Goal: Communication & Community: Answer question/provide support

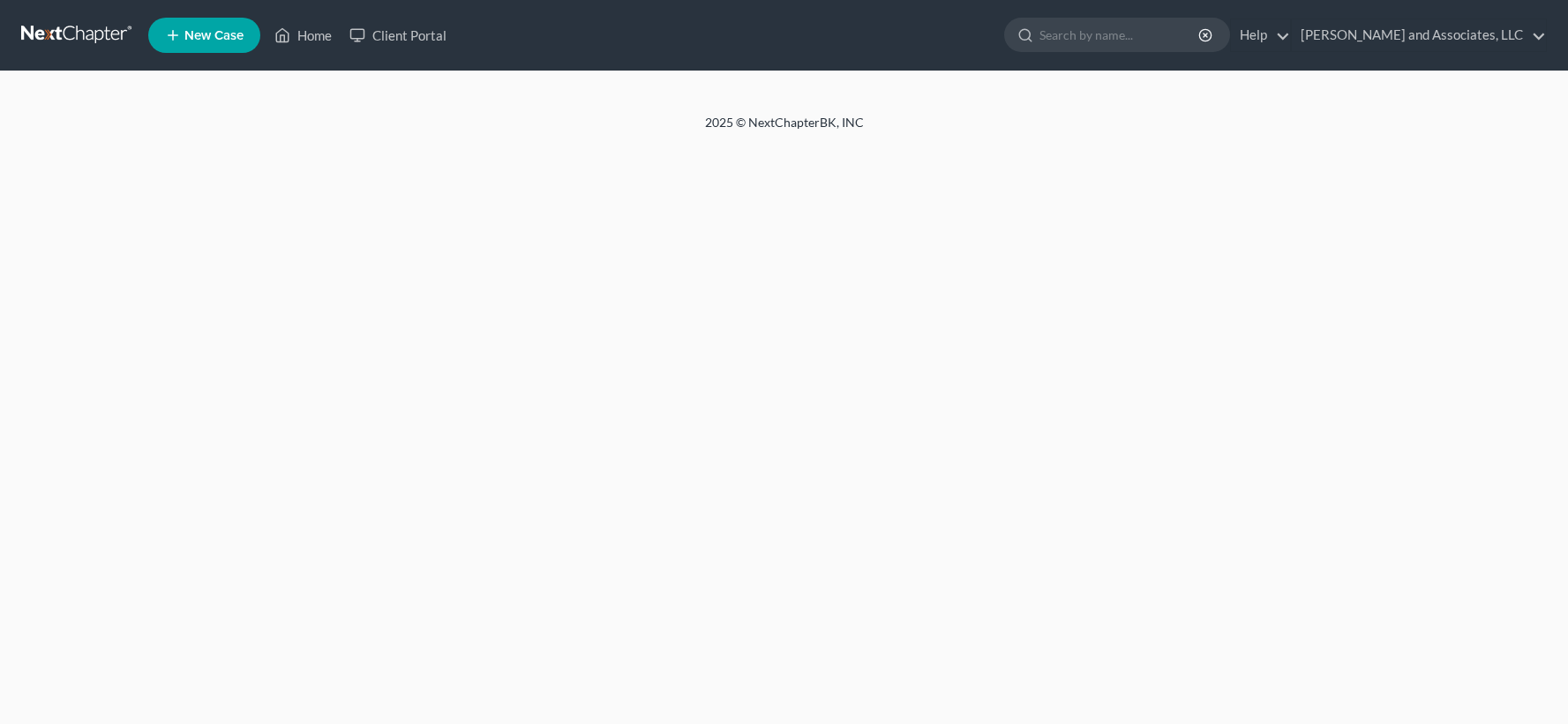
select select "1"
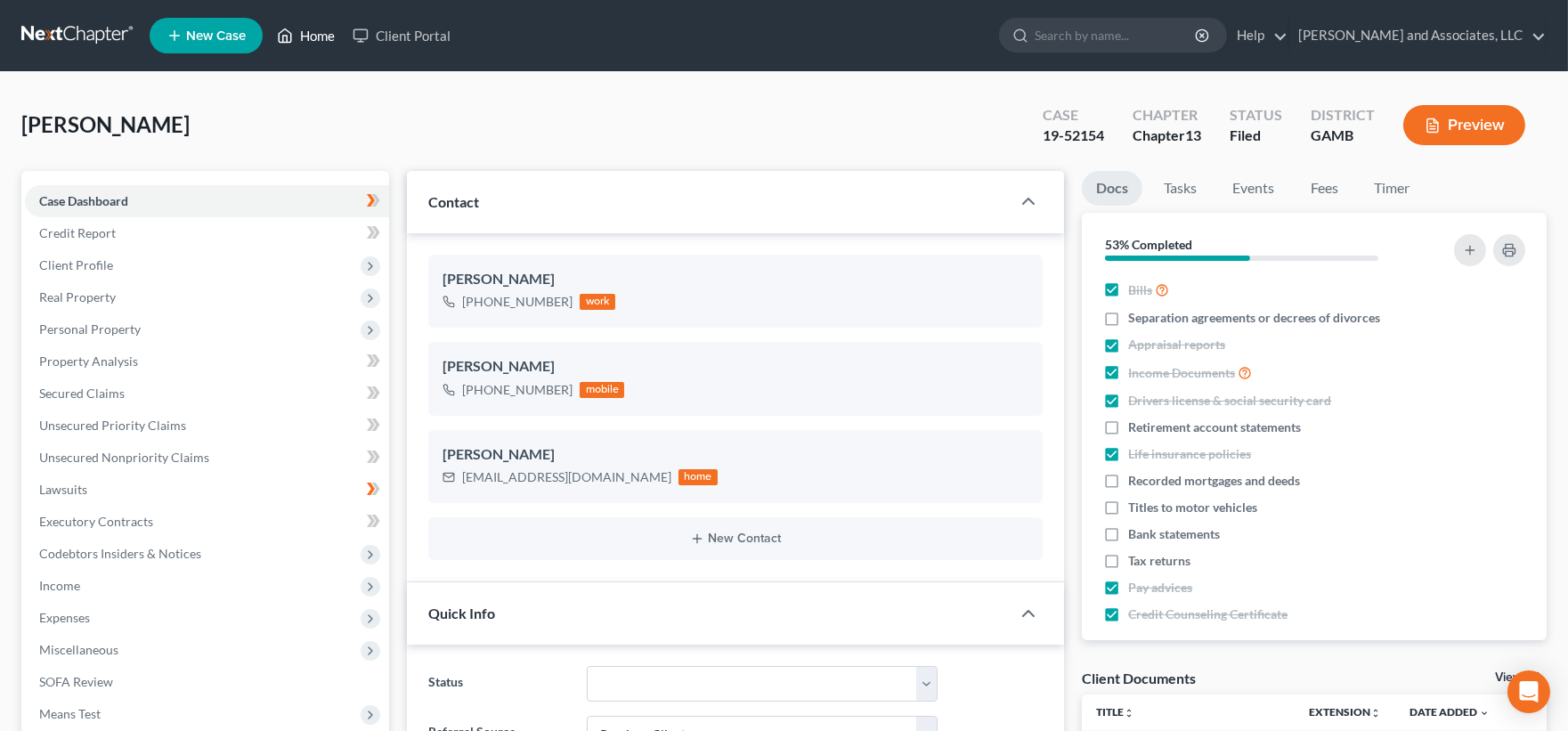
click at [318, 31] on link "Home" at bounding box center [306, 36] width 76 height 32
click at [316, 32] on link "Home" at bounding box center [306, 36] width 76 height 32
click at [315, 33] on link "Home" at bounding box center [306, 36] width 76 height 32
click at [321, 36] on link "Home" at bounding box center [306, 36] width 76 height 32
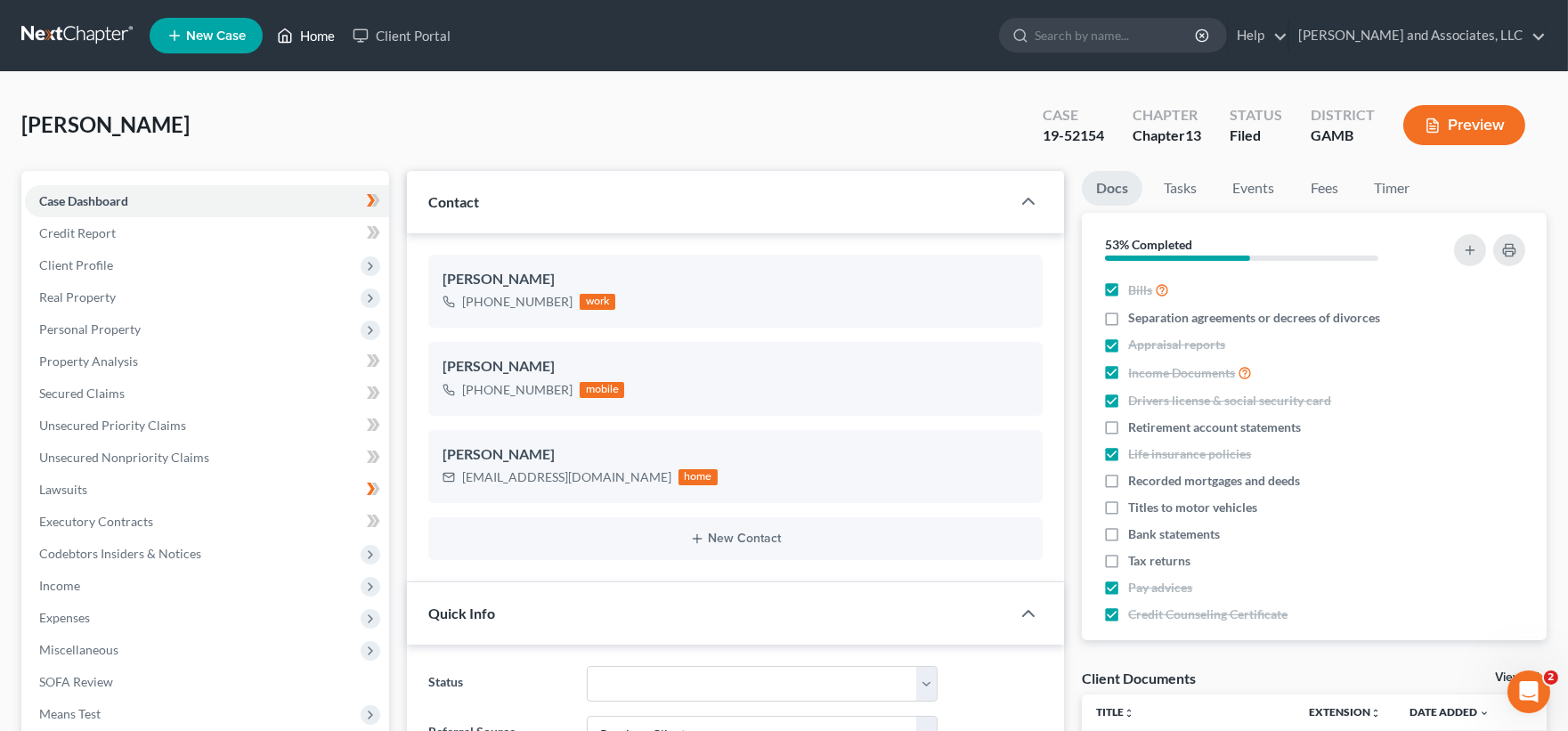
click at [316, 36] on link "Home" at bounding box center [306, 36] width 76 height 32
click at [310, 30] on link "Home" at bounding box center [306, 36] width 76 height 32
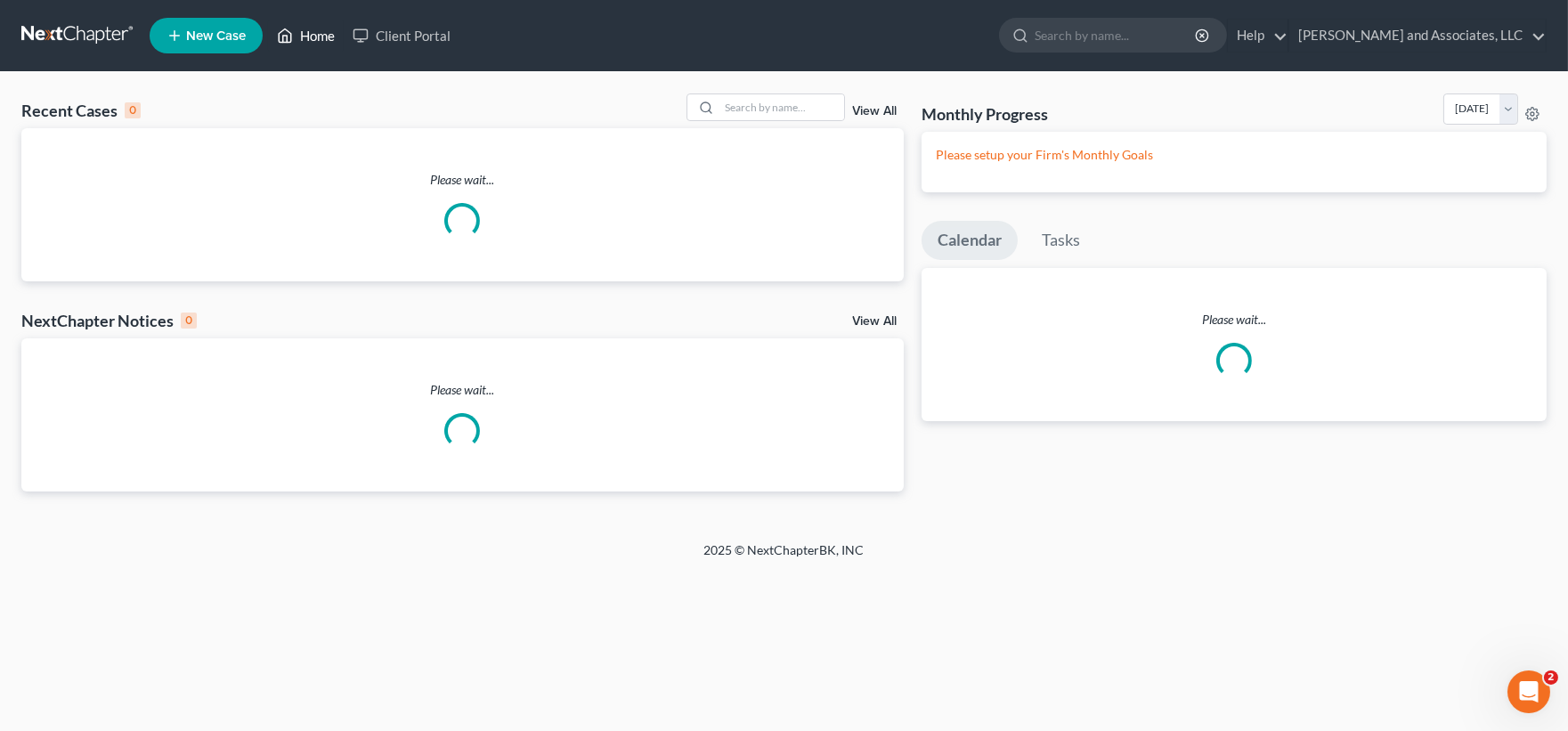
click at [306, 30] on link "Home" at bounding box center [306, 36] width 76 height 32
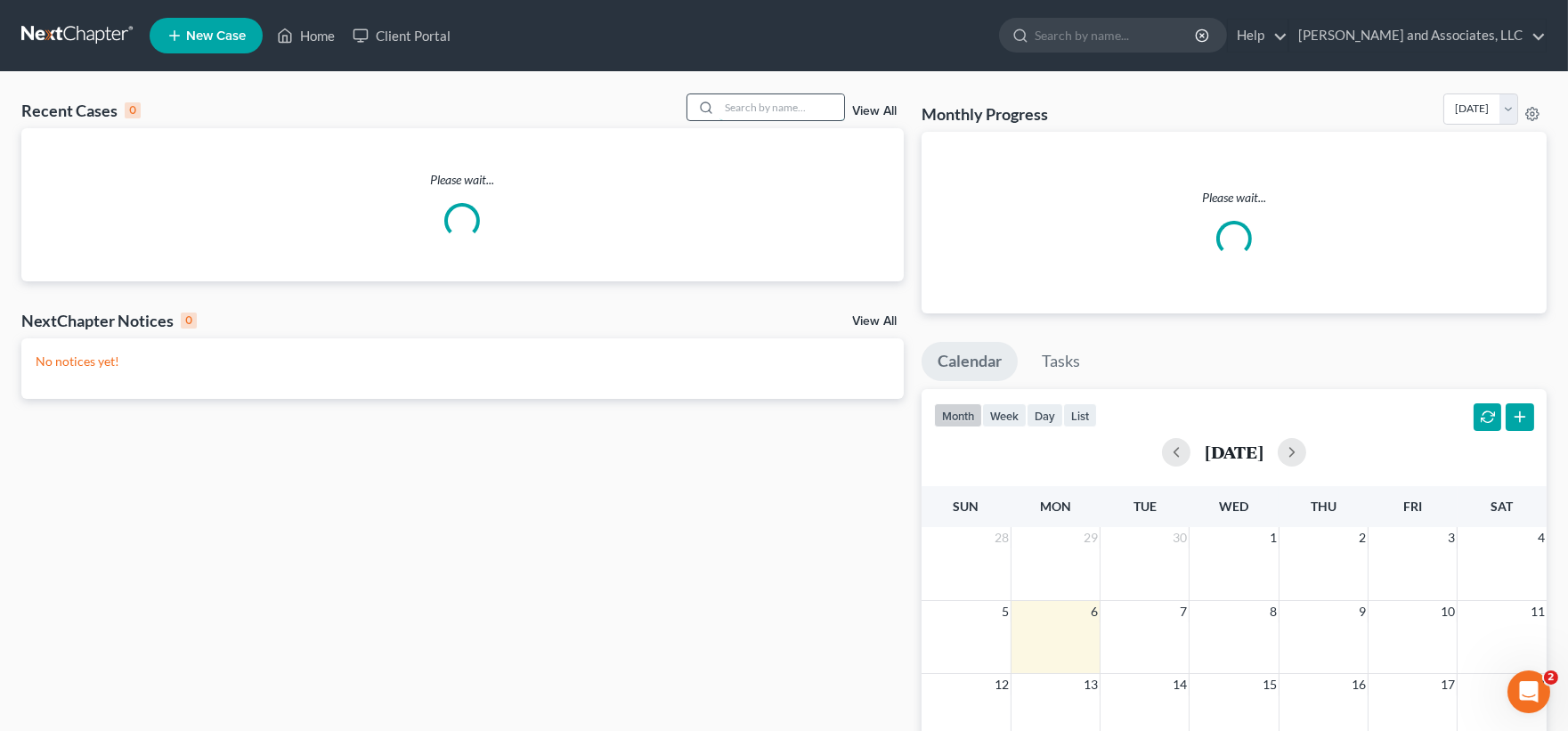
click at [777, 112] on input "search" at bounding box center [781, 107] width 125 height 26
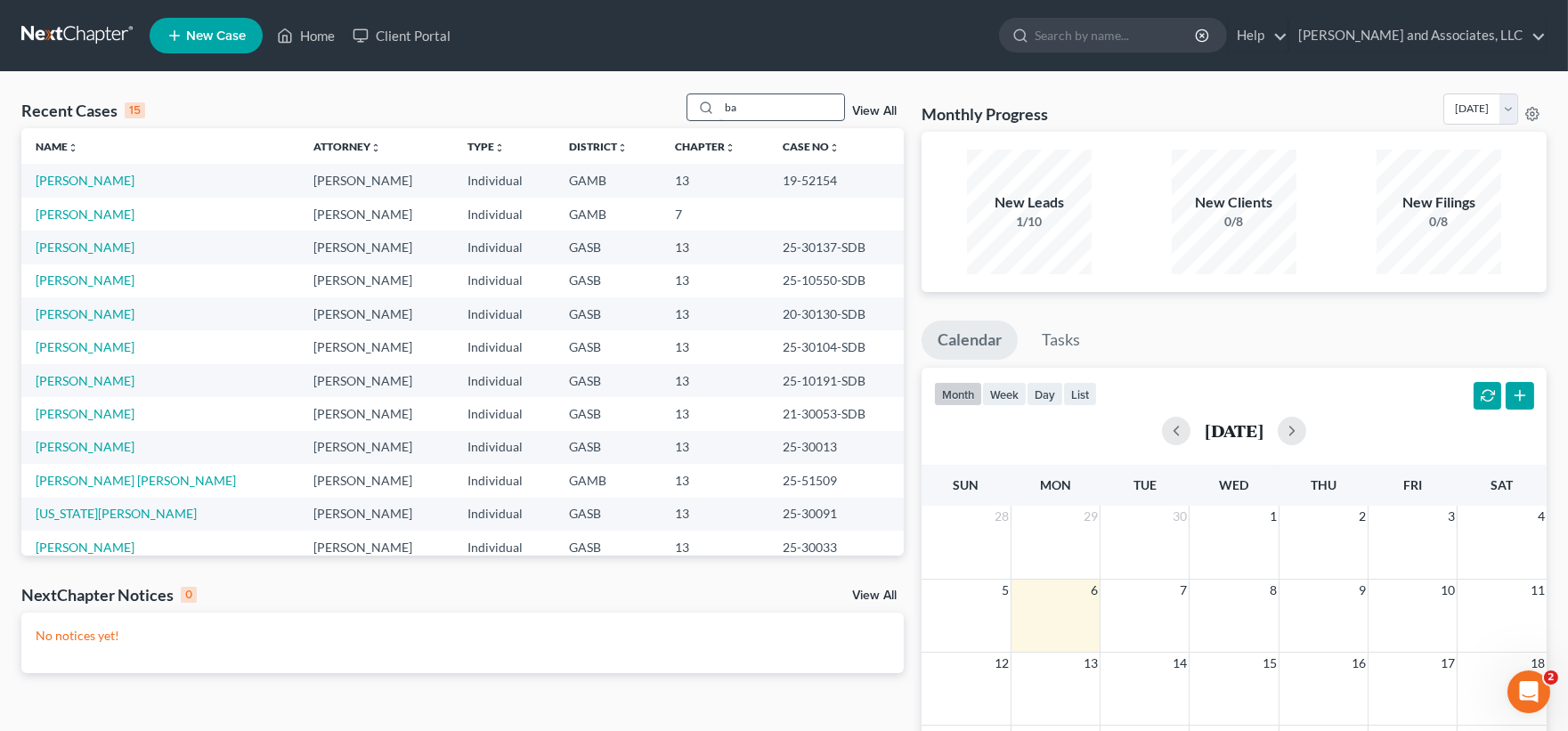
type input "b"
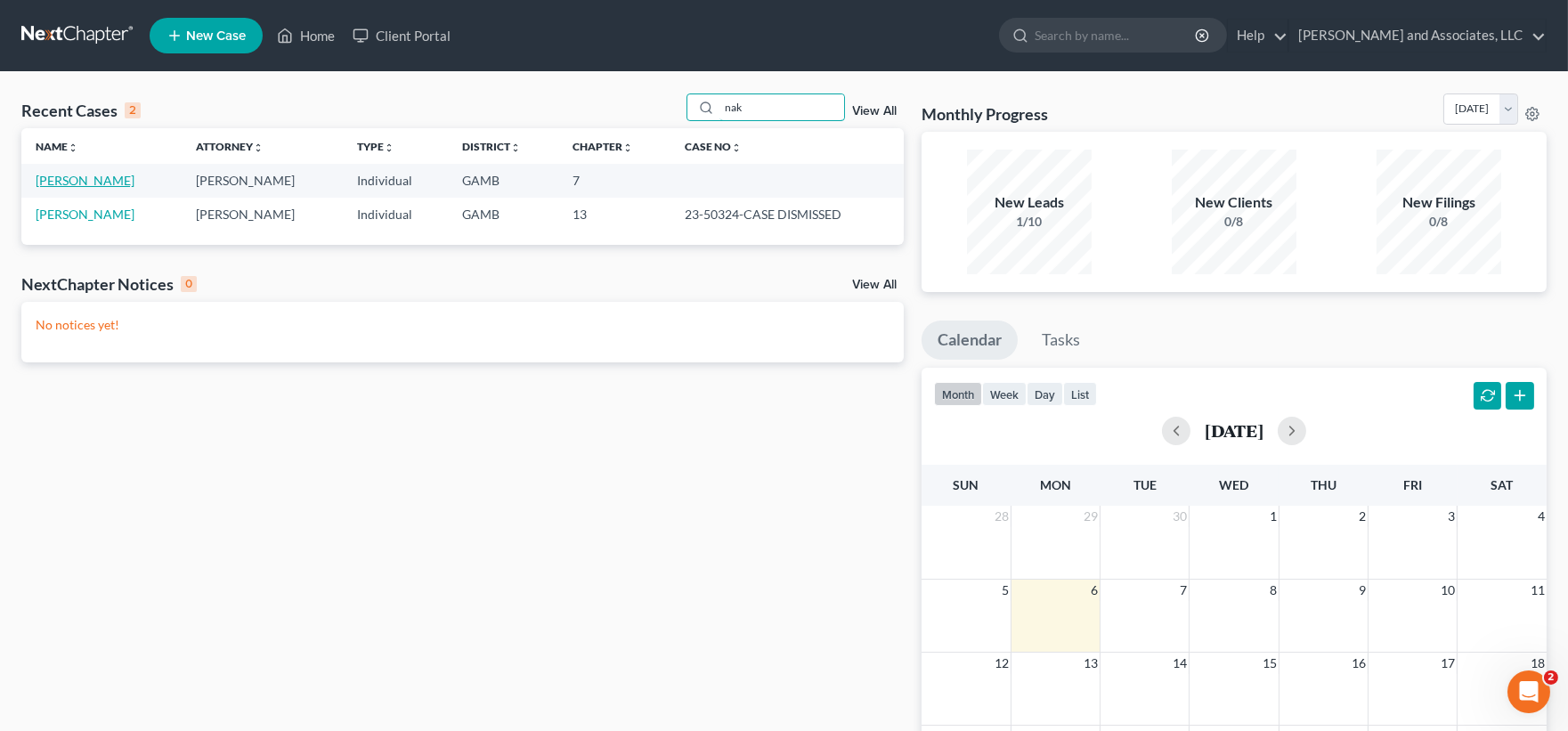
type input "nak"
click at [131, 184] on link "[PERSON_NAME]" at bounding box center [85, 181] width 99 height 15
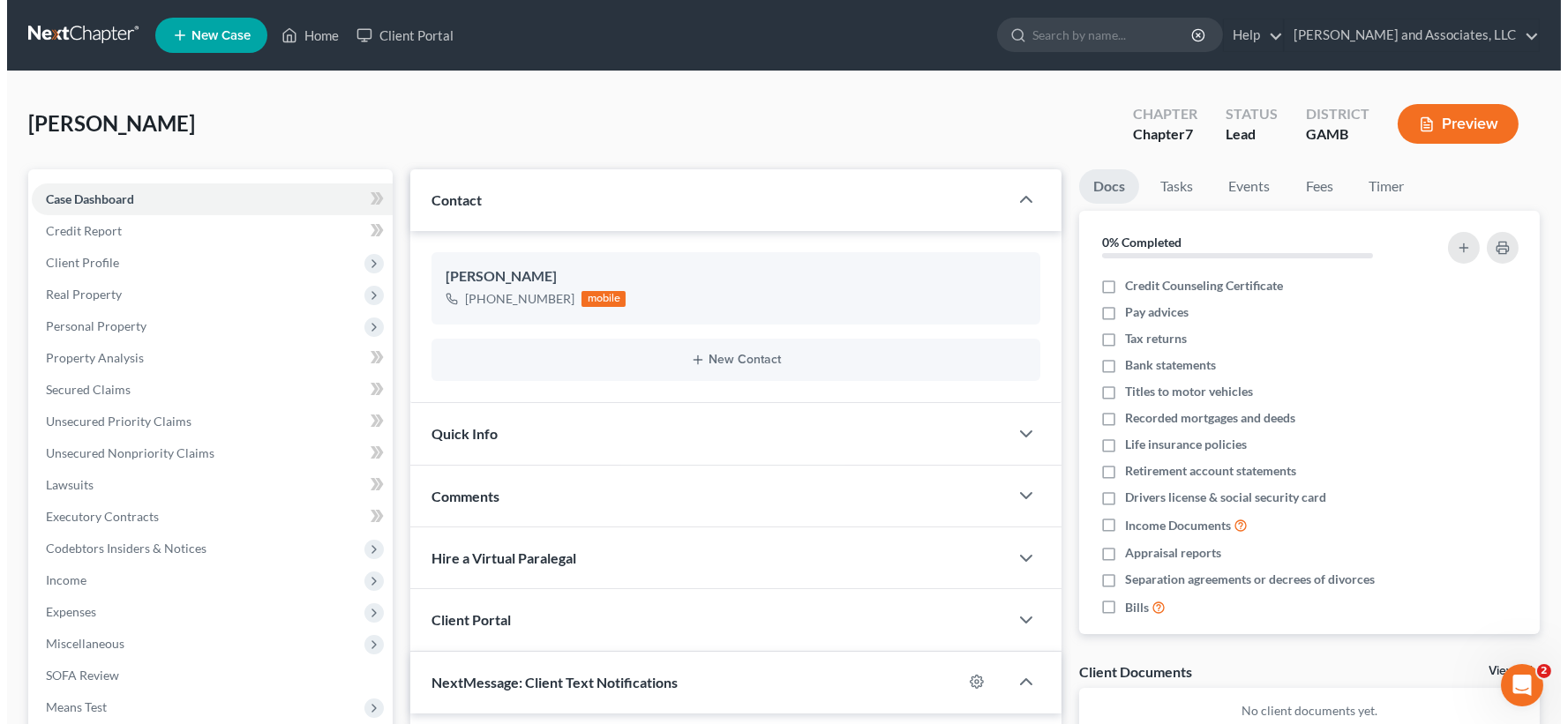
scroll to position [3253, 0]
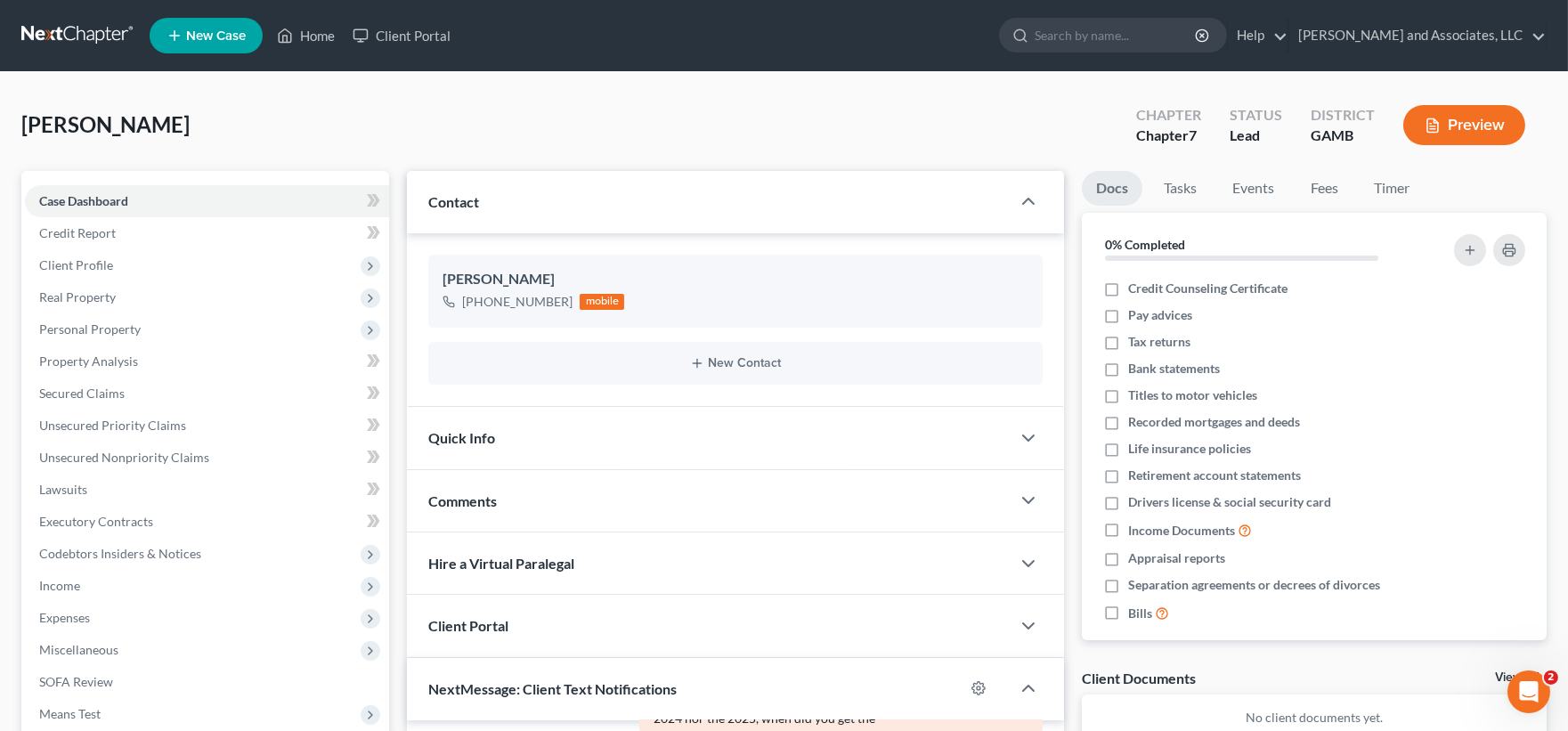
click at [1476, 123] on button "Preview" at bounding box center [1464, 125] width 122 height 40
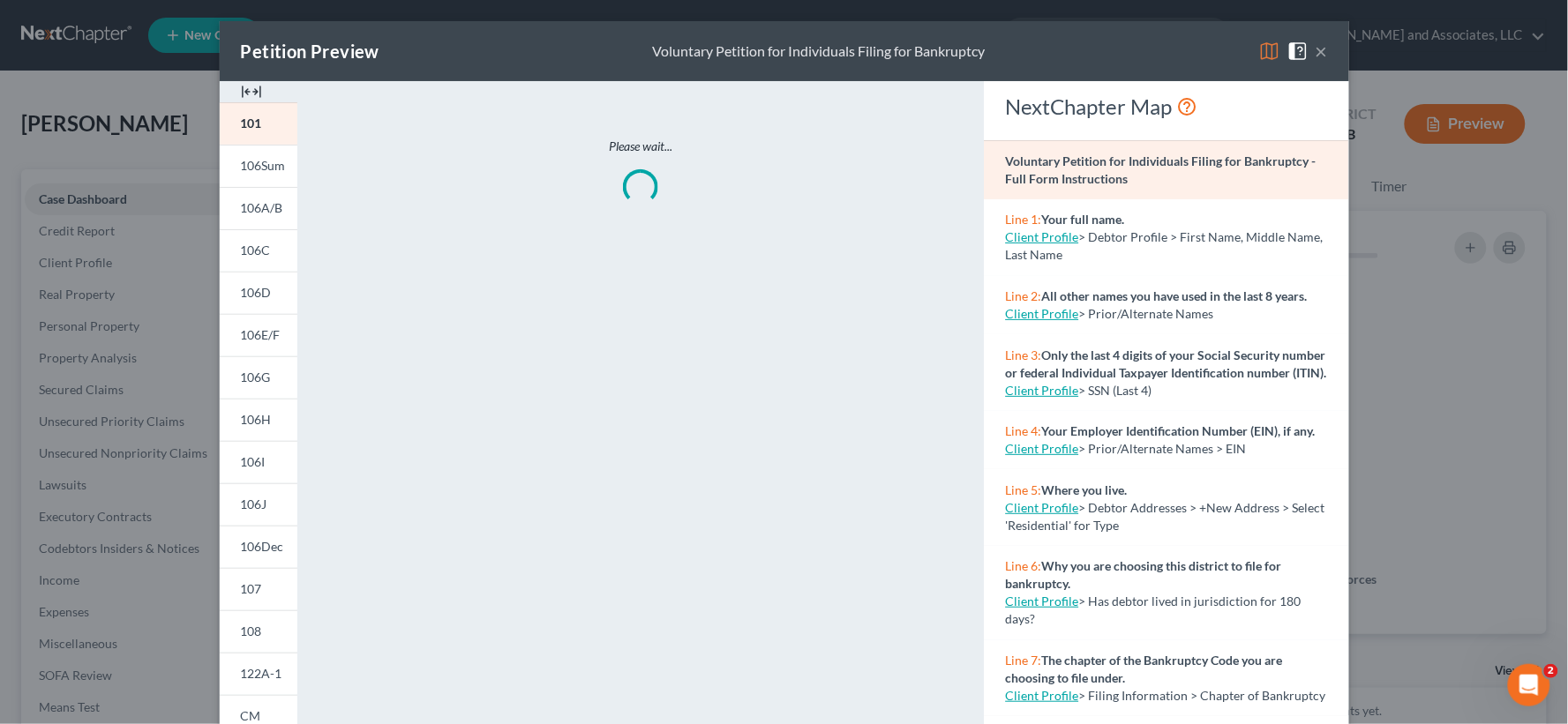
click at [252, 90] on img at bounding box center [251, 91] width 21 height 21
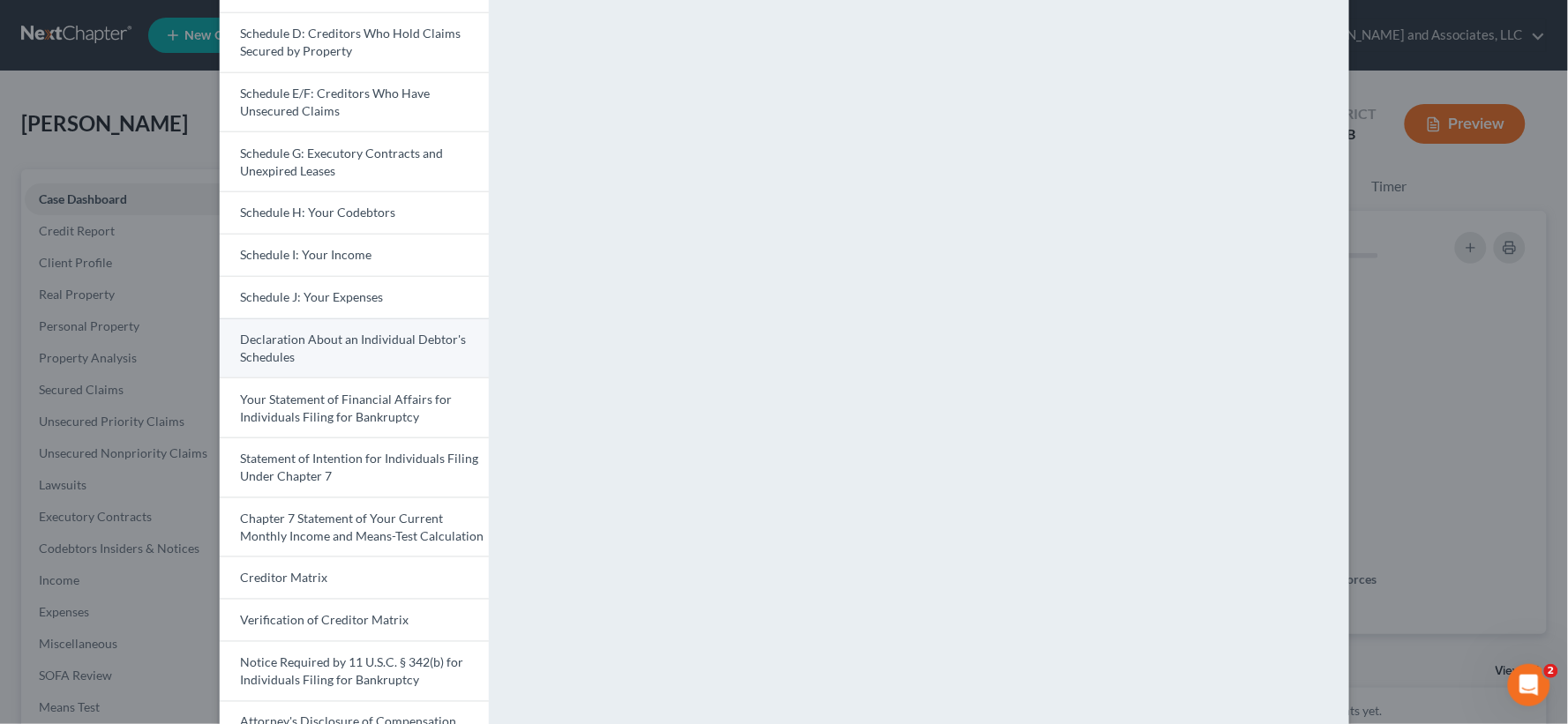
scroll to position [388, 0]
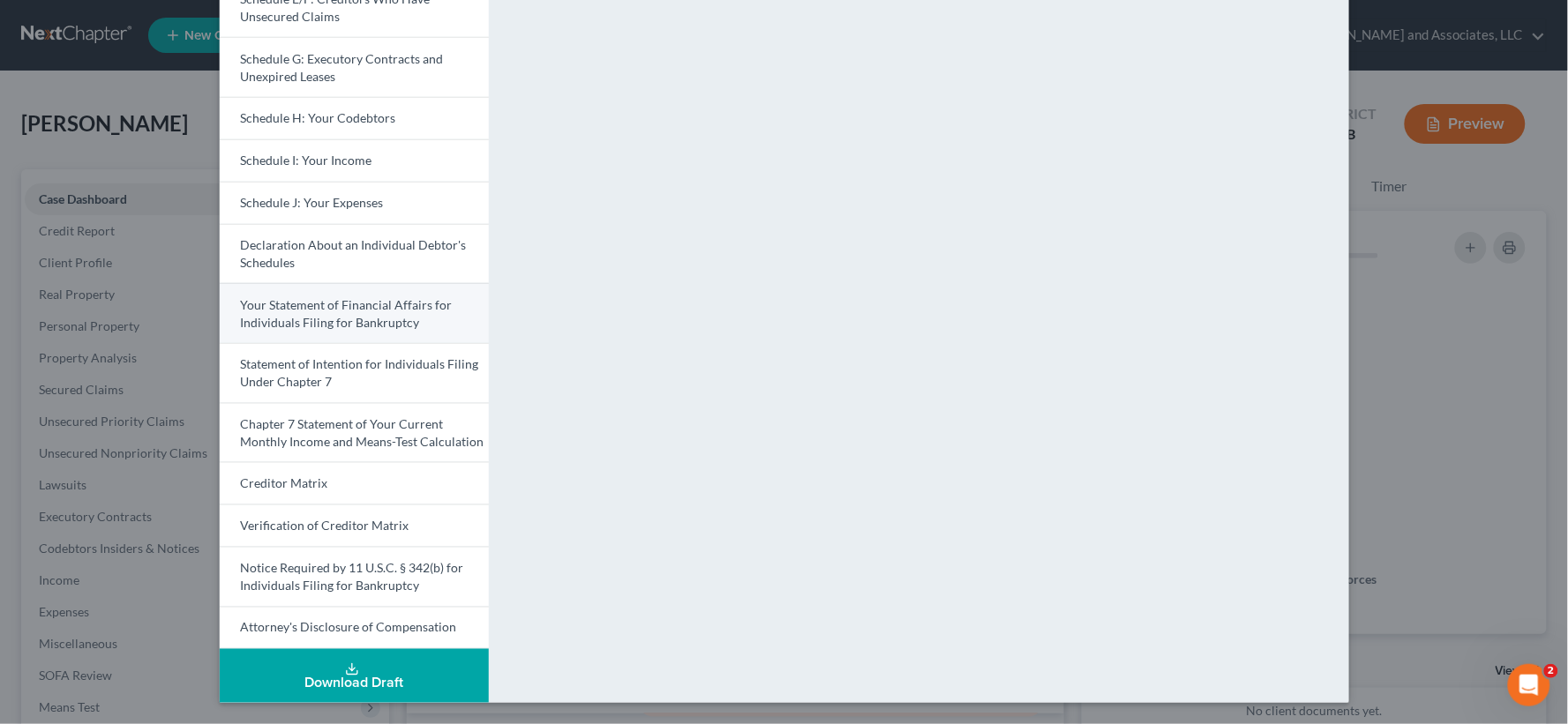
click at [348, 321] on span "Your Statement of Financial Affairs for Individuals Filing for Bankruptcy" at bounding box center [346, 313] width 212 height 33
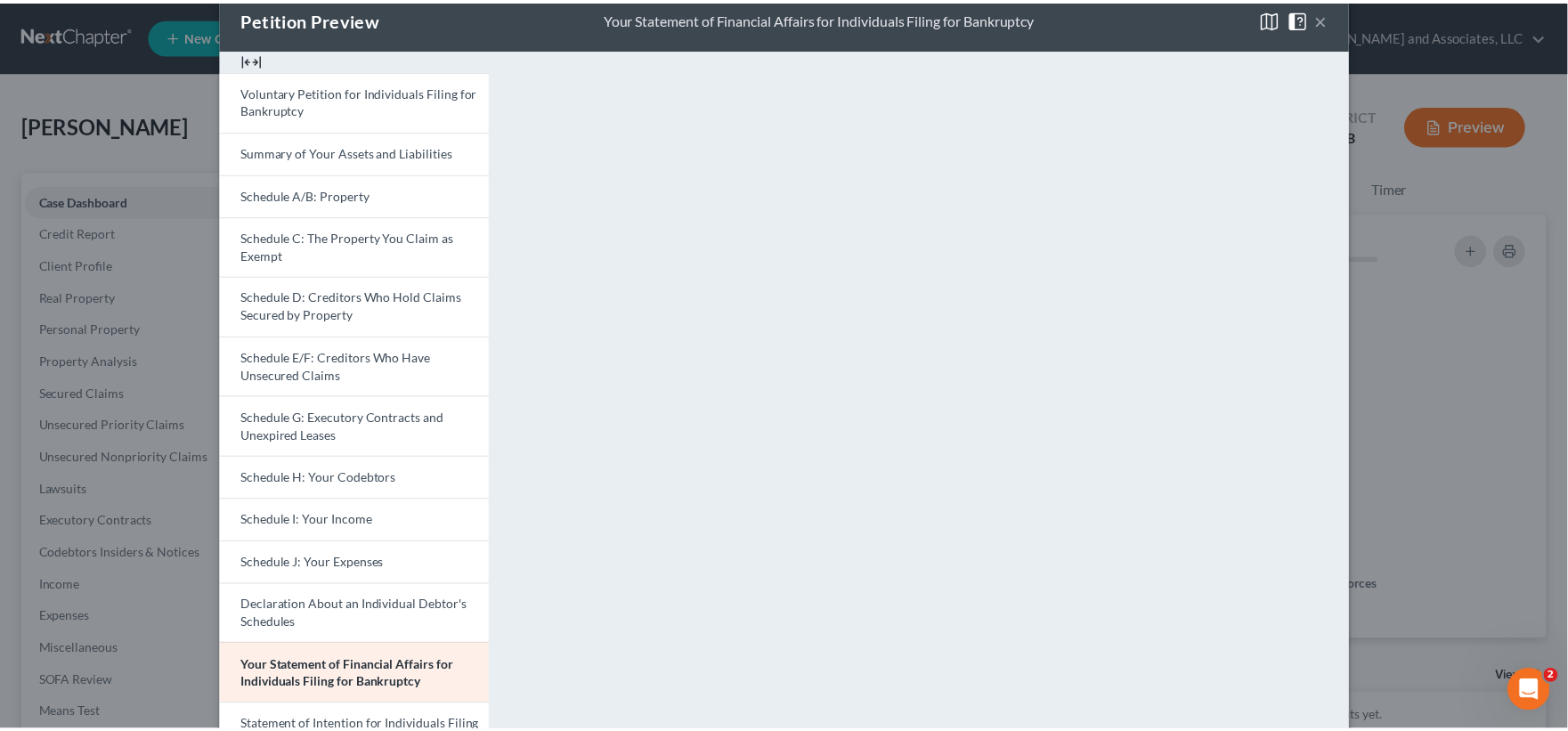
scroll to position [0, 0]
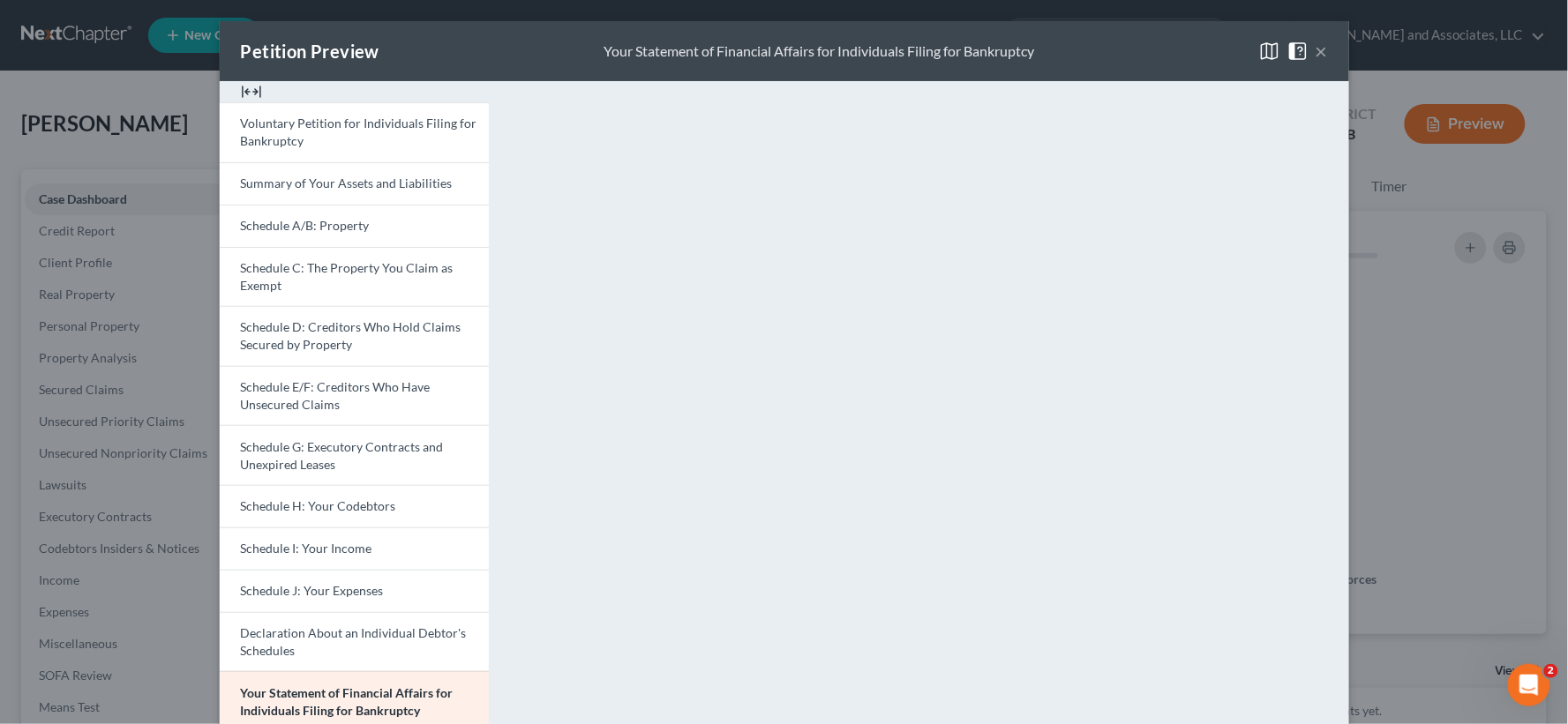
click at [1315, 49] on button "×" at bounding box center [1321, 51] width 12 height 21
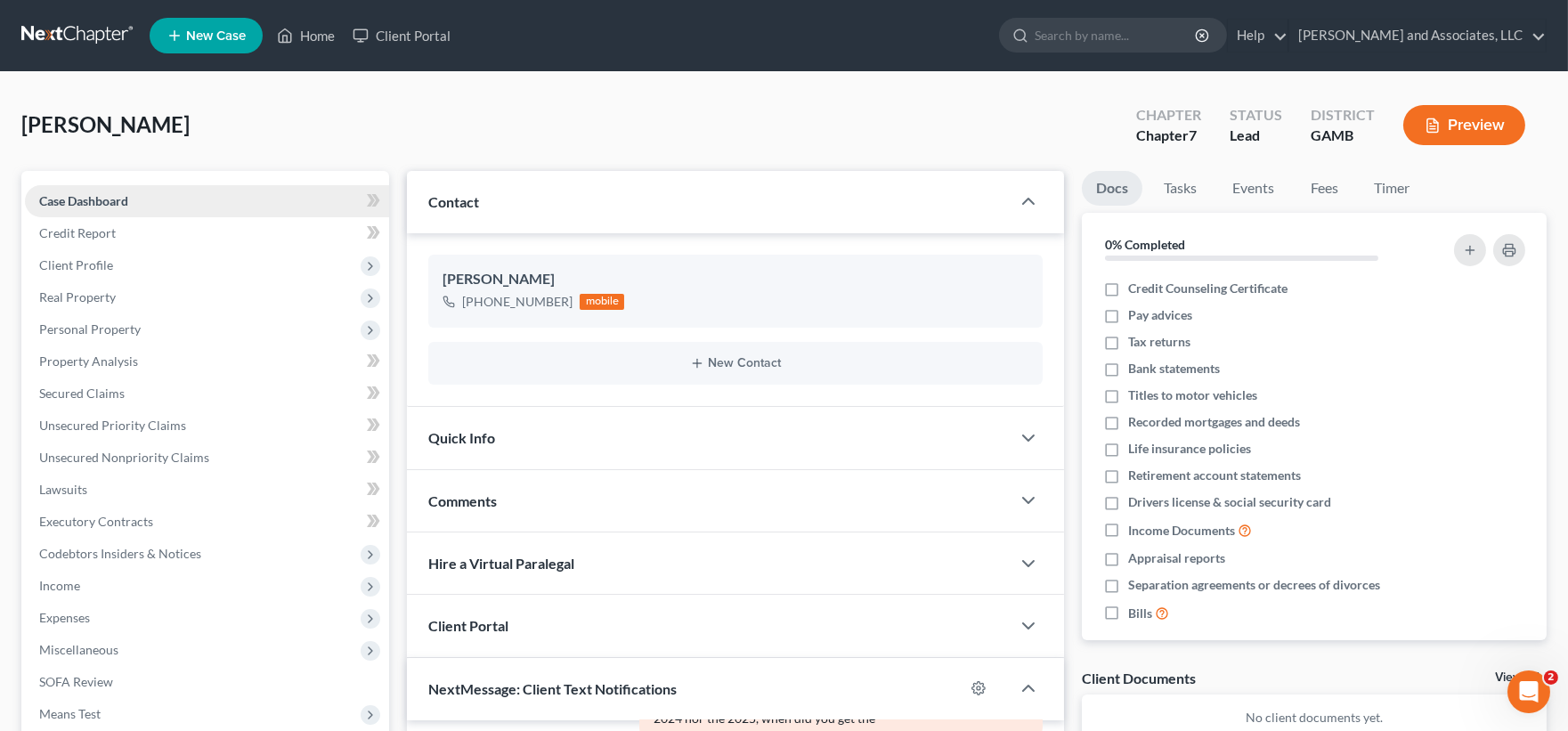
click at [102, 198] on span "Case Dashboard" at bounding box center [84, 201] width 89 height 15
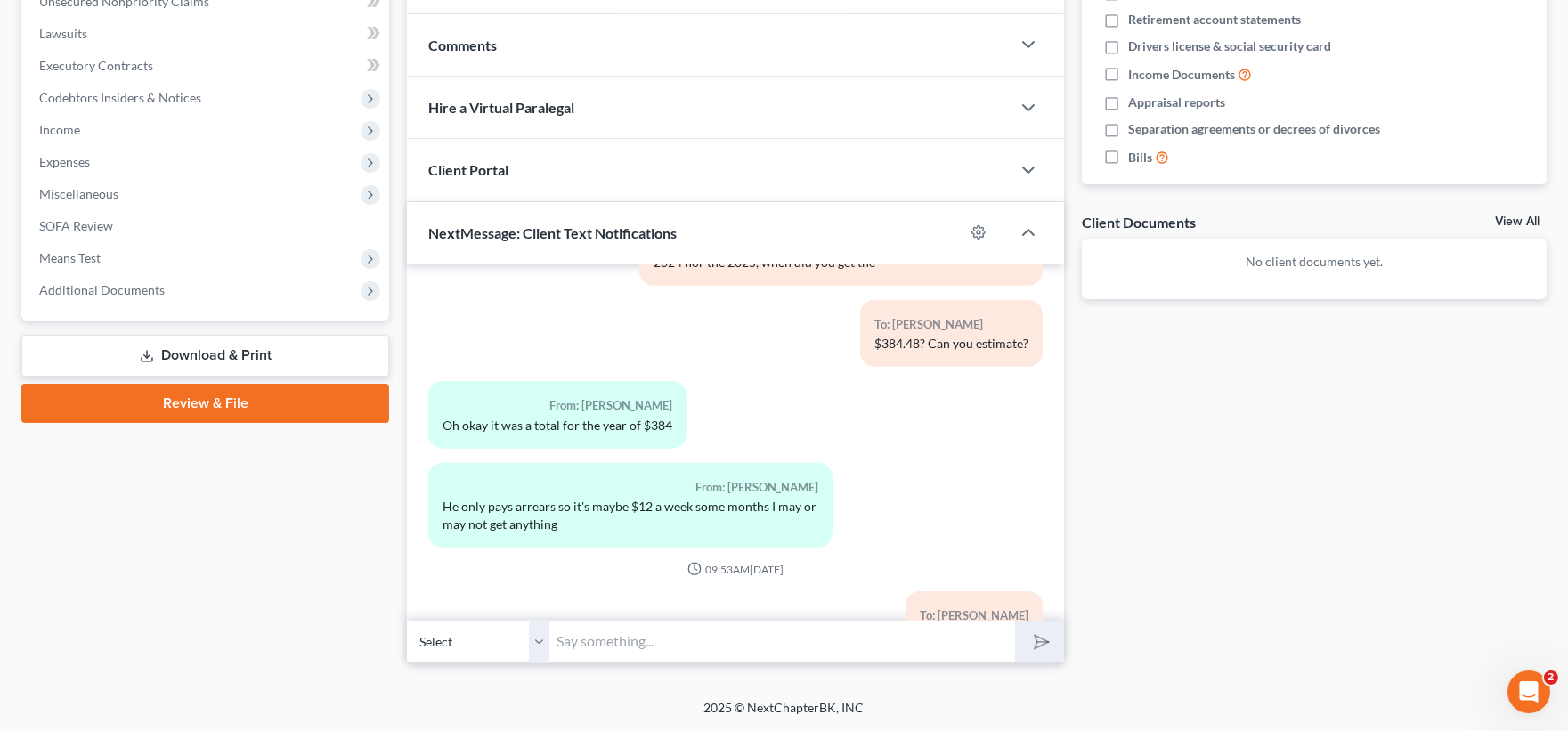
click at [212, 354] on link "Download & Print" at bounding box center [205, 356] width 367 height 42
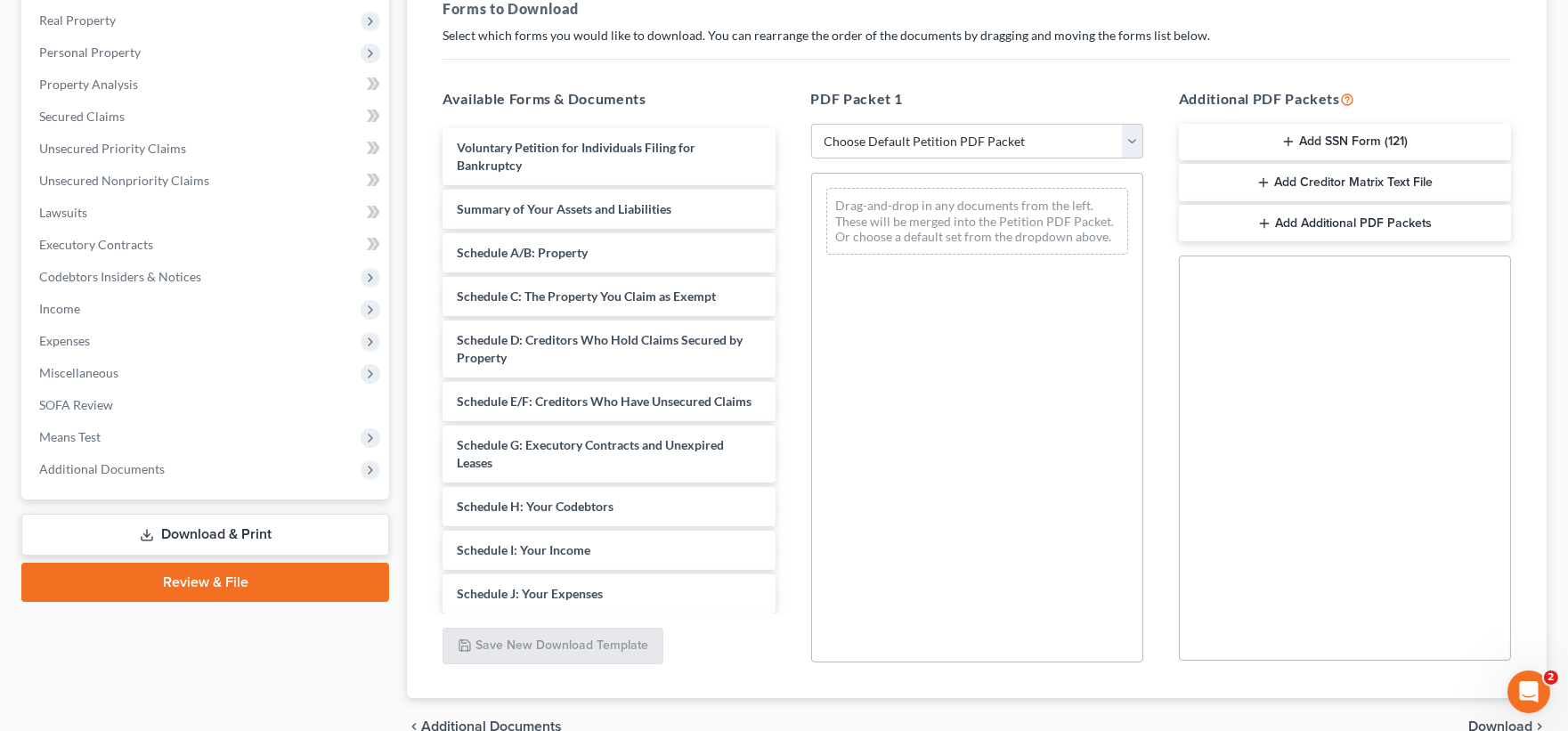
scroll to position [297, 0]
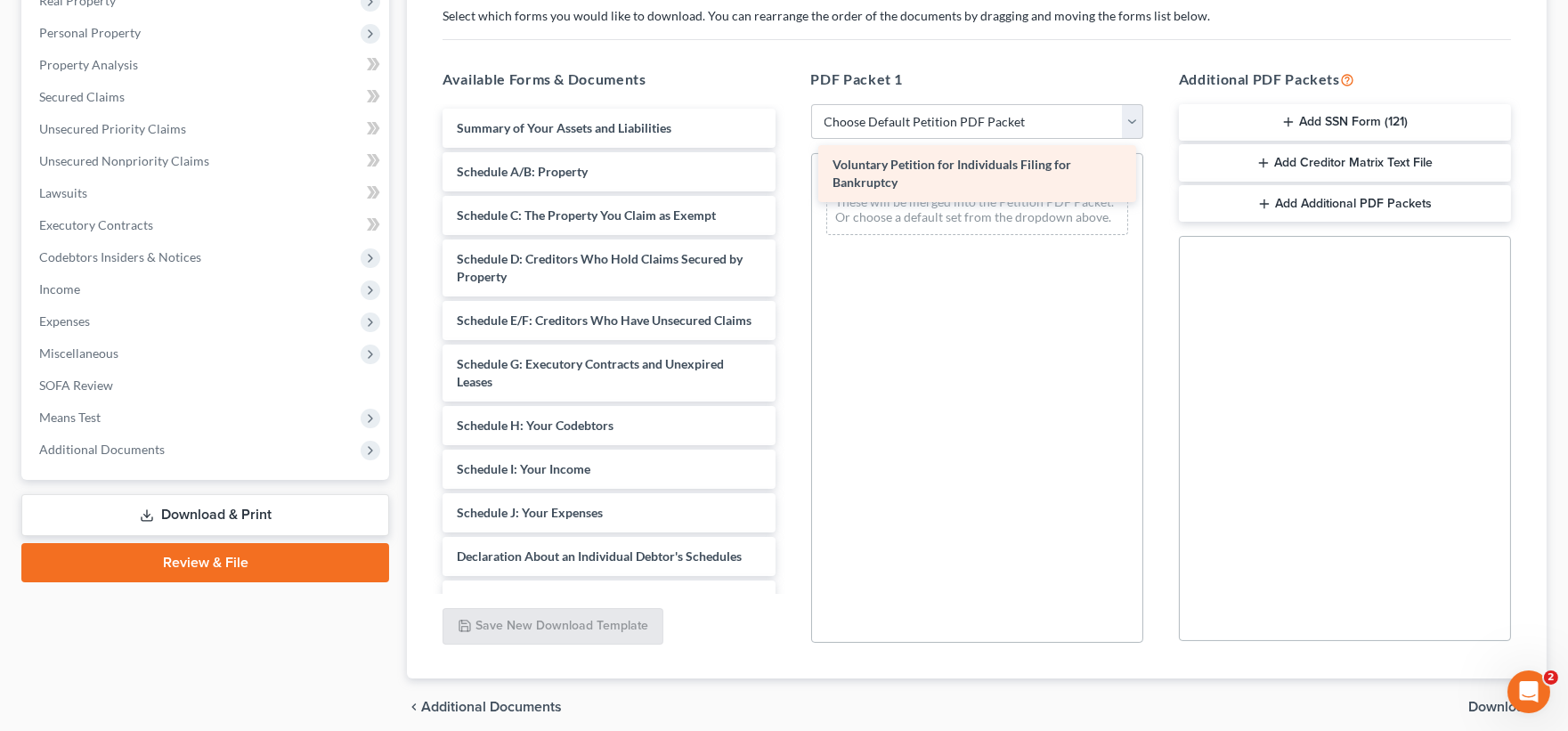
drag, startPoint x: 653, startPoint y: 131, endPoint x: 1029, endPoint y: 169, distance: 377.9
click at [789, 169] on div "Voluntary Petition for Individuals Filing for Bankruptcy Voluntary Petition for…" at bounding box center [608, 530] width 361 height 844
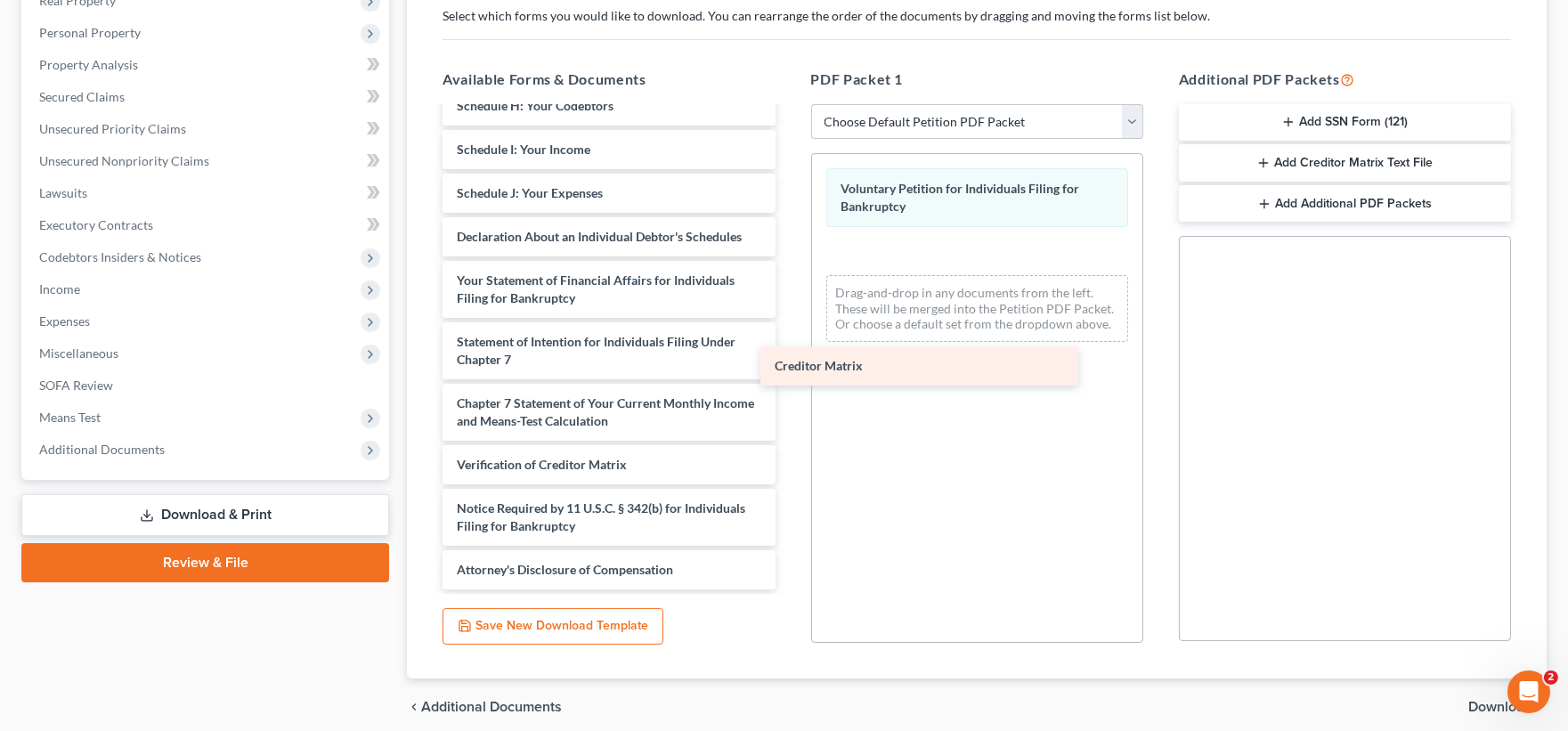
scroll to position [337, 0]
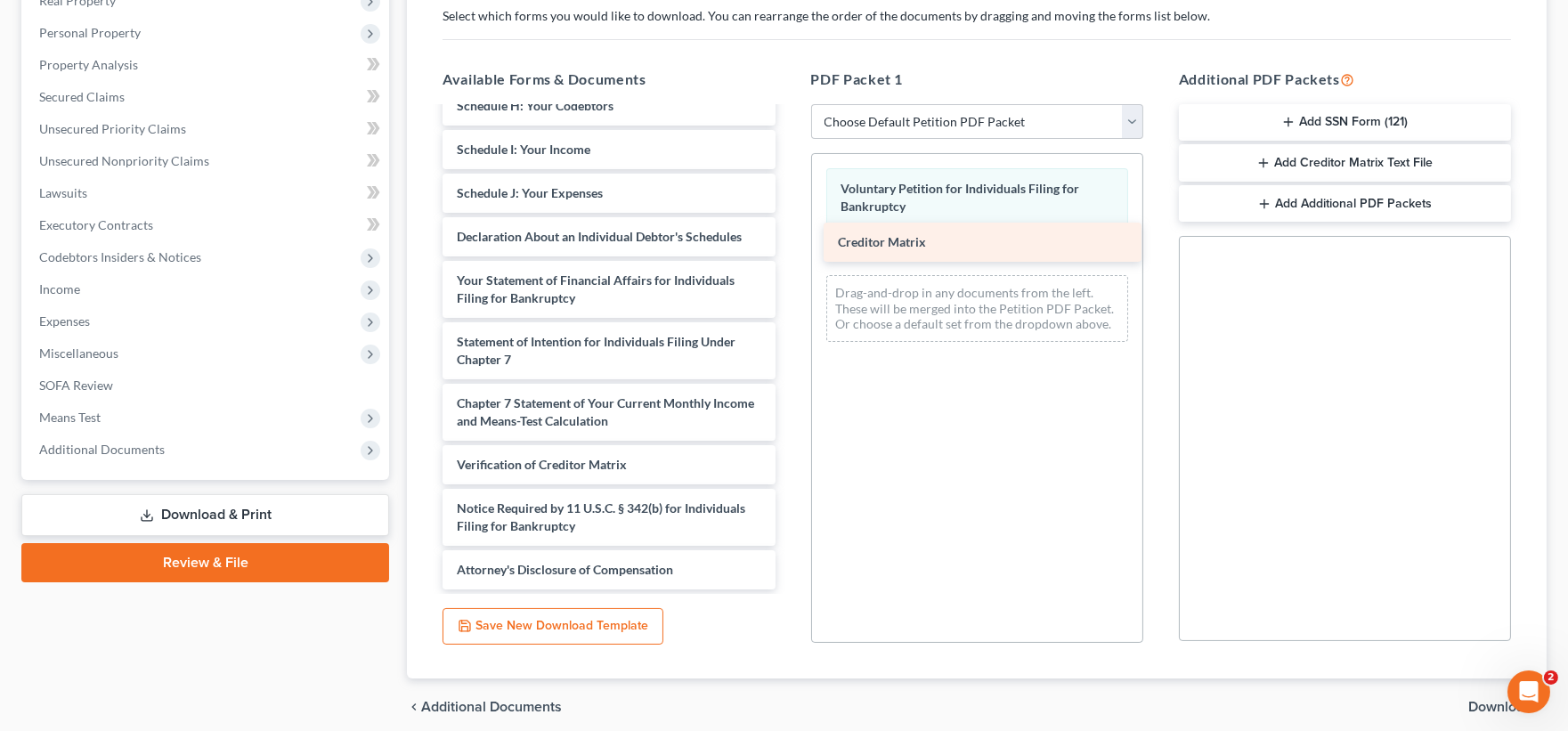
drag, startPoint x: 549, startPoint y: 423, endPoint x: 931, endPoint y: 244, distance: 421.9
click at [789, 244] on div "Creditor Matrix Summary of Your Assets and Liabilities Schedule A/B: Property S…" at bounding box center [608, 188] width 361 height 800
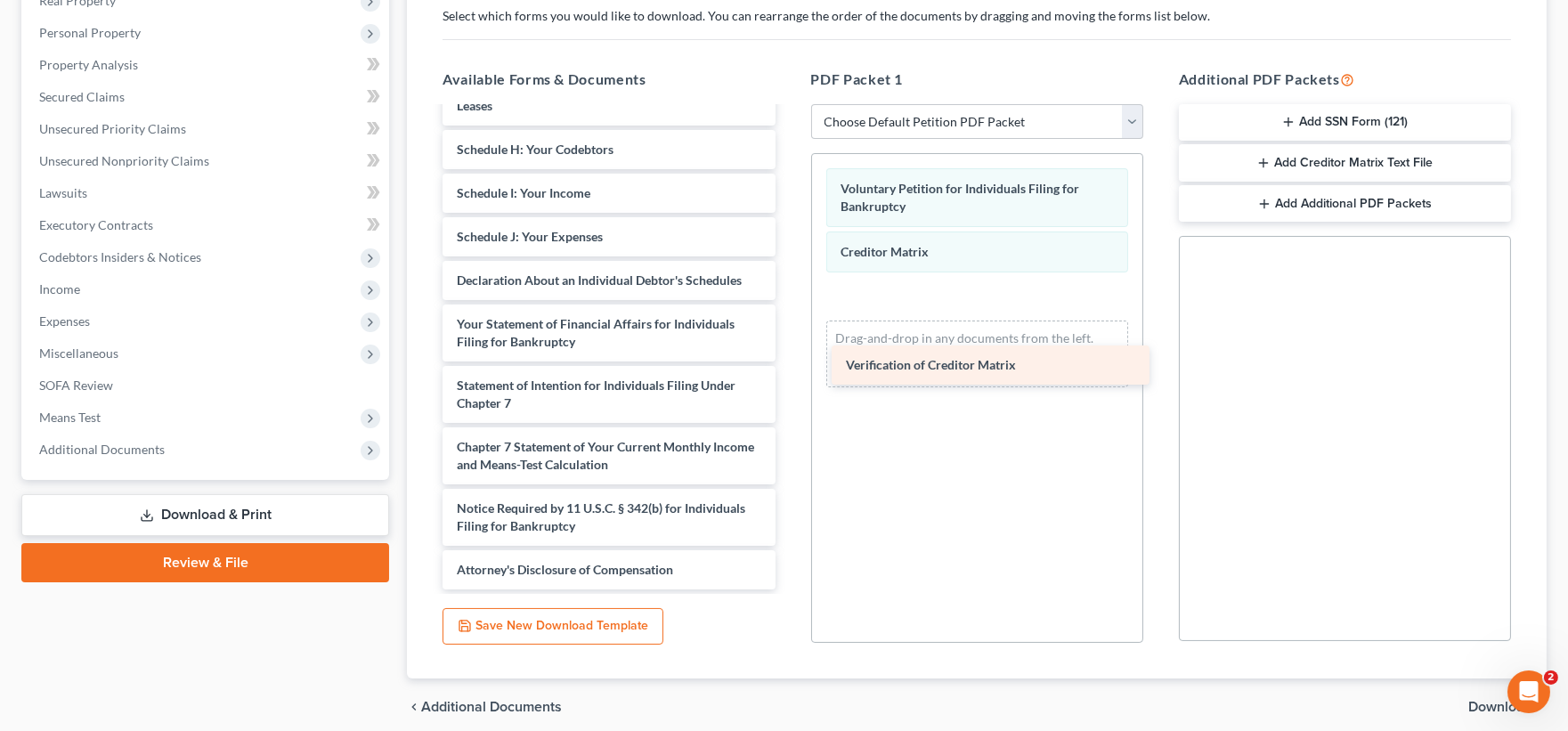
scroll to position [294, 0]
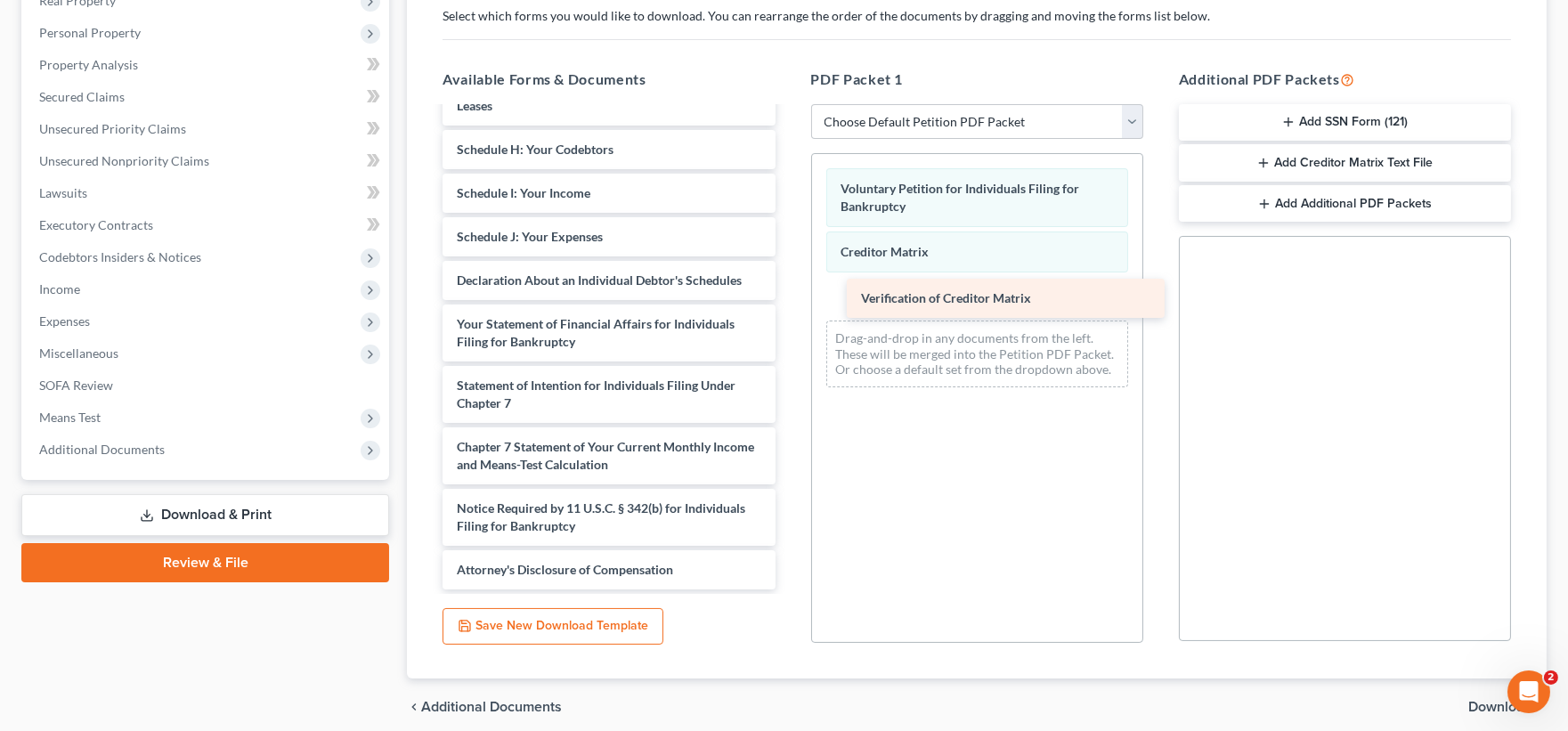
drag, startPoint x: 502, startPoint y: 460, endPoint x: 901, endPoint y: 288, distance: 434.5
click at [789, 288] on div "Verification of Creditor Matrix Summary of Your Assets and Liabilities Schedule…" at bounding box center [608, 210] width 361 height 757
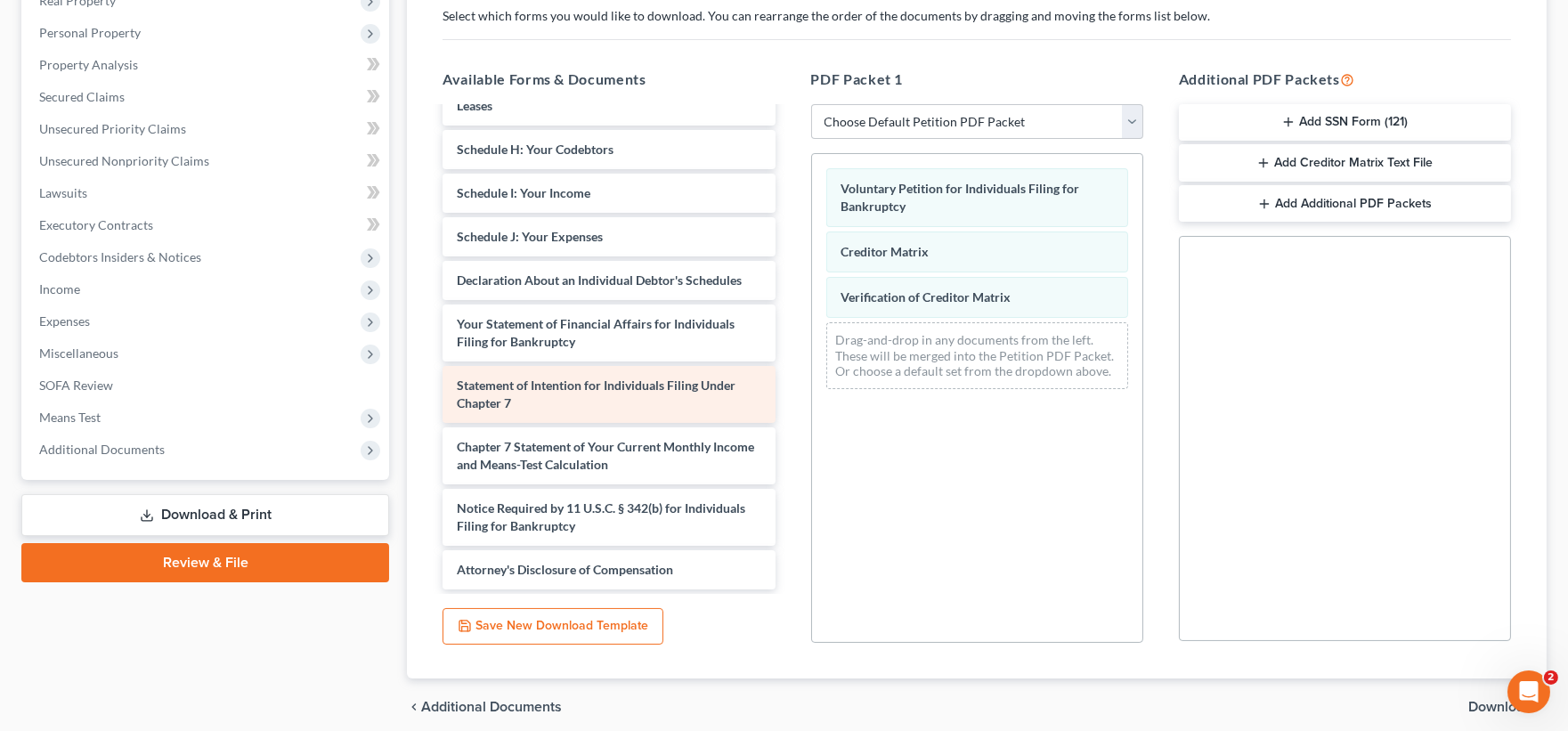
scroll to position [368, 0]
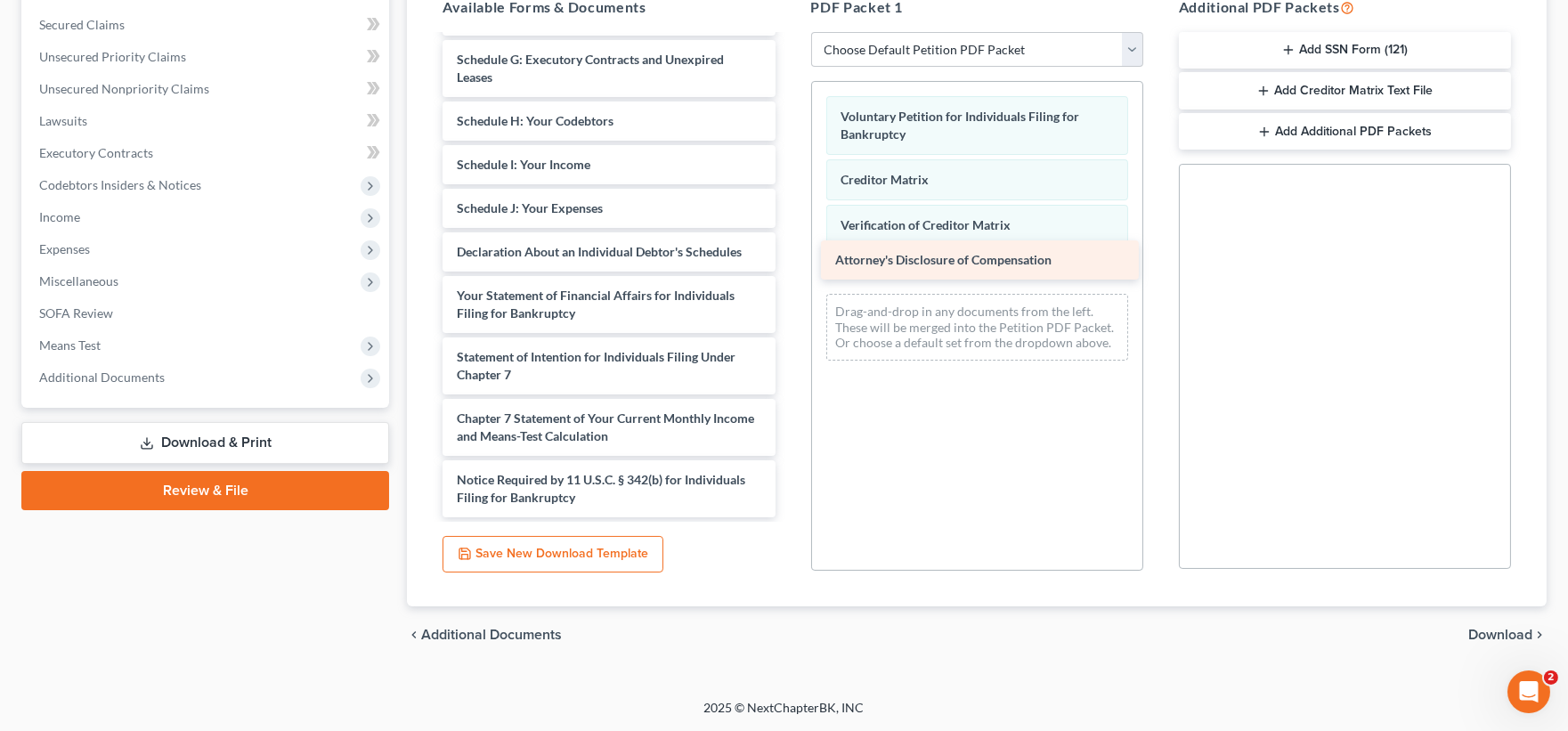
drag, startPoint x: 583, startPoint y: 496, endPoint x: 963, endPoint y: 260, distance: 447.3
click at [789, 260] on div "Attorney's Disclosure of Compensation Summary of Your Assets and Liabilities Sc…" at bounding box center [608, 161] width 361 height 714
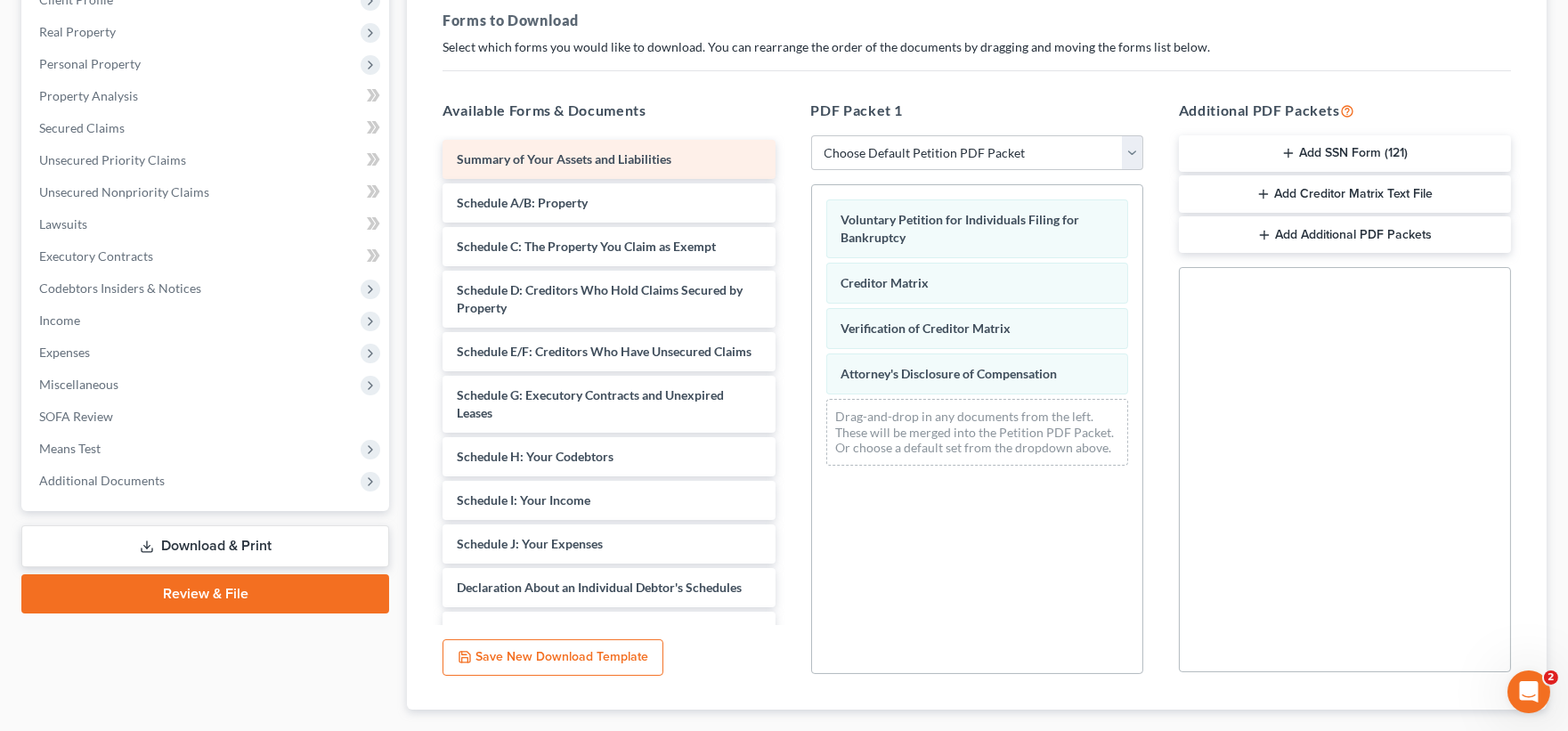
scroll to position [171, 0]
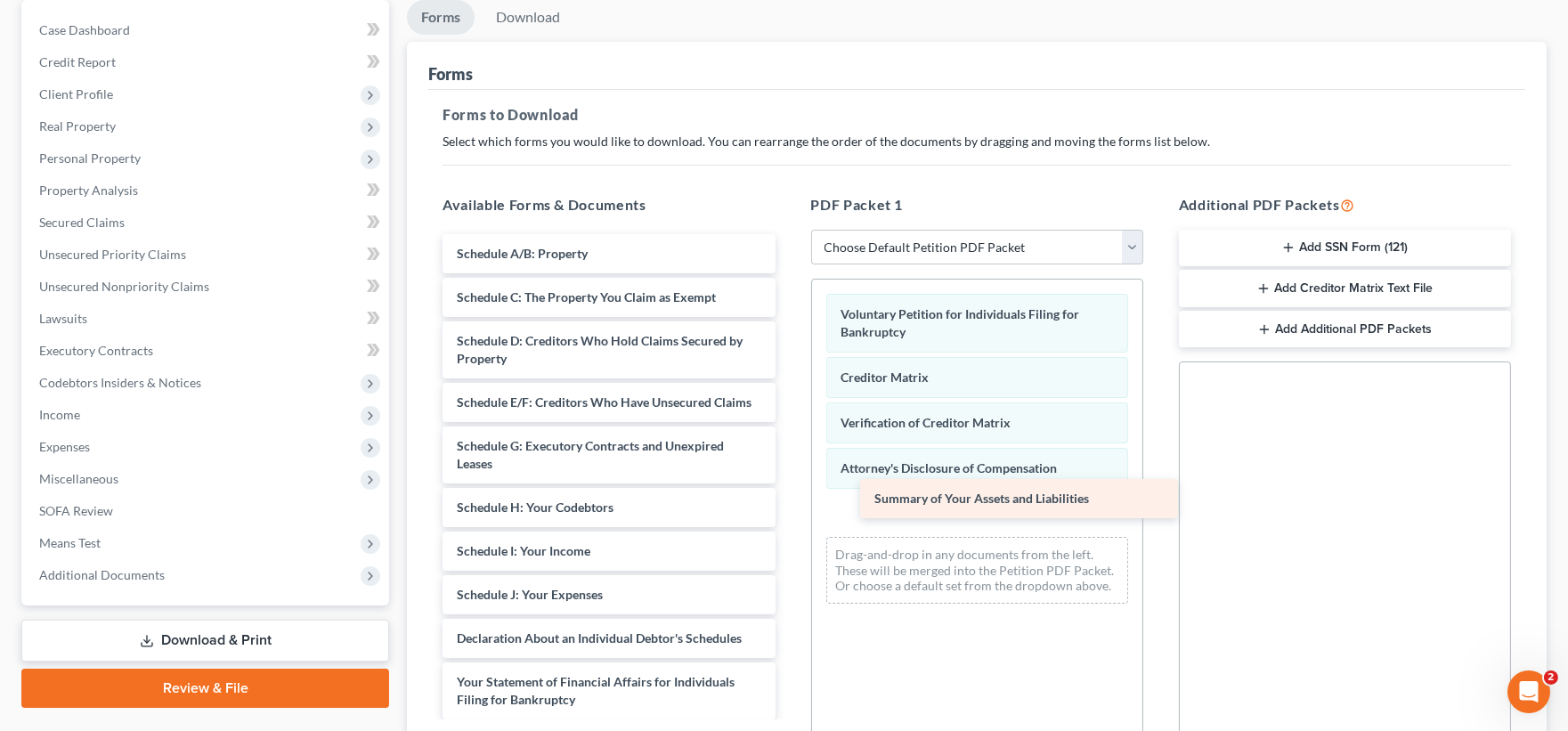
drag, startPoint x: 532, startPoint y: 256, endPoint x: 949, endPoint y: 497, distance: 481.6
click at [789, 497] on div "Summary of Your Assets and Liabilities Summary of Your Assets and Liabilities S…" at bounding box center [608, 569] width 361 height 670
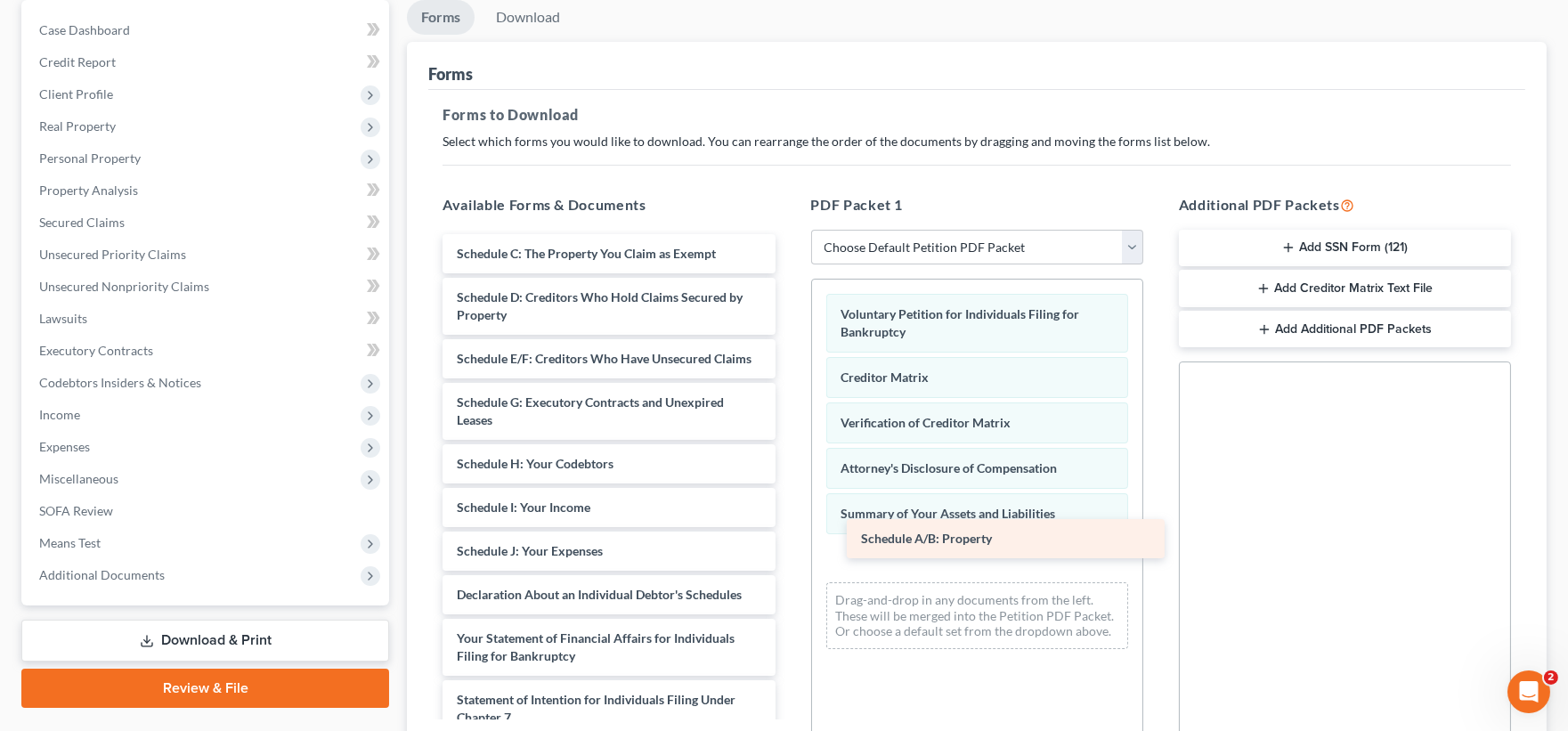
drag, startPoint x: 575, startPoint y: 246, endPoint x: 979, endPoint y: 532, distance: 495.0
click at [789, 532] on div "Schedule A/B: Property Schedule A/B: Property Schedule C: The Property You Clai…" at bounding box center [608, 547] width 361 height 626
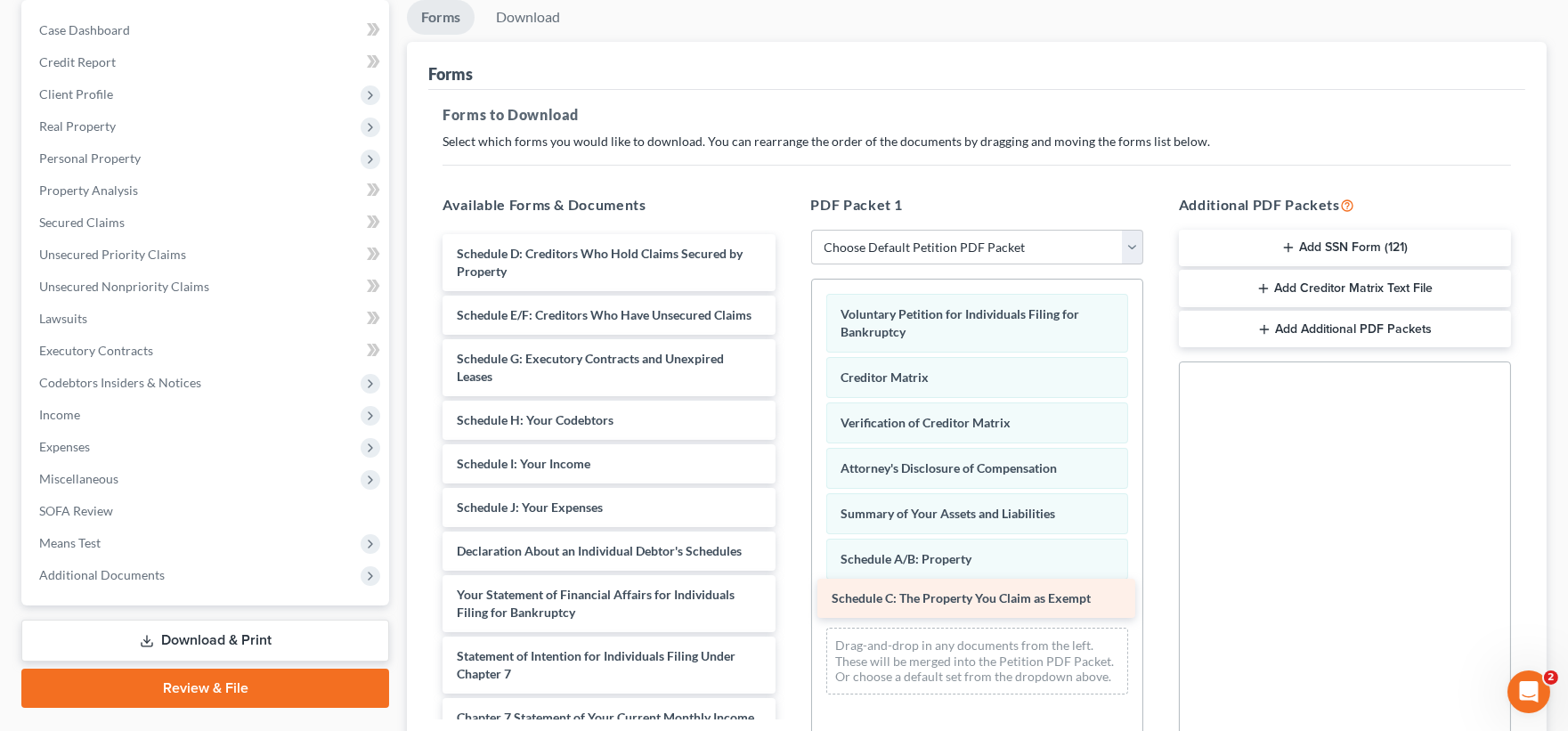
drag, startPoint x: 599, startPoint y: 243, endPoint x: 974, endPoint y: 589, distance: 510.2
click at [789, 589] on div "Schedule C: The Property You Claim as Exempt Schedule C: The Property You Claim…" at bounding box center [608, 525] width 361 height 583
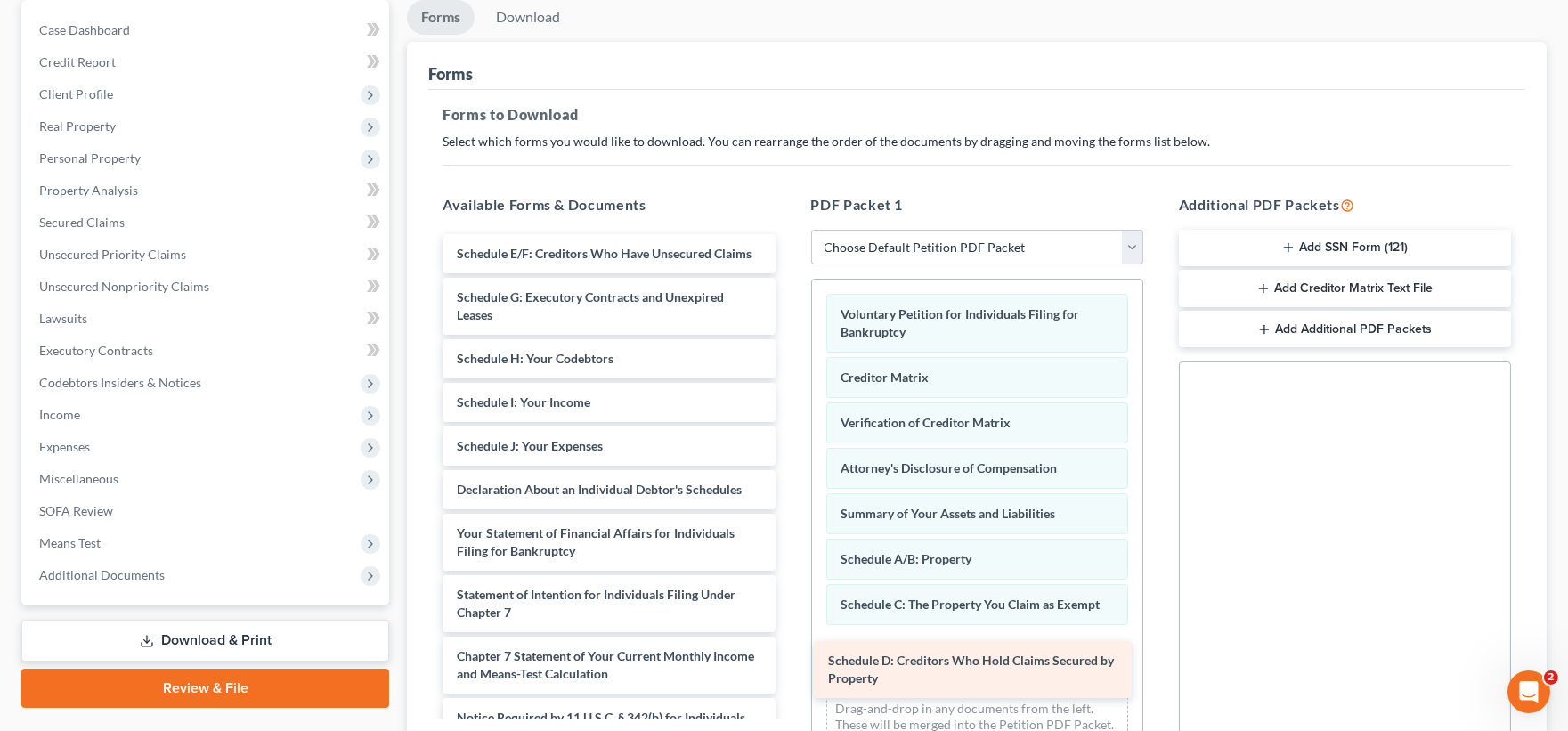
drag, startPoint x: 630, startPoint y: 264, endPoint x: 1003, endPoint y: 663, distance: 546.2
click at [789, 663] on div "Schedule D: Creditors Who Hold Claims Secured by Property Schedule D: Creditors…" at bounding box center [608, 494] width 361 height 521
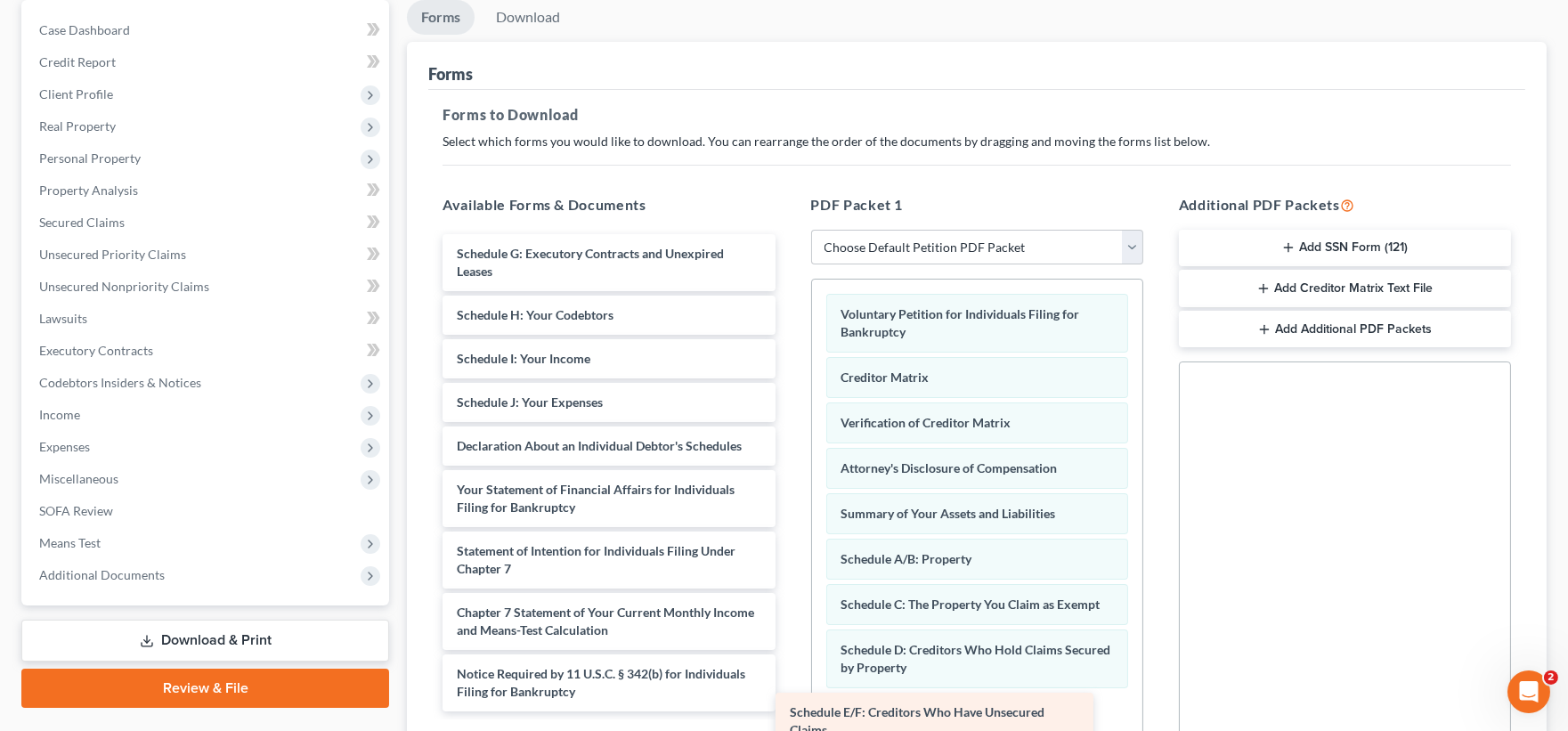
drag, startPoint x: 558, startPoint y: 272, endPoint x: 895, endPoint y: 724, distance: 563.8
click at [789, 712] on div "Schedule E/F: Creditors Who Have Unsecured Claims Schedule E/F: Creditors Who H…" at bounding box center [608, 473] width 361 height 478
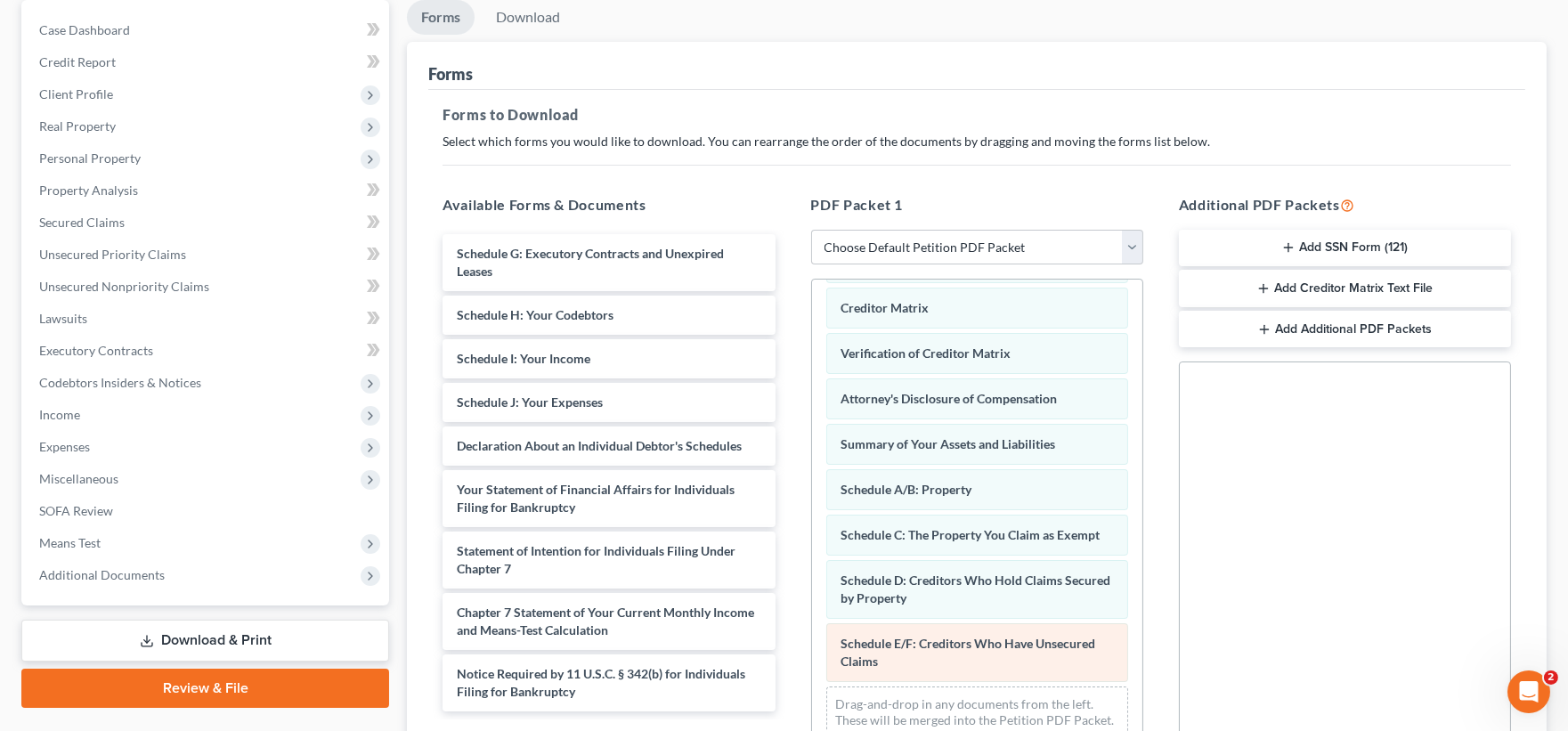
scroll to position [104, 0]
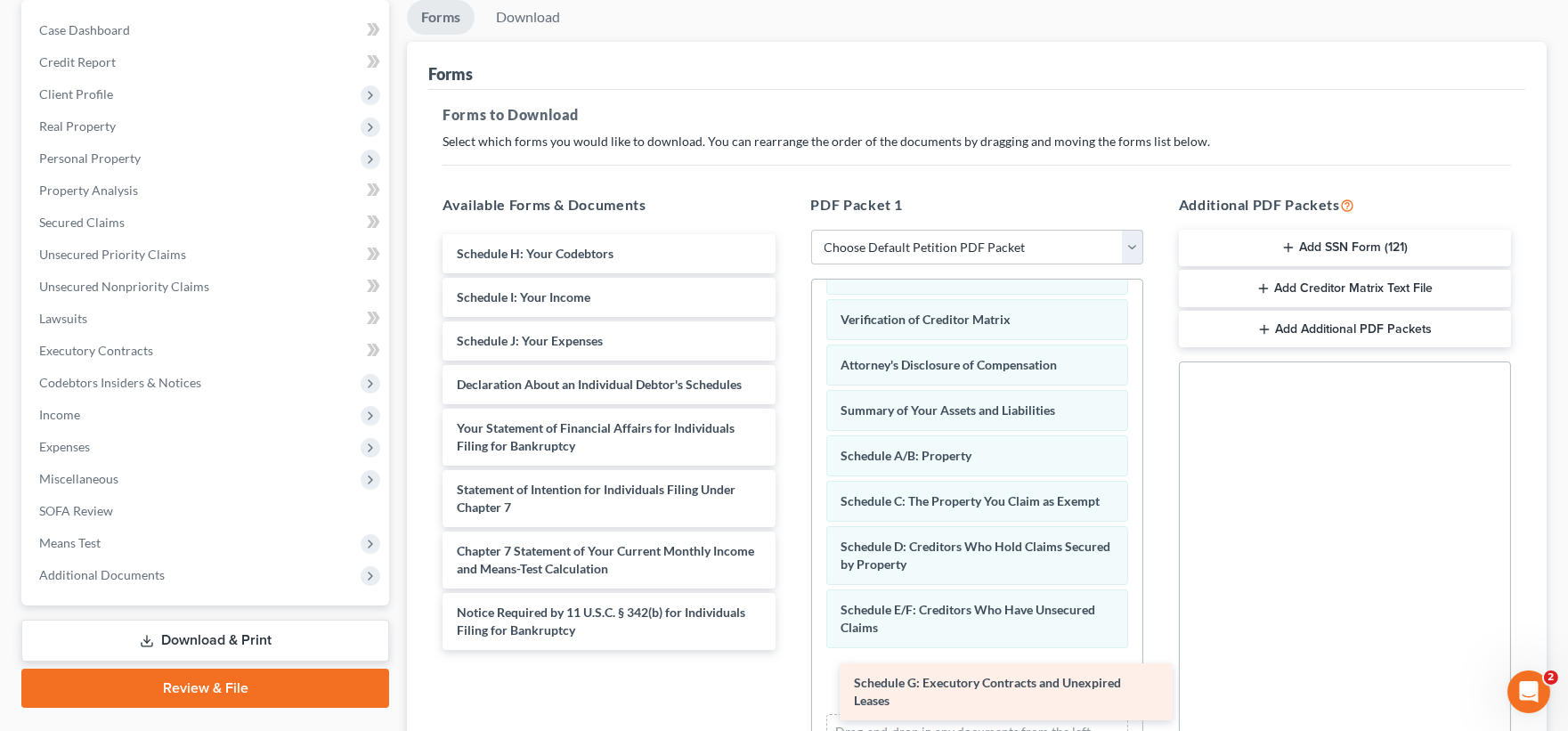
drag, startPoint x: 600, startPoint y: 263, endPoint x: 997, endPoint y: 693, distance: 585.2
click at [789, 650] on div "Schedule G: Executory Contracts and Unexpired Leases Schedule G: Executory Cont…" at bounding box center [608, 442] width 361 height 416
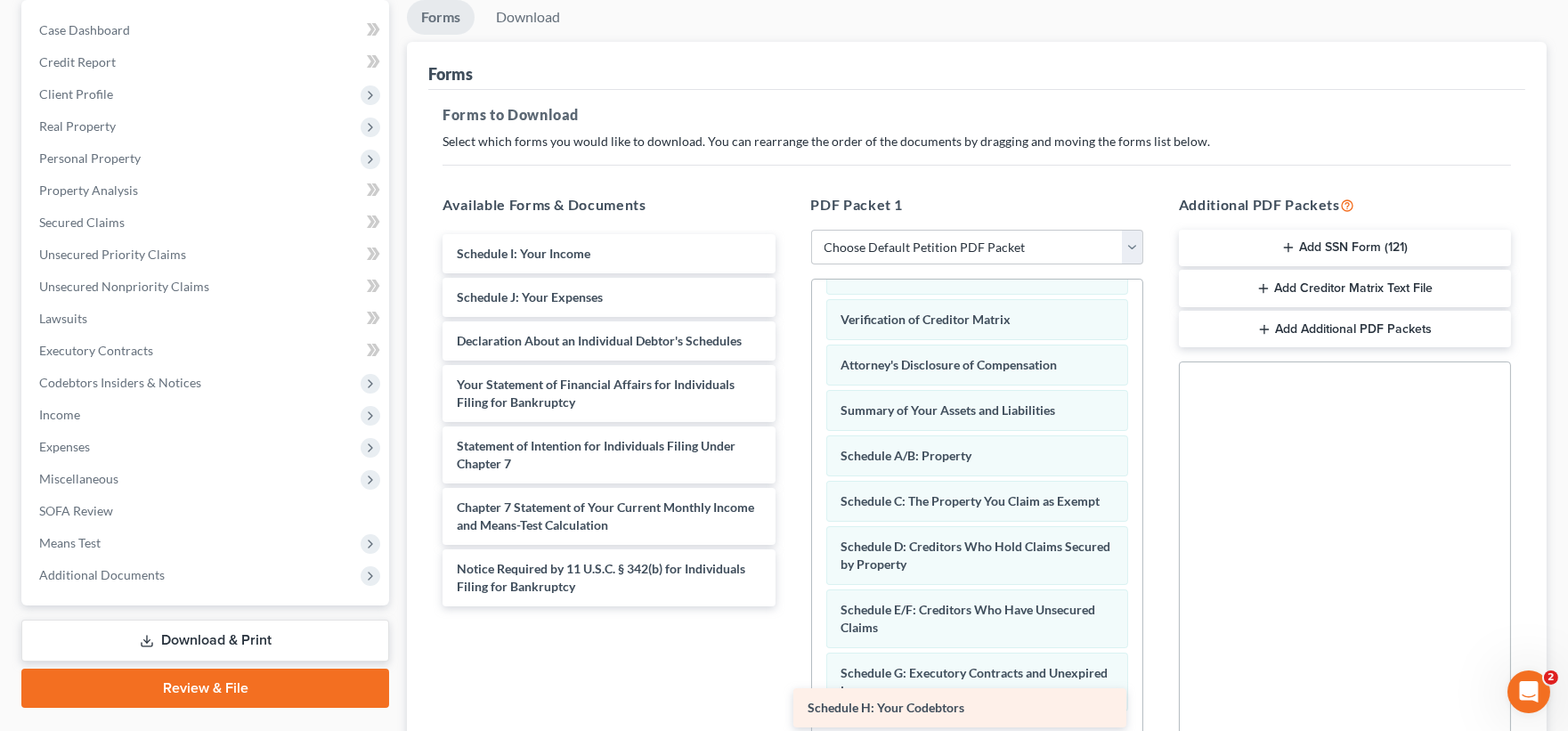
drag, startPoint x: 573, startPoint y: 264, endPoint x: 924, endPoint y: 714, distance: 570.7
click at [789, 606] on div "Schedule H: Your Codebtors Schedule H: Your Codebtors Schedule I: Your Income S…" at bounding box center [608, 420] width 361 height 372
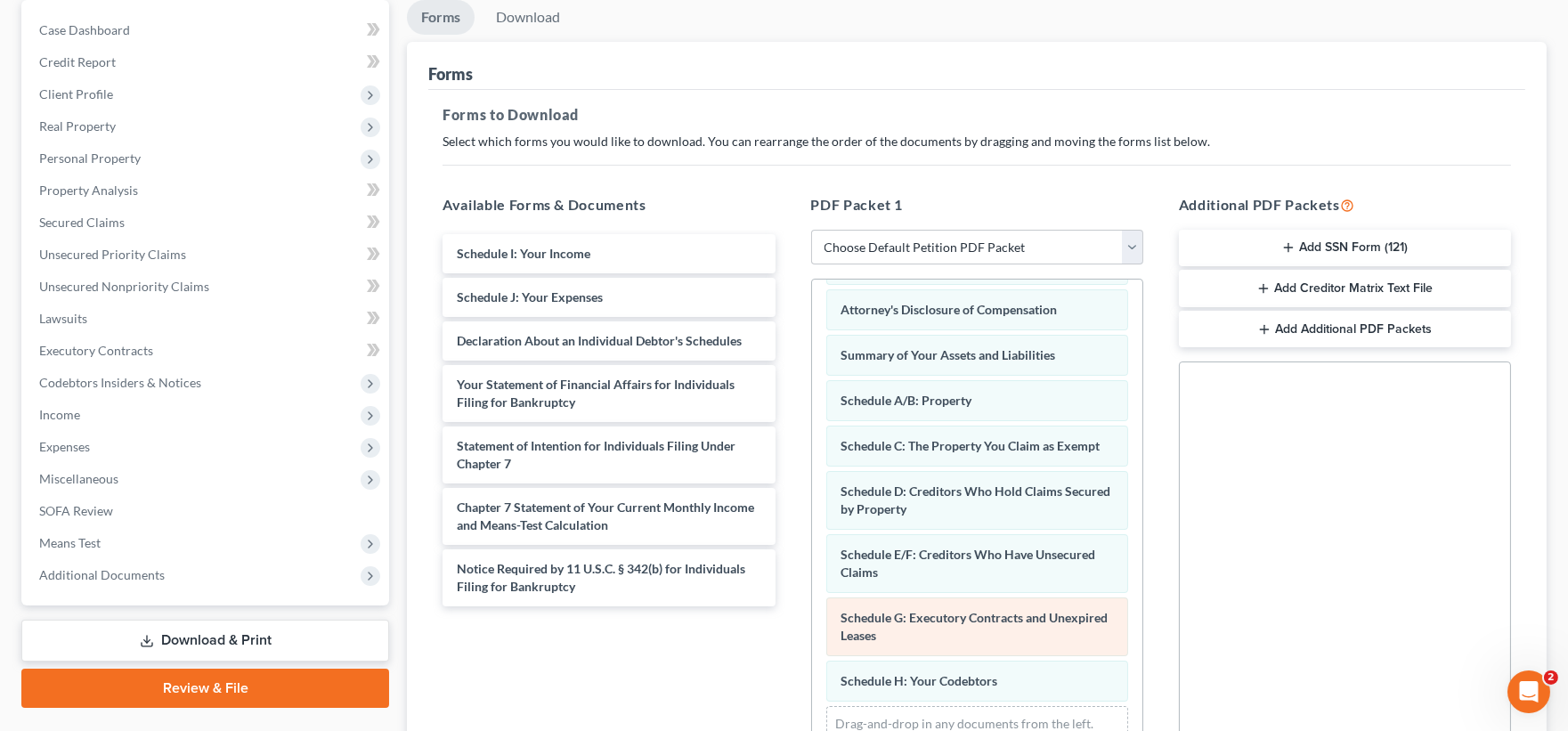
scroll to position [212, 0]
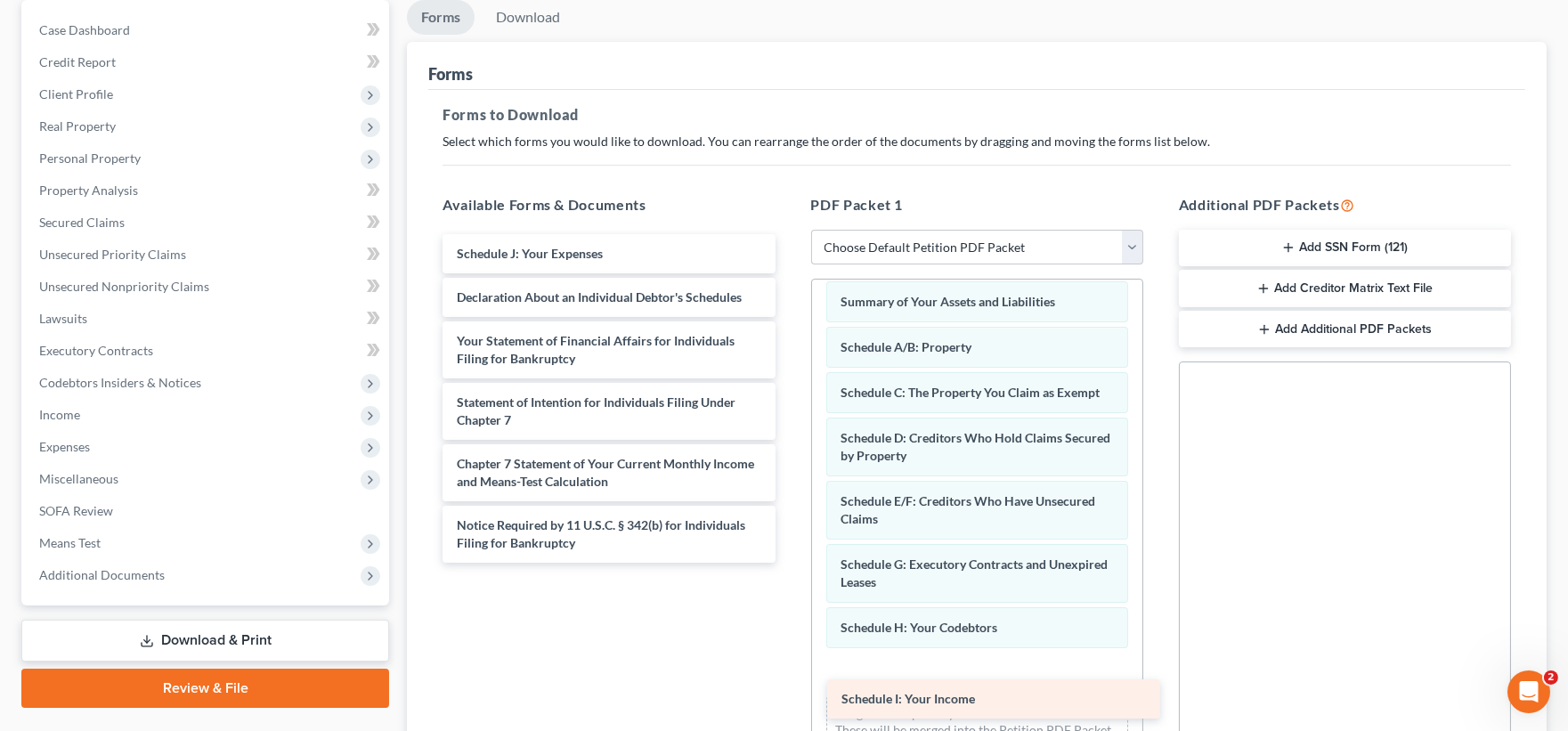
drag, startPoint x: 530, startPoint y: 241, endPoint x: 912, endPoint y: 680, distance: 581.9
click at [789, 563] on div "Schedule I: Your Income Schedule I: Your Income Schedule J: Your Expenses Decla…" at bounding box center [608, 398] width 361 height 328
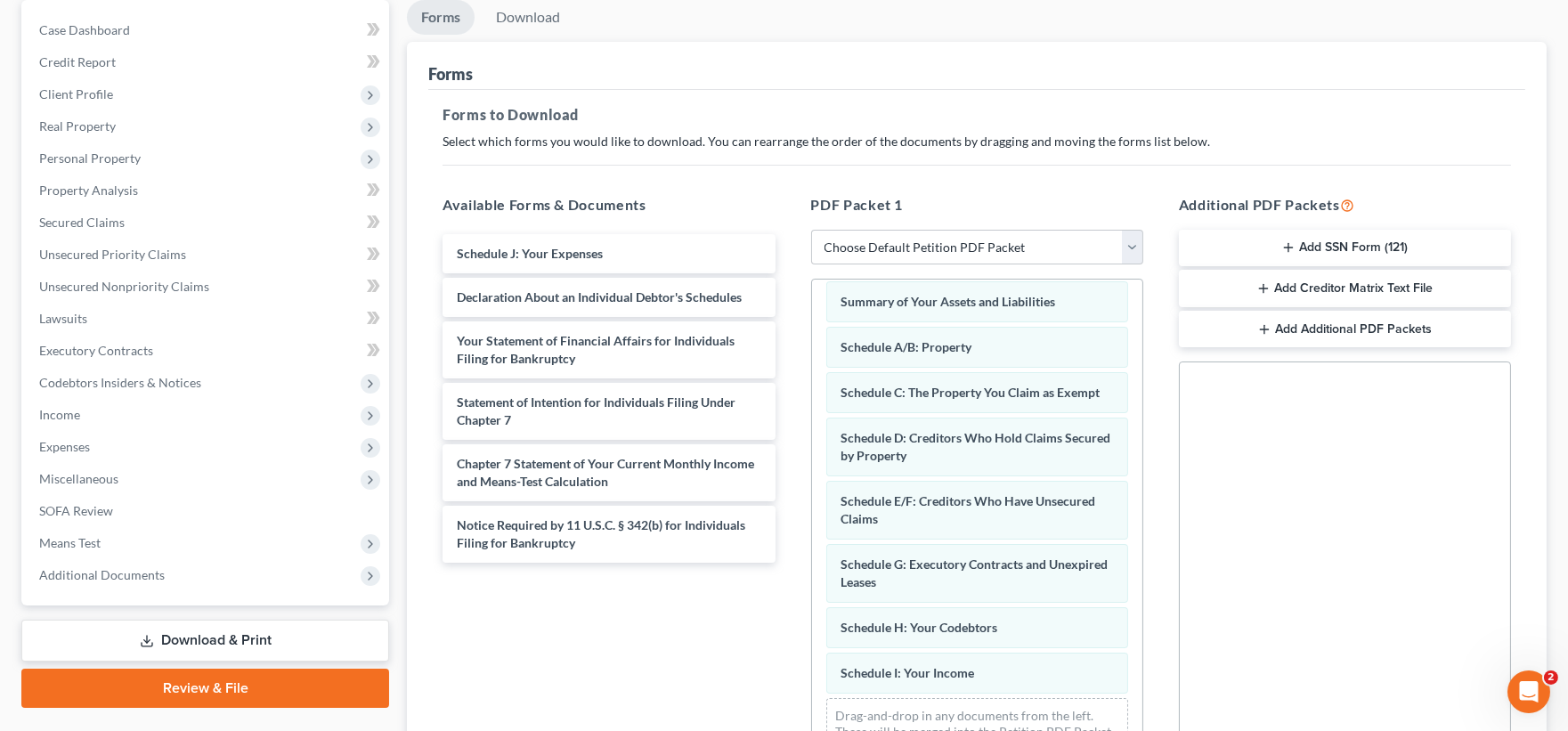
click at [1226, 90] on div "Forms to Download Select which forms you would like to download. You can rearra…" at bounding box center [976, 447] width 1097 height 715
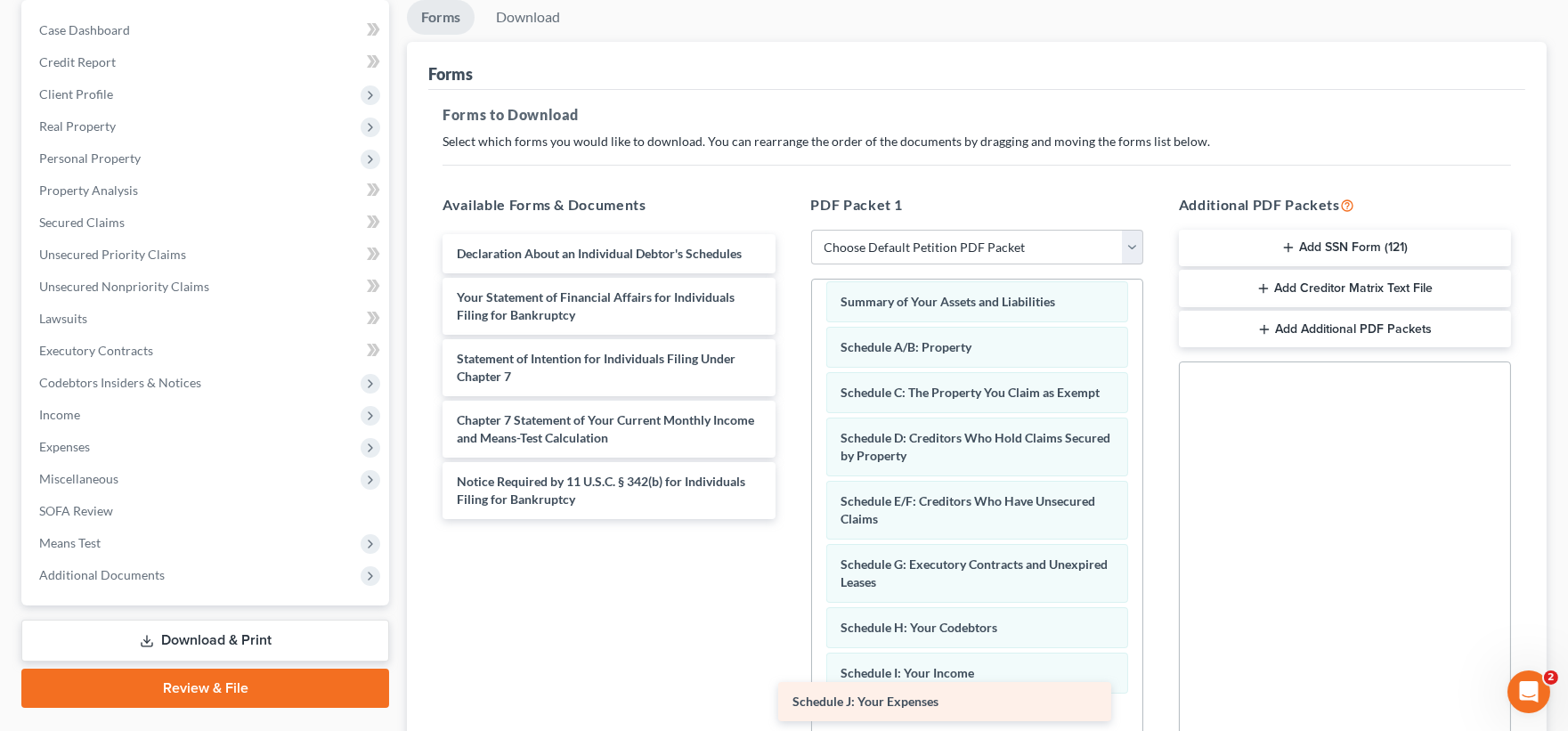
drag, startPoint x: 611, startPoint y: 253, endPoint x: 948, endPoint y: 710, distance: 567.8
click at [789, 520] on div "Schedule J: Your Expenses Schedule J: Your Expenses Declaration About an Indivi…" at bounding box center [608, 376] width 361 height 285
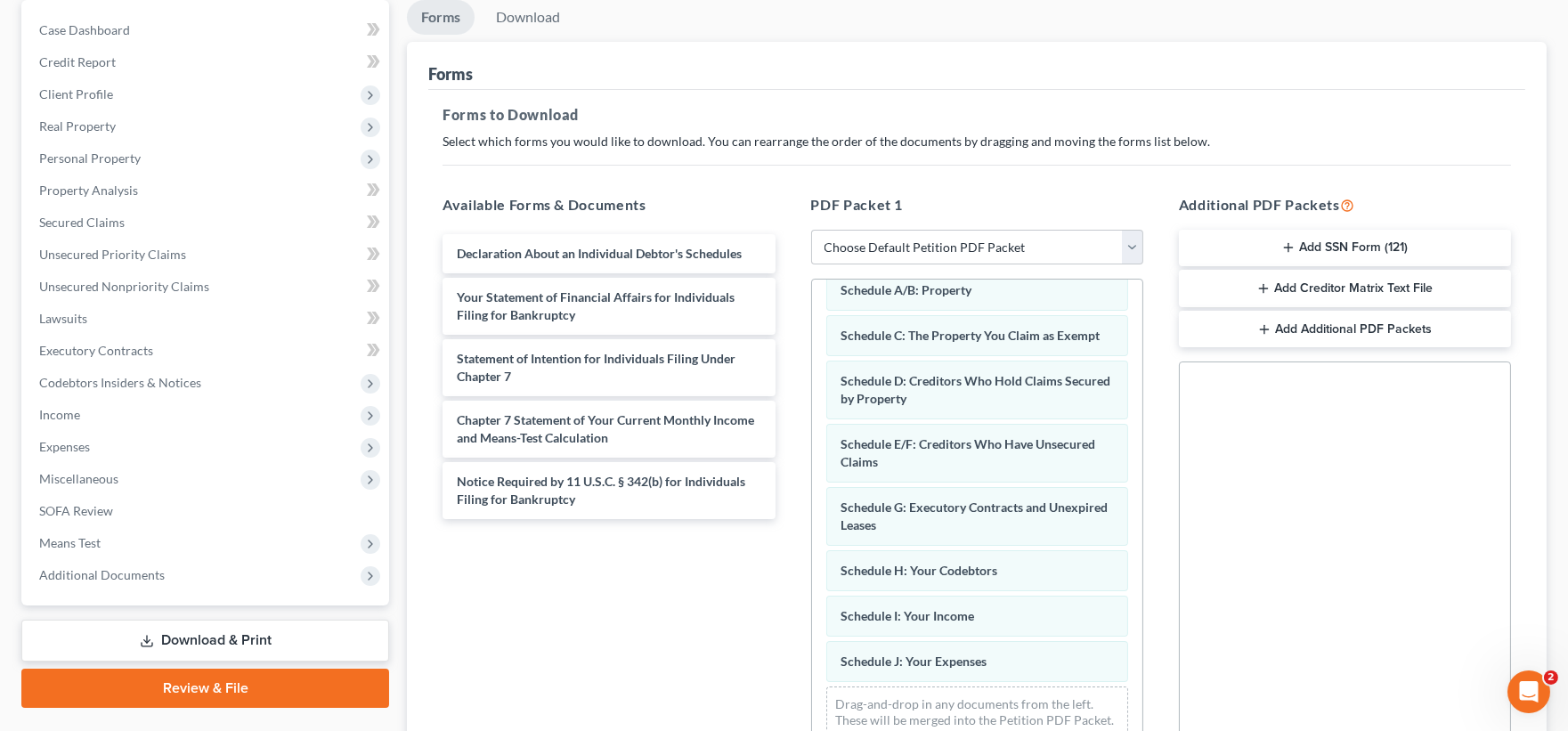
scroll to position [270, 0]
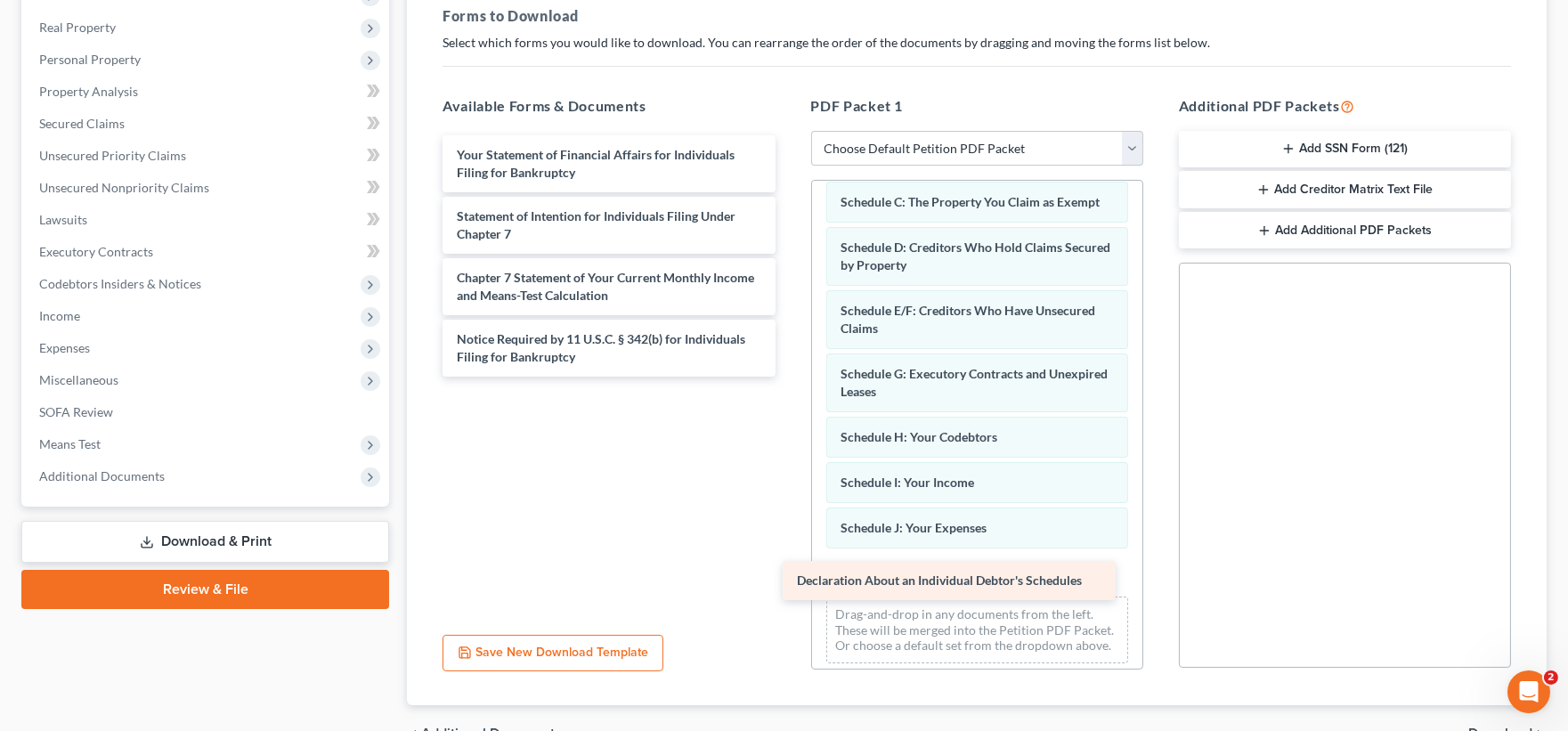
drag, startPoint x: 600, startPoint y: 159, endPoint x: 949, endPoint y: 579, distance: 546.1
click at [789, 377] on div "Declaration About an Individual Debtor's Schedules Declaration About an Individ…" at bounding box center [608, 256] width 361 height 242
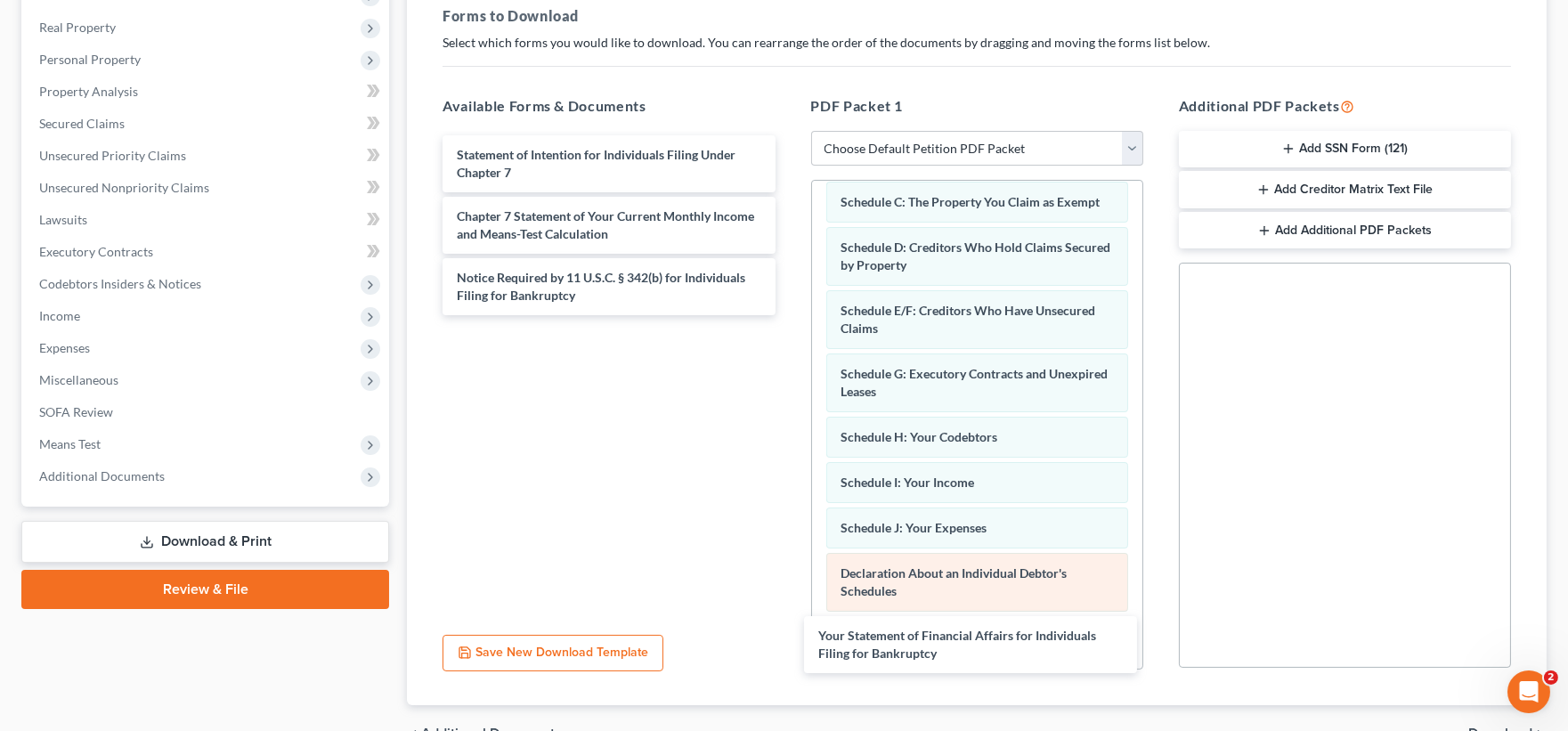
drag, startPoint x: 611, startPoint y: 169, endPoint x: 975, endPoint y: 605, distance: 568.0
click at [789, 315] on div "Your Statement of Financial Affairs for Individuals Filing for Bankruptcy Your …" at bounding box center [608, 225] width 361 height 180
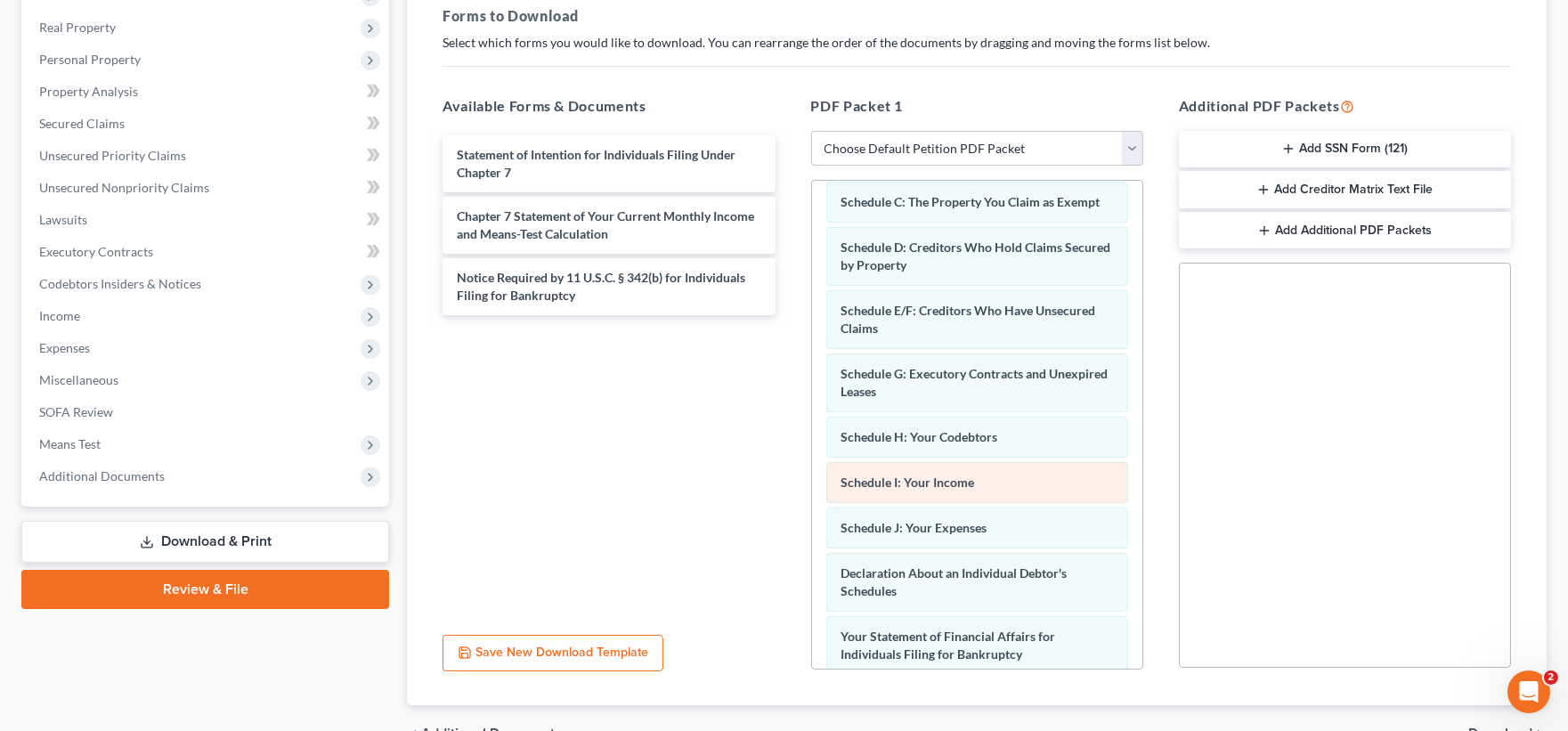
scroll to position [430, 0]
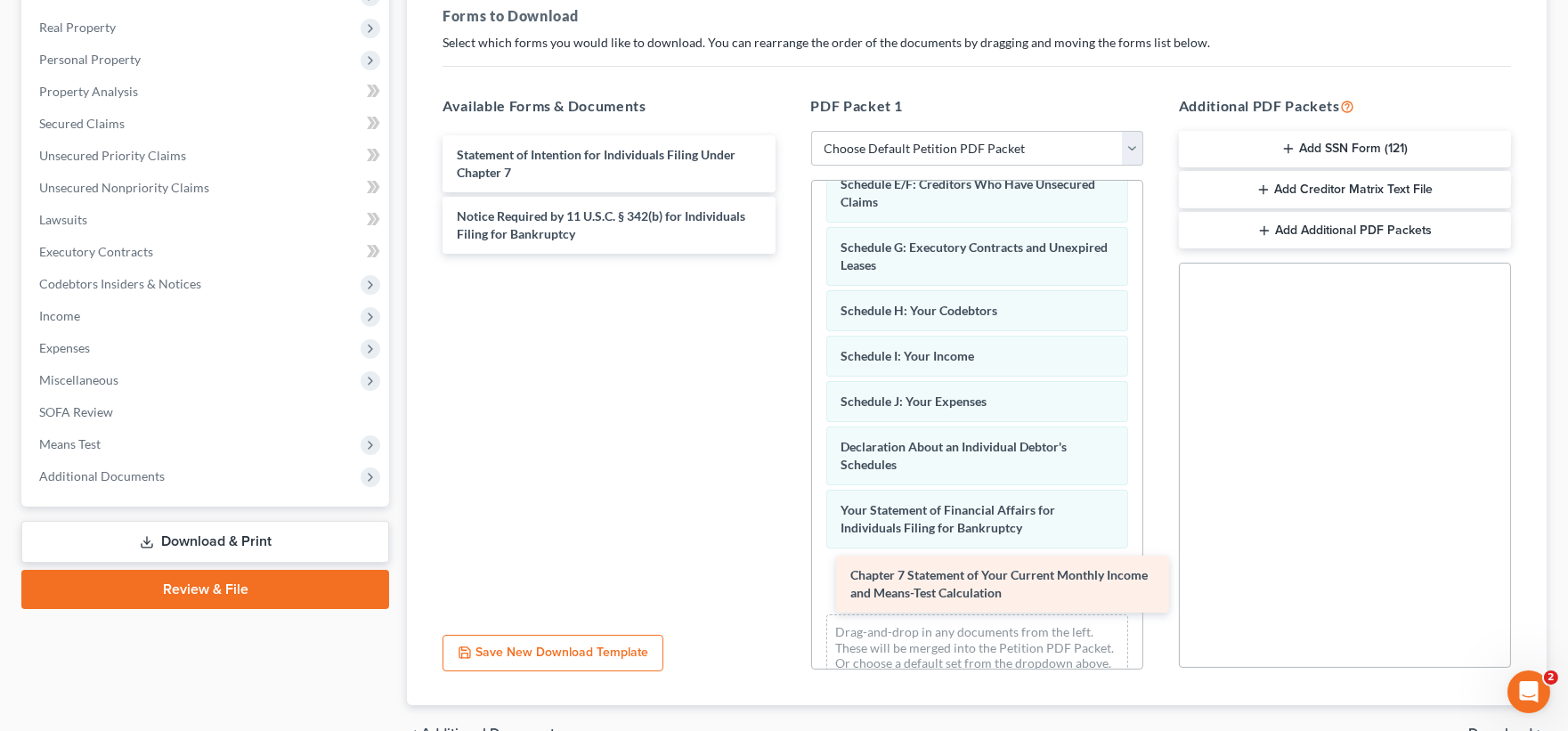
drag, startPoint x: 590, startPoint y: 232, endPoint x: 984, endPoint y: 592, distance: 533.7
click at [789, 254] on div "Chapter 7 Statement of Your Current Monthly Income and Means-Test Calculation S…" at bounding box center [608, 194] width 361 height 118
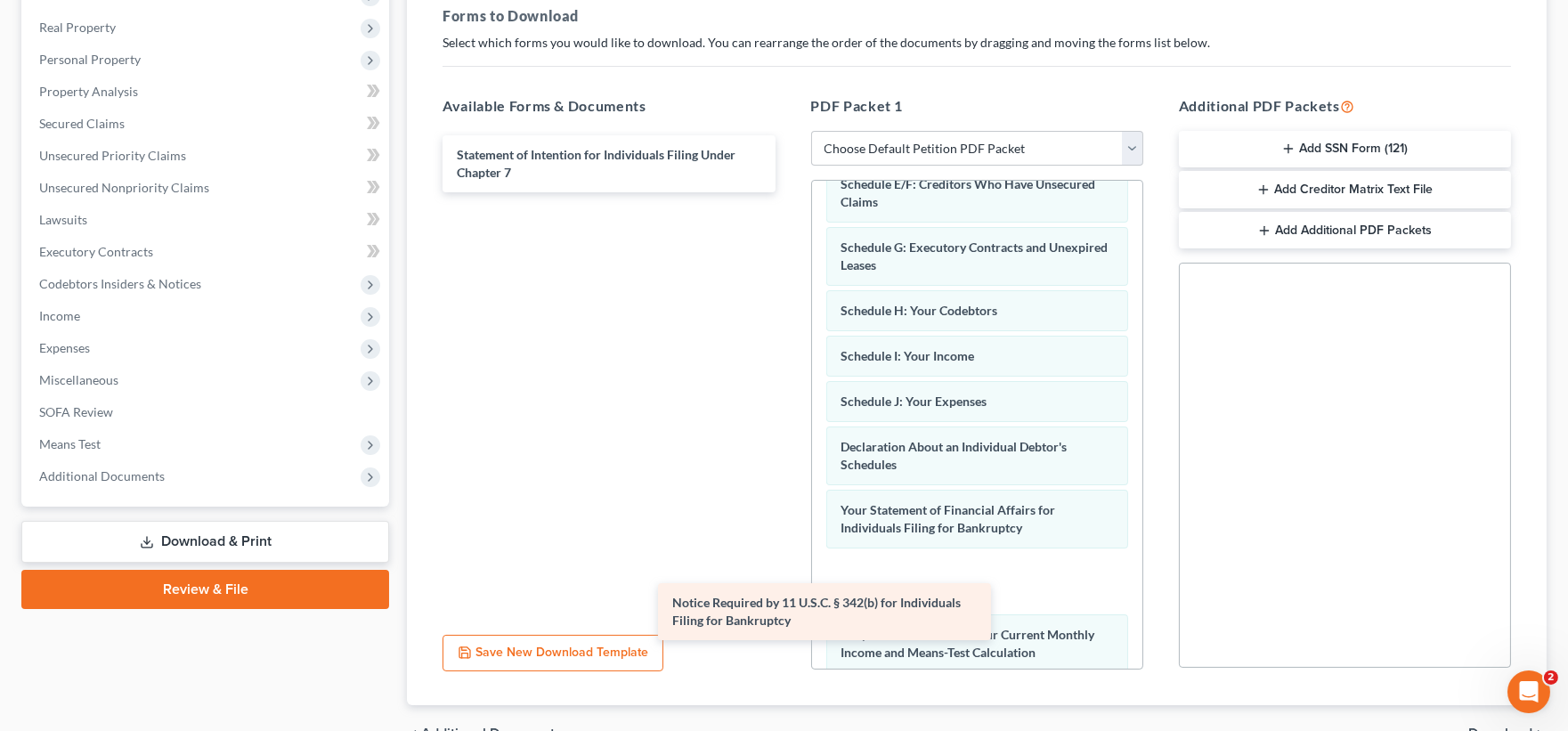
drag, startPoint x: 537, startPoint y: 215, endPoint x: 921, endPoint y: 668, distance: 593.9
click at [789, 192] on div "Notice Required by 11 U.S.C. § 342(b) for Individuals Filing for Bankruptcy Sta…" at bounding box center [608, 164] width 361 height 57
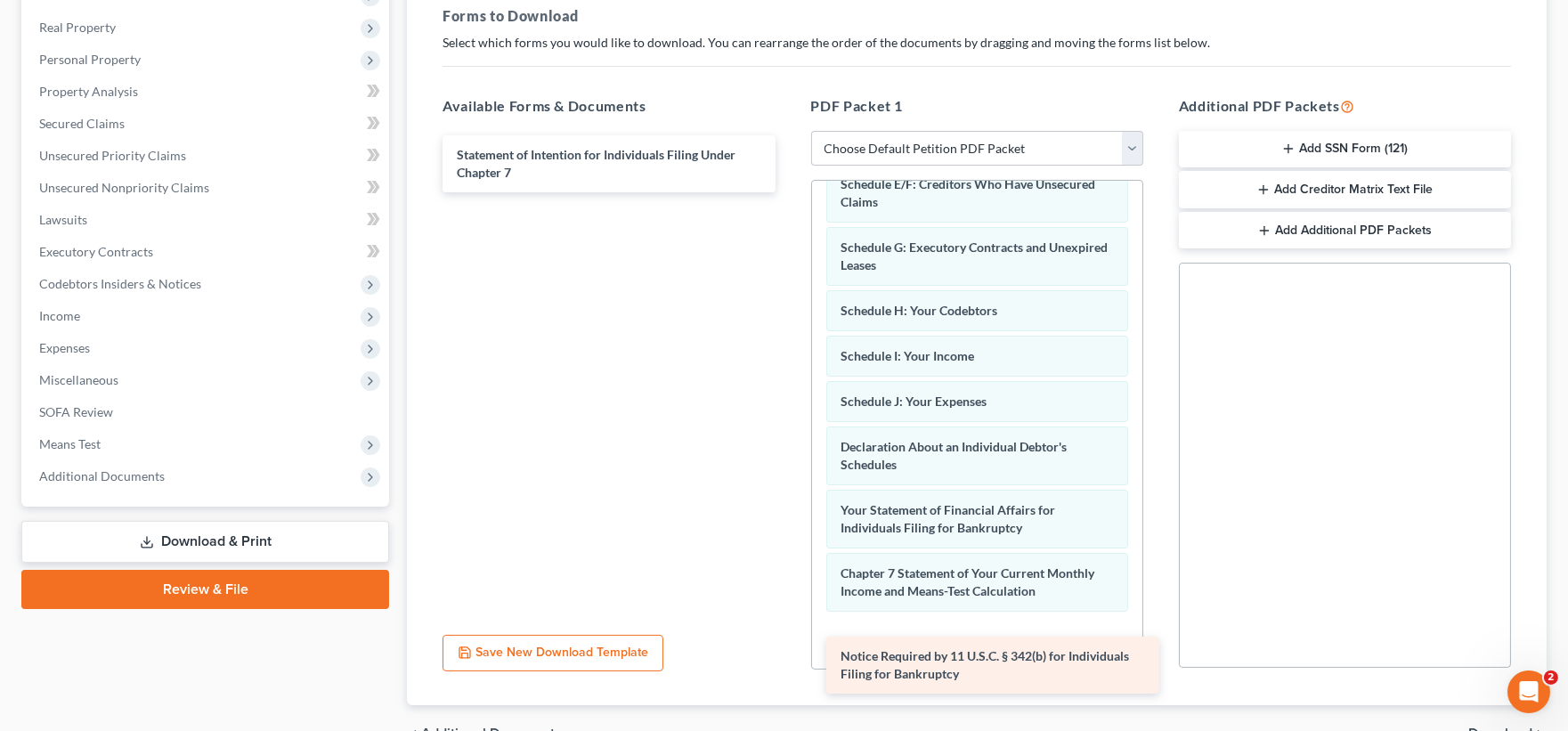
click at [922, 663] on div "Voluntary Petition for Individuals Filing for Bankruptcy Creditor Matrix Verifi…" at bounding box center [976, 254] width 330 height 1007
click at [922, 660] on div "Voluntary Petition for Individuals Filing for Bankruptcy Creditor Matrix Verifi…" at bounding box center [976, 254] width 330 height 1007
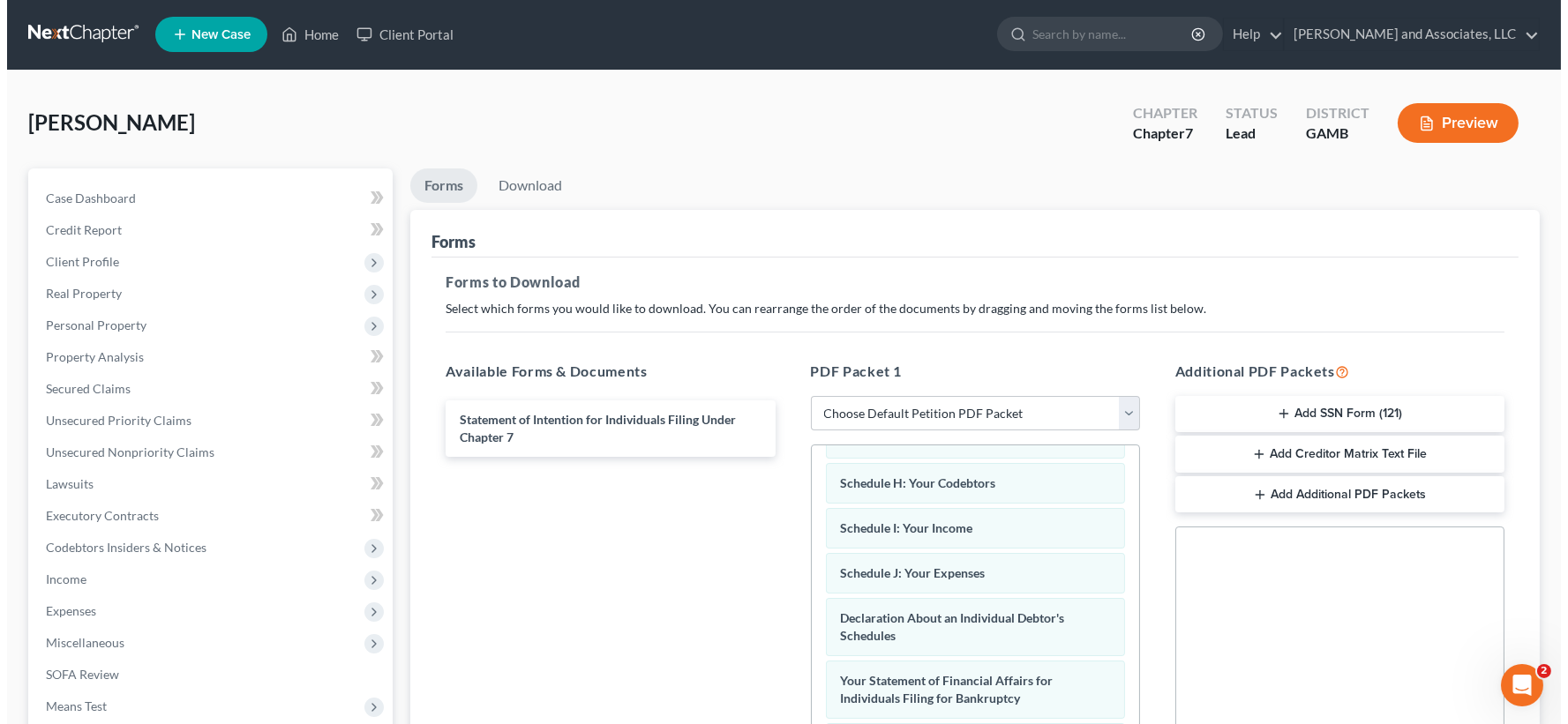
scroll to position [0, 0]
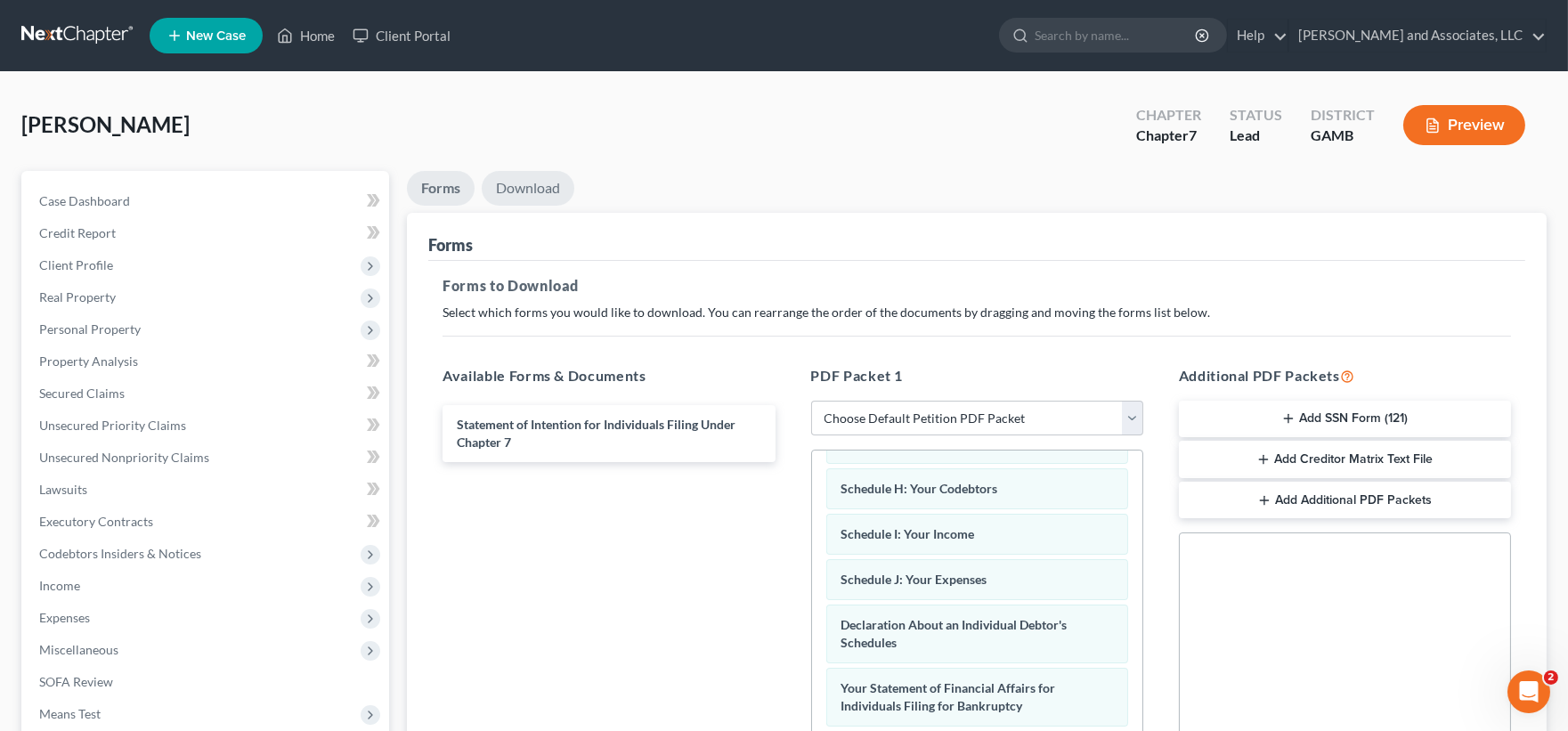
click at [512, 183] on link "Download" at bounding box center [527, 188] width 92 height 34
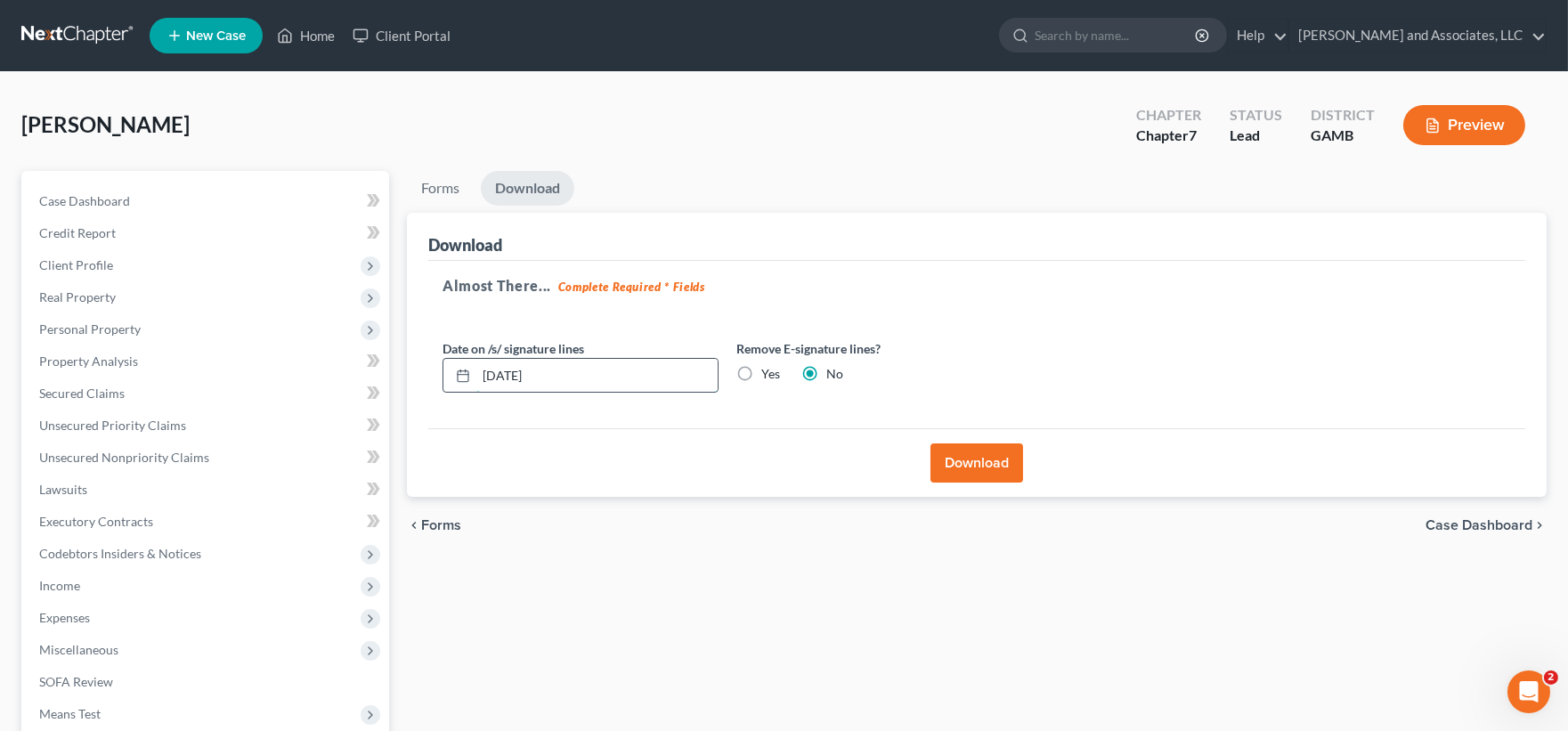
click at [563, 372] on input "[DATE]" at bounding box center [598, 376] width 242 height 34
type input "1"
type input "[DATE]"
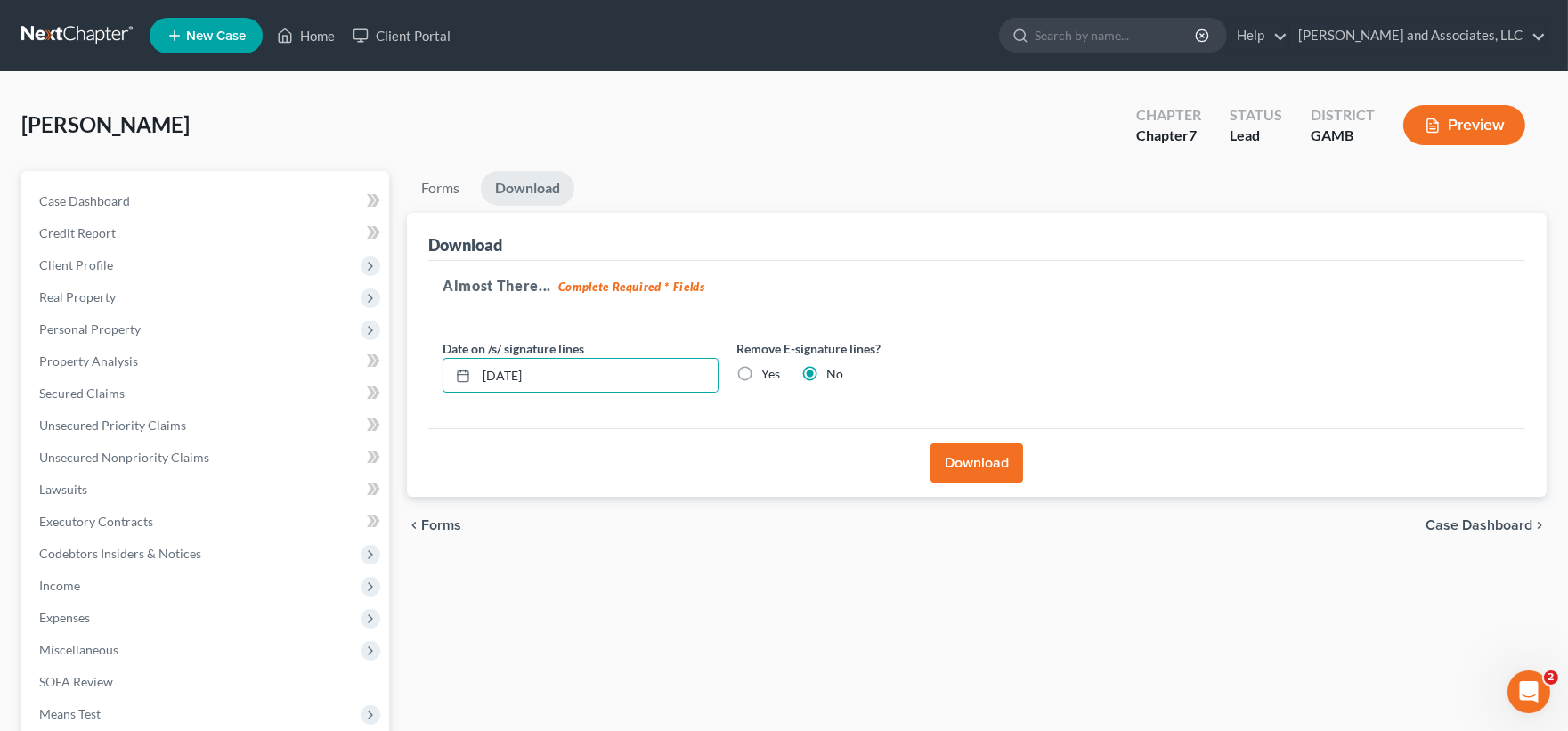
click at [962, 466] on button "Download" at bounding box center [976, 463] width 92 height 39
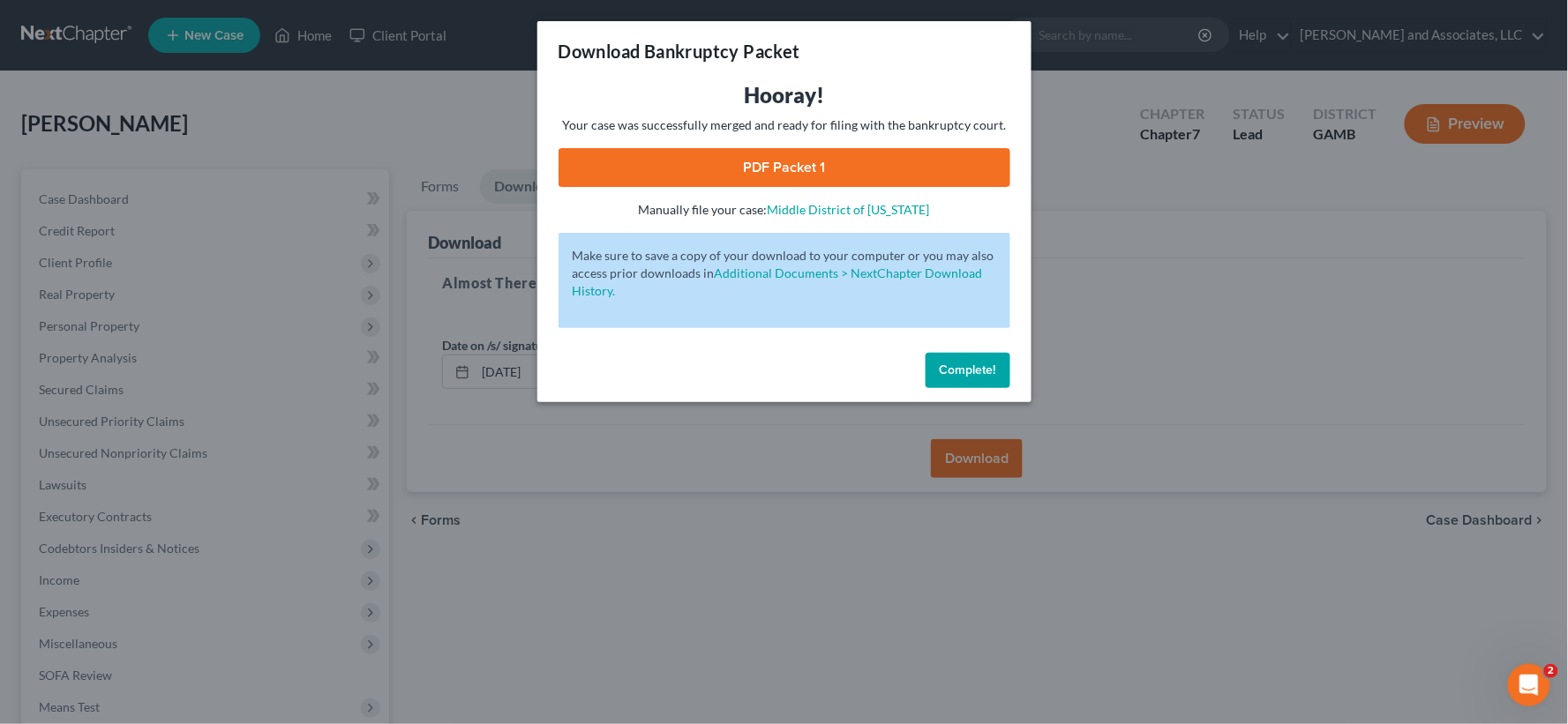
click at [797, 169] on link "PDF Packet 1" at bounding box center [784, 167] width 452 height 39
click at [844, 201] on p "Manually file your case: [GEOGRAPHIC_DATA] of [US_STATE]" at bounding box center [784, 209] width 452 height 18
click at [815, 207] on link "Middle District of [US_STATE]" at bounding box center [849, 209] width 162 height 15
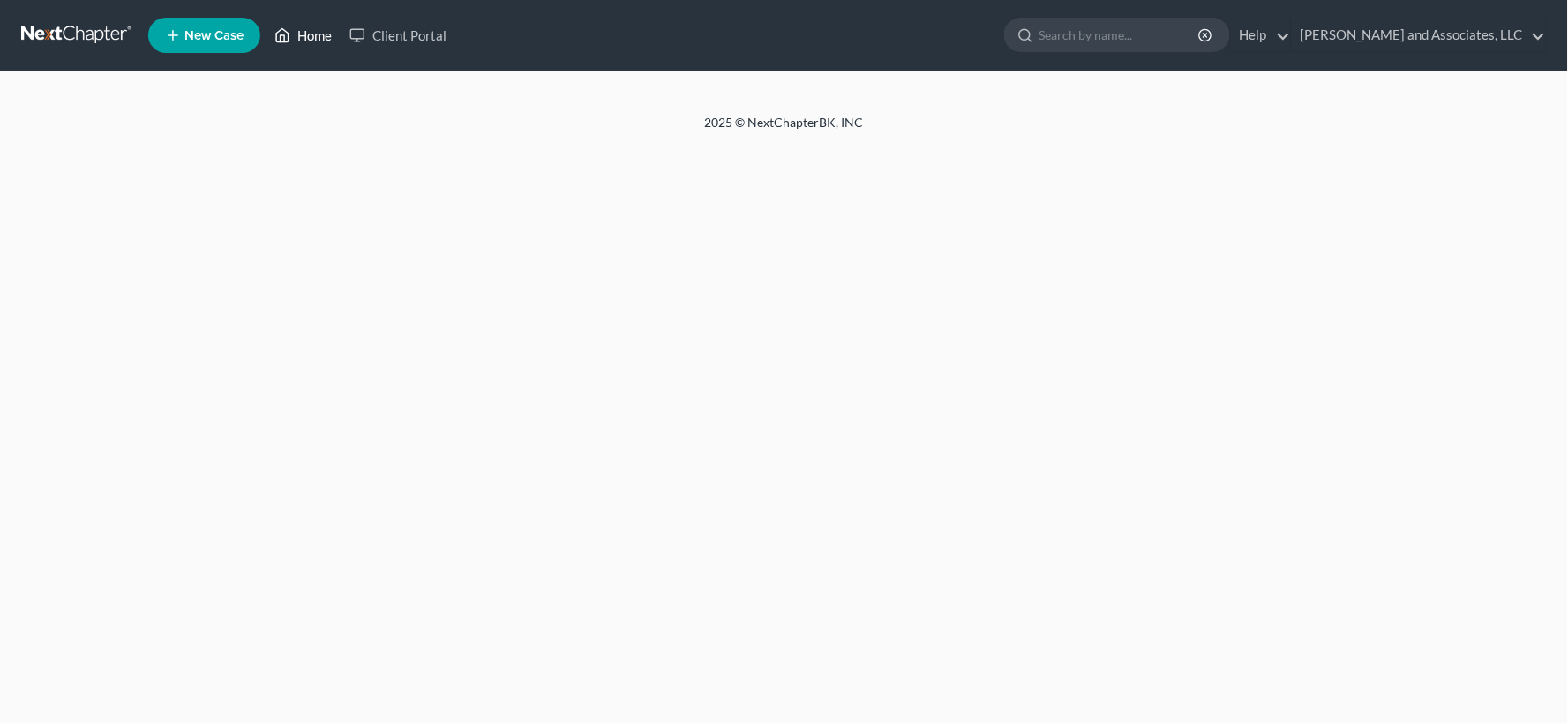
select select "1"
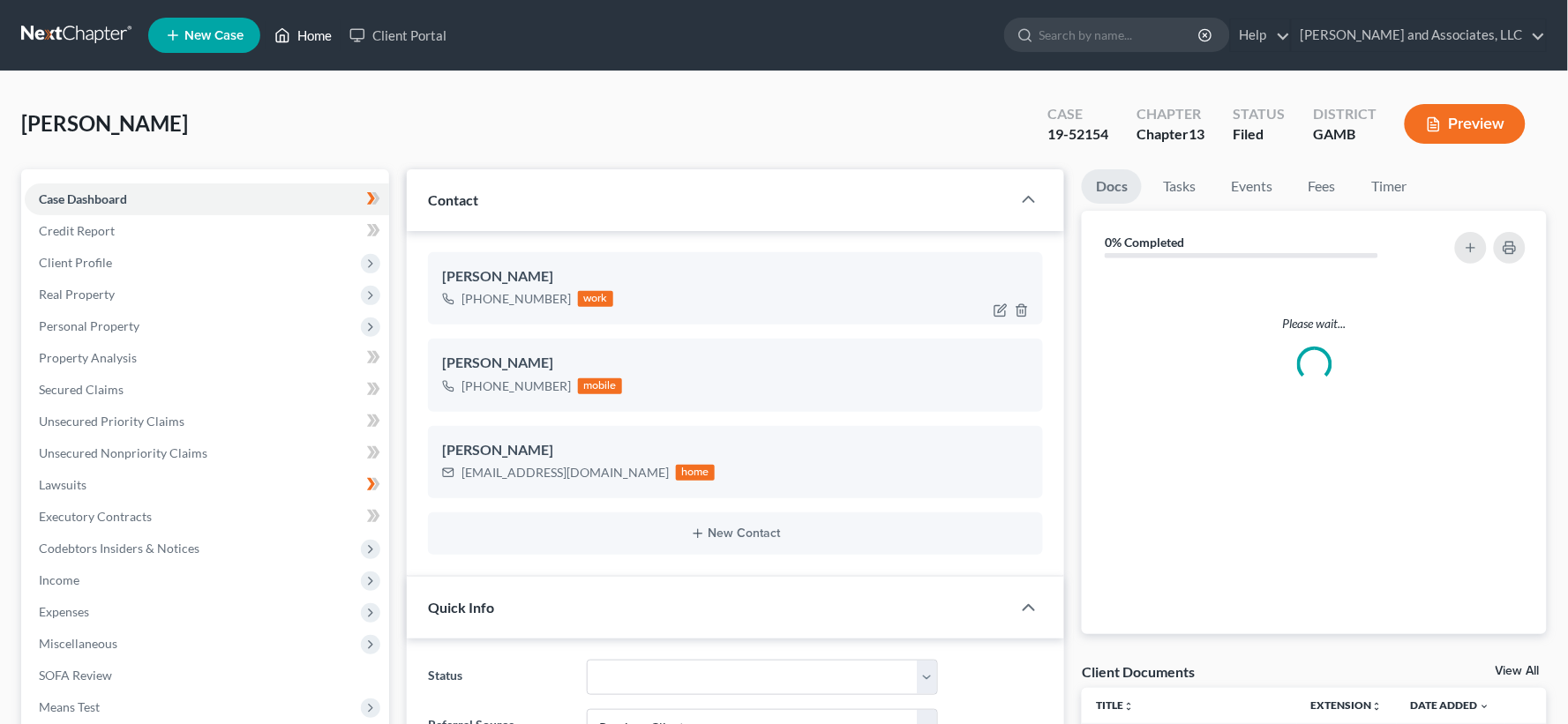
click at [321, 34] on link "Home" at bounding box center [304, 36] width 75 height 32
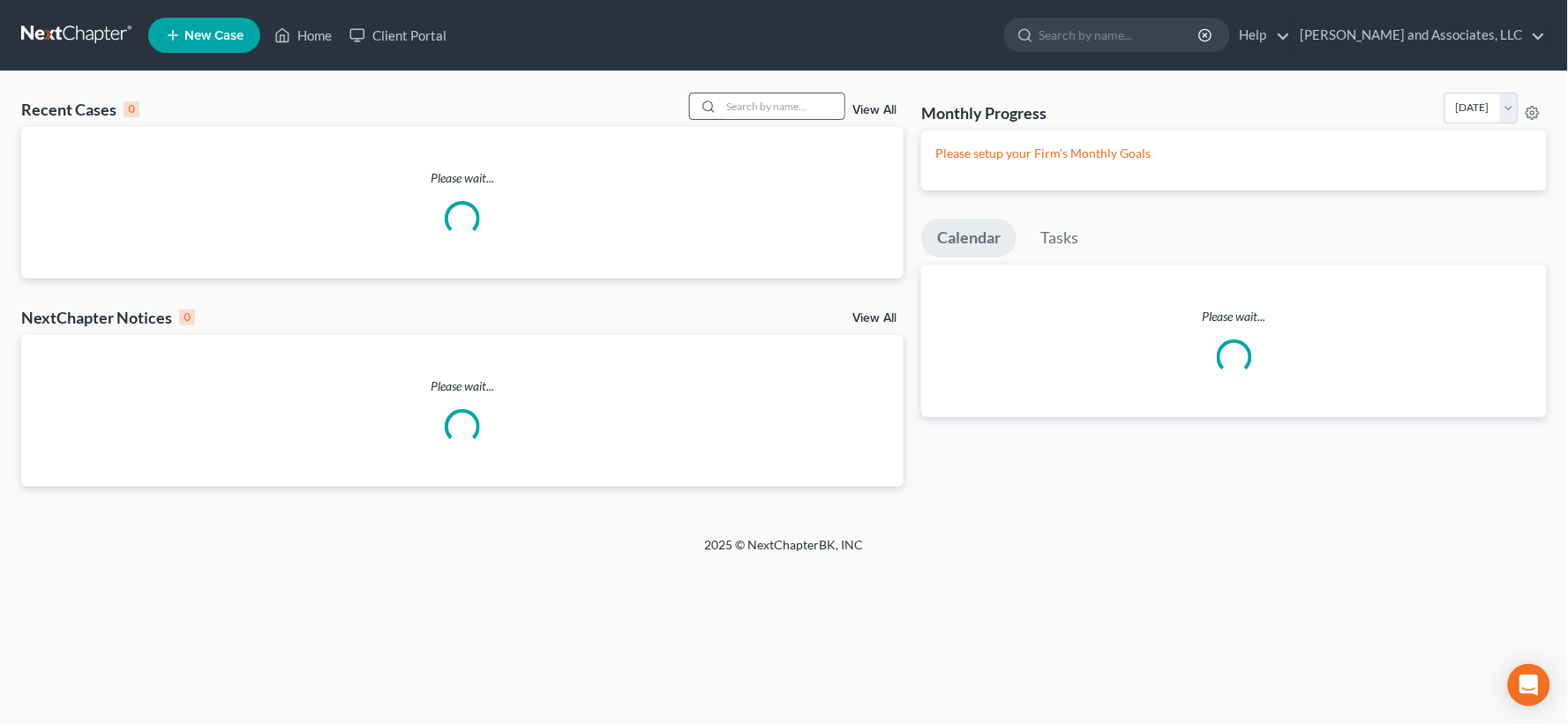
click at [762, 107] on input "search" at bounding box center [782, 106] width 124 height 25
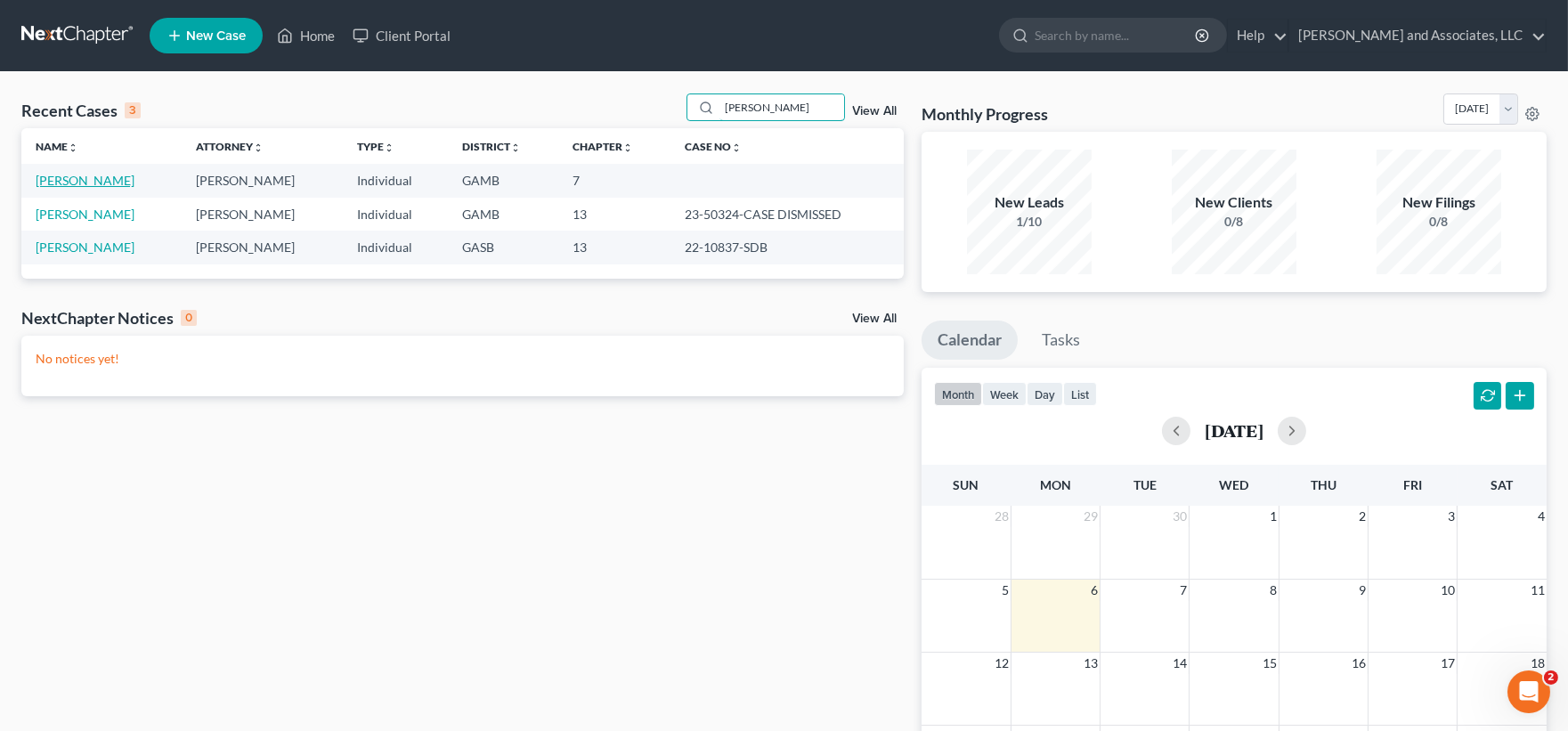
type input "flournoy"
click at [101, 179] on link "[PERSON_NAME]" at bounding box center [85, 181] width 99 height 15
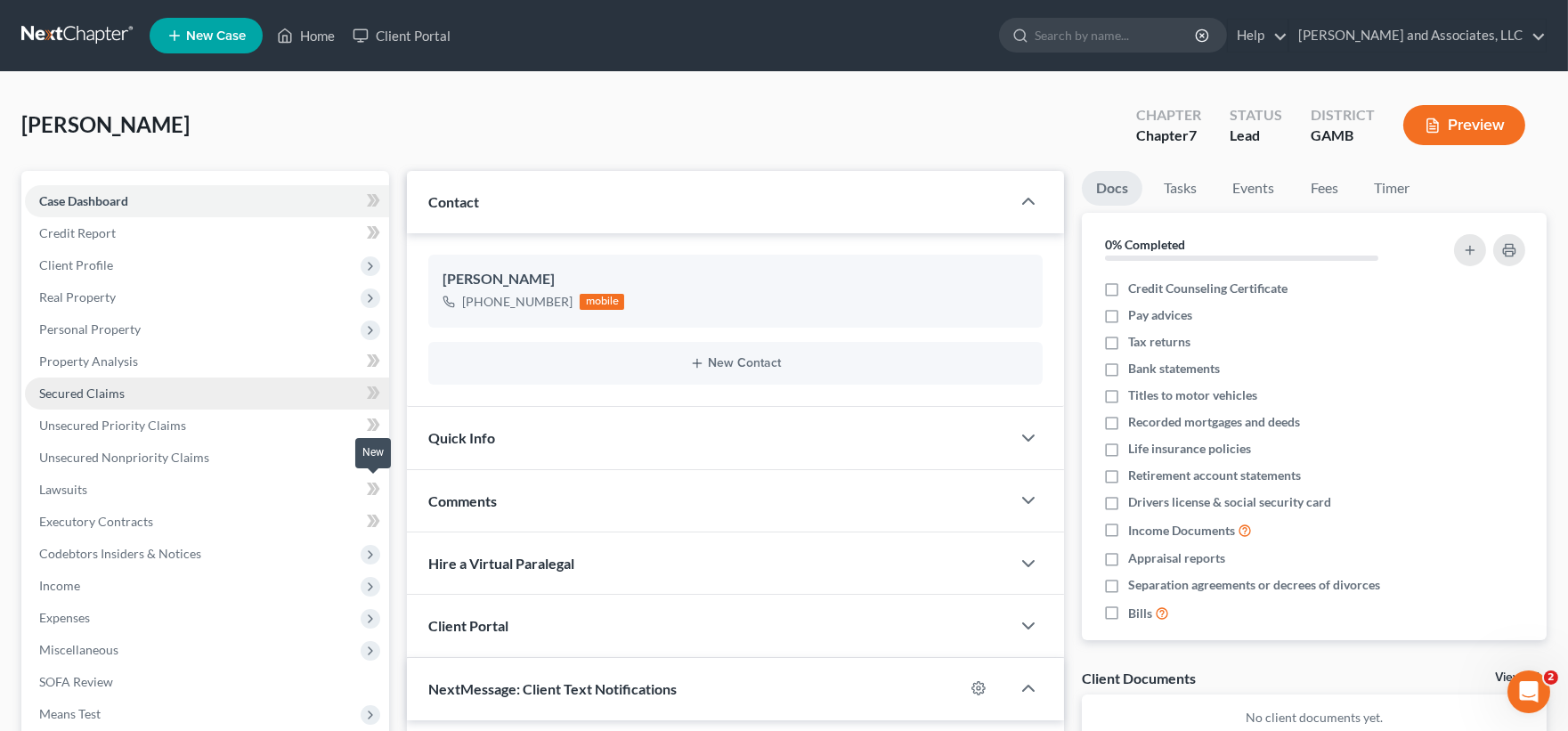
scroll to position [3285, 0]
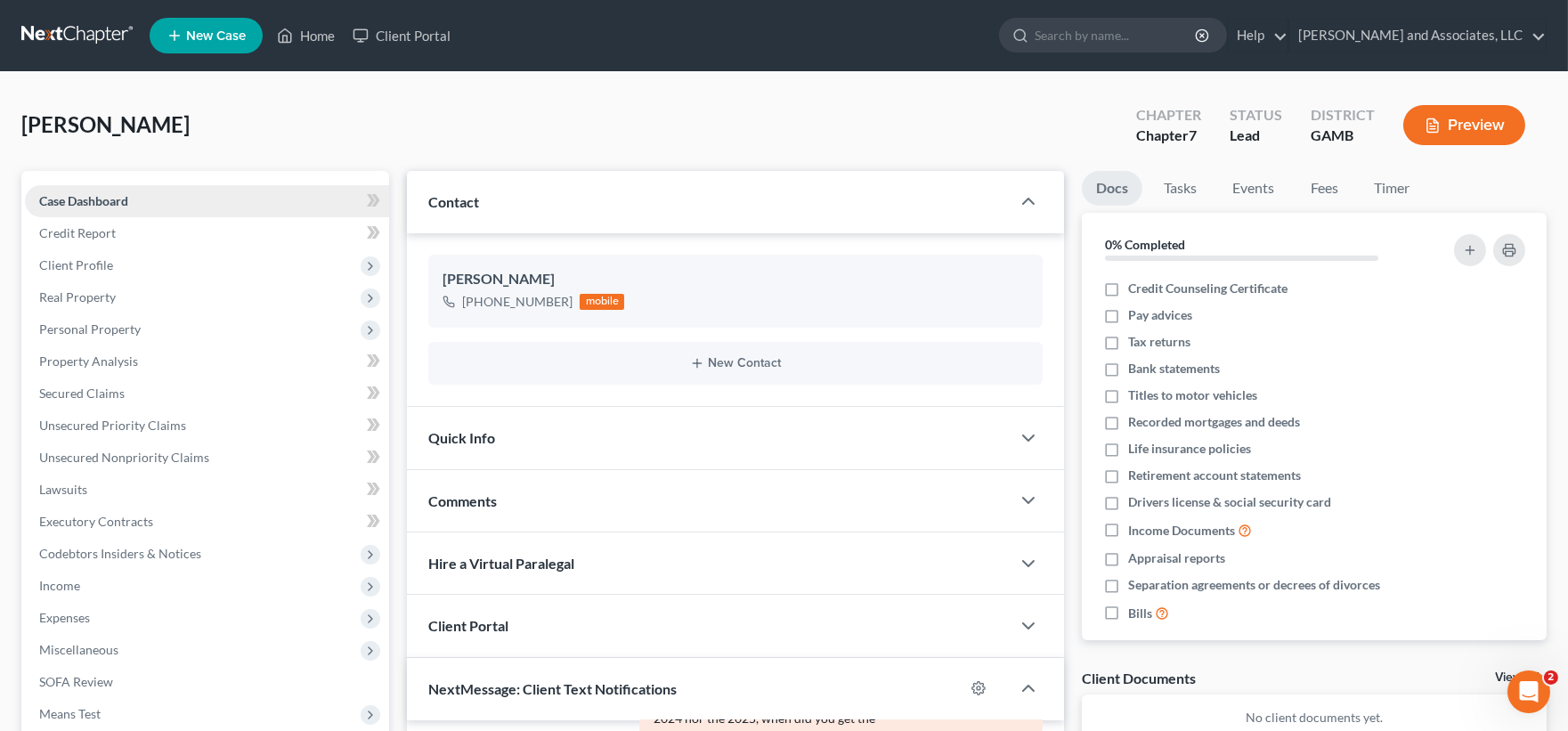
click at [69, 189] on link "Case Dashboard" at bounding box center [206, 202] width 364 height 32
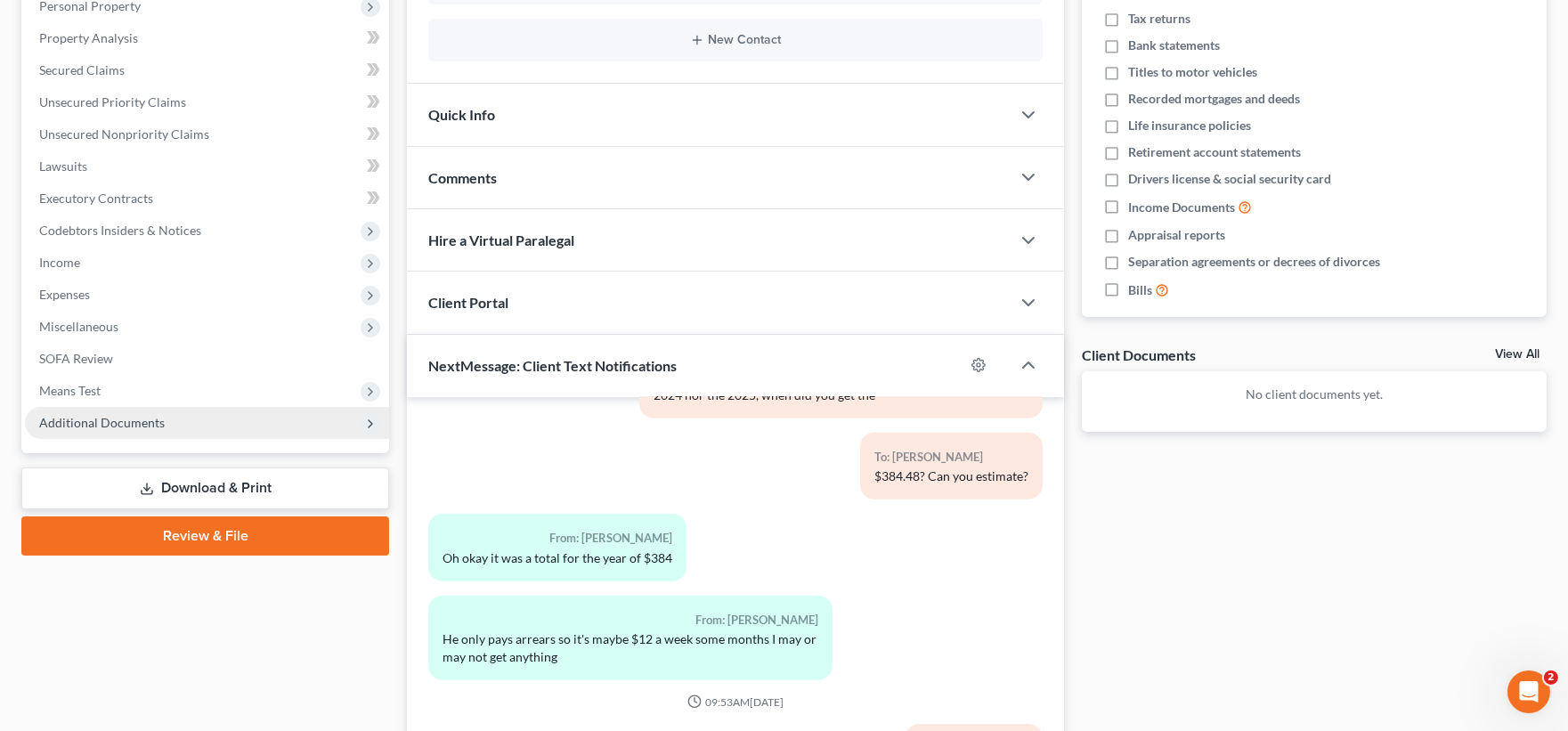
scroll to position [456, 0]
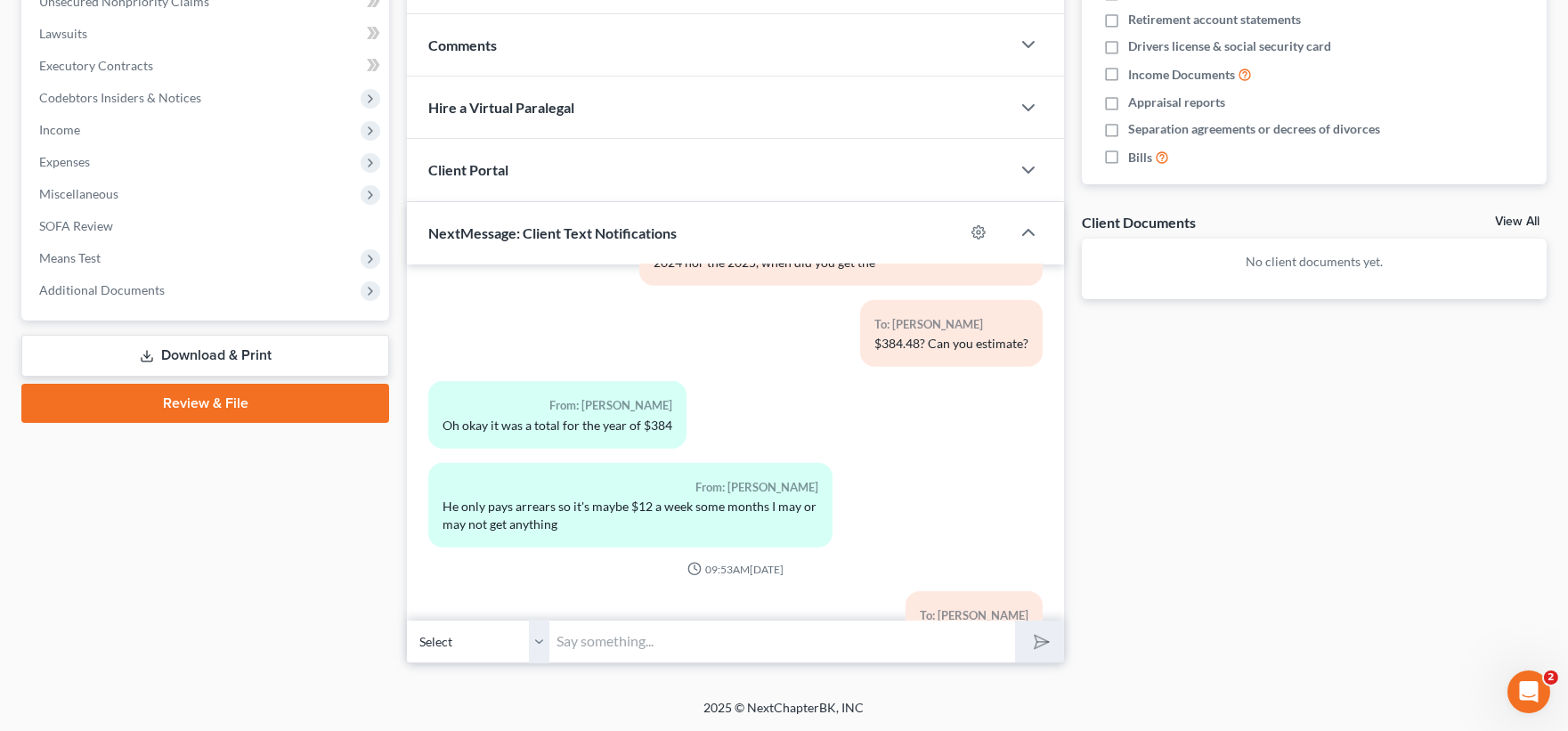
click at [234, 349] on link "Download & Print" at bounding box center [205, 356] width 367 height 42
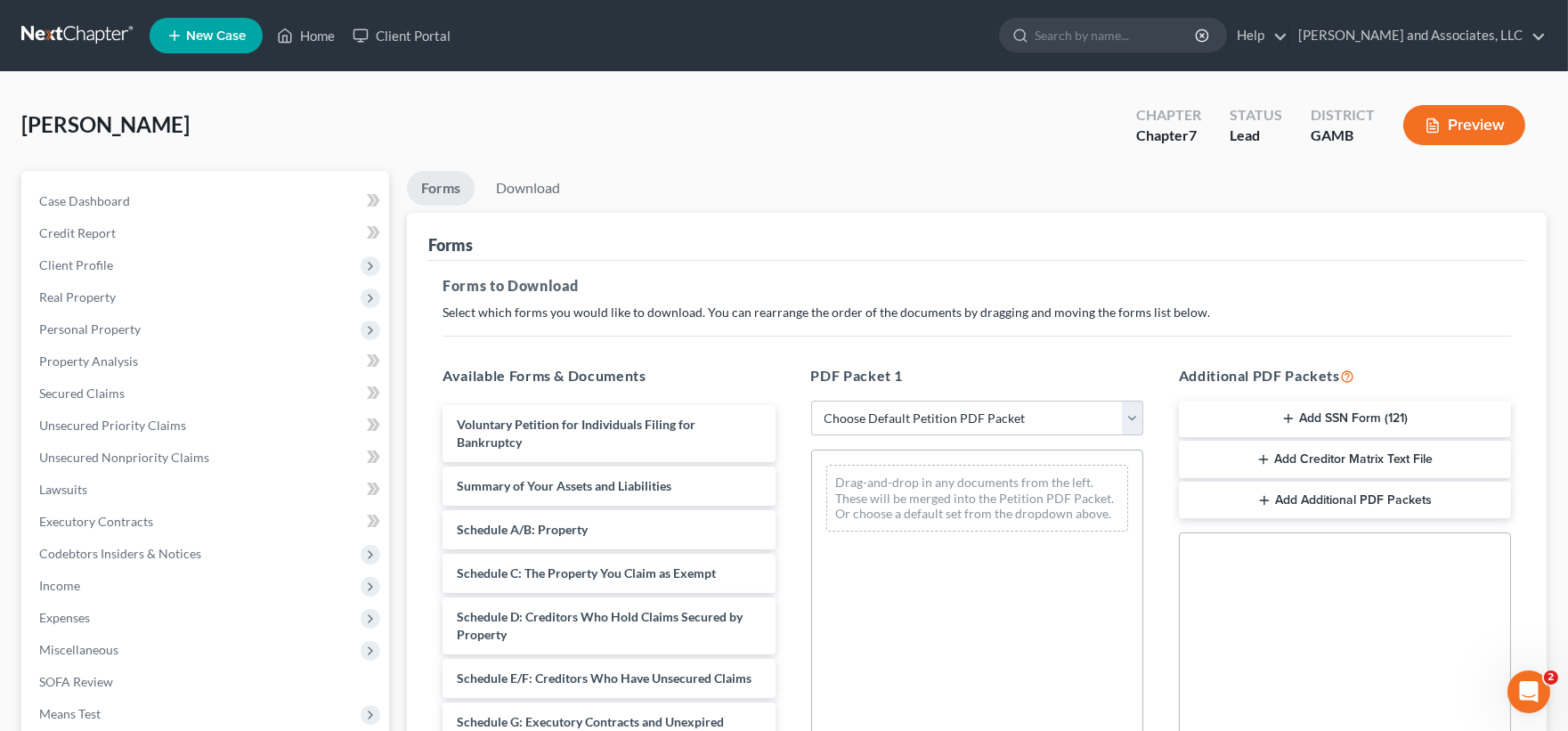
click at [1279, 464] on button "Add Creditor Matrix Text File" at bounding box center [1344, 459] width 332 height 37
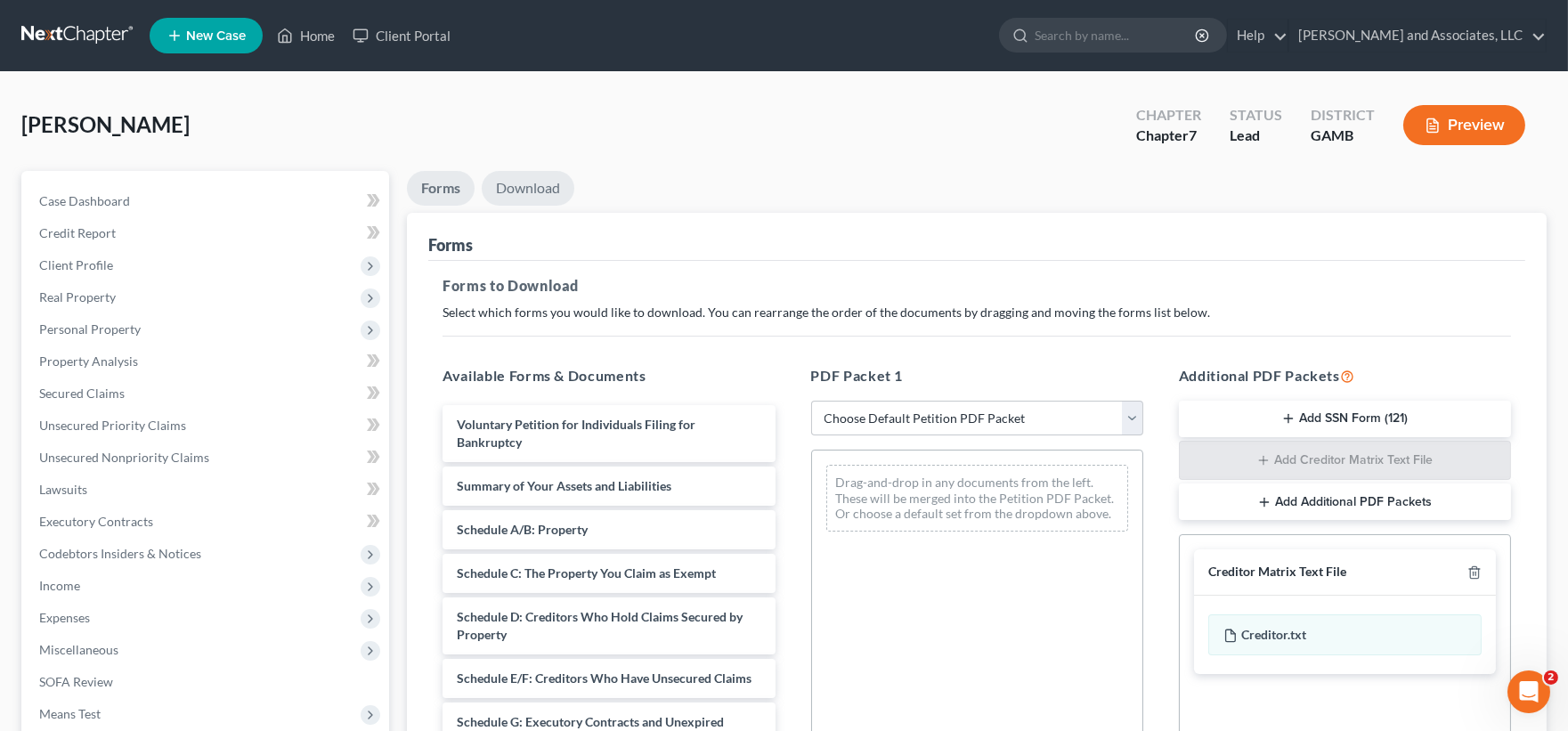
click at [527, 174] on link "Download" at bounding box center [527, 188] width 92 height 34
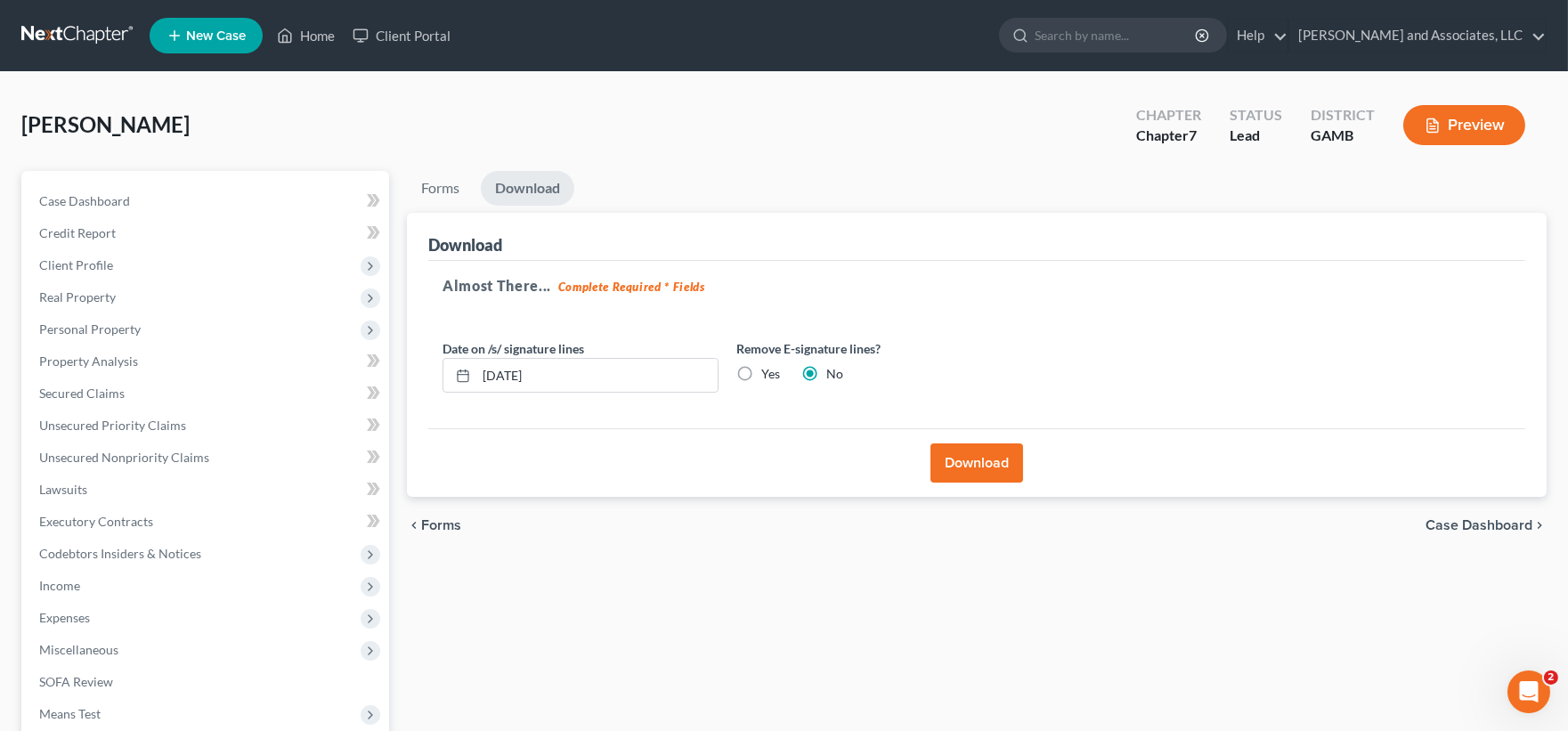
click at [987, 466] on button "Download" at bounding box center [976, 463] width 92 height 39
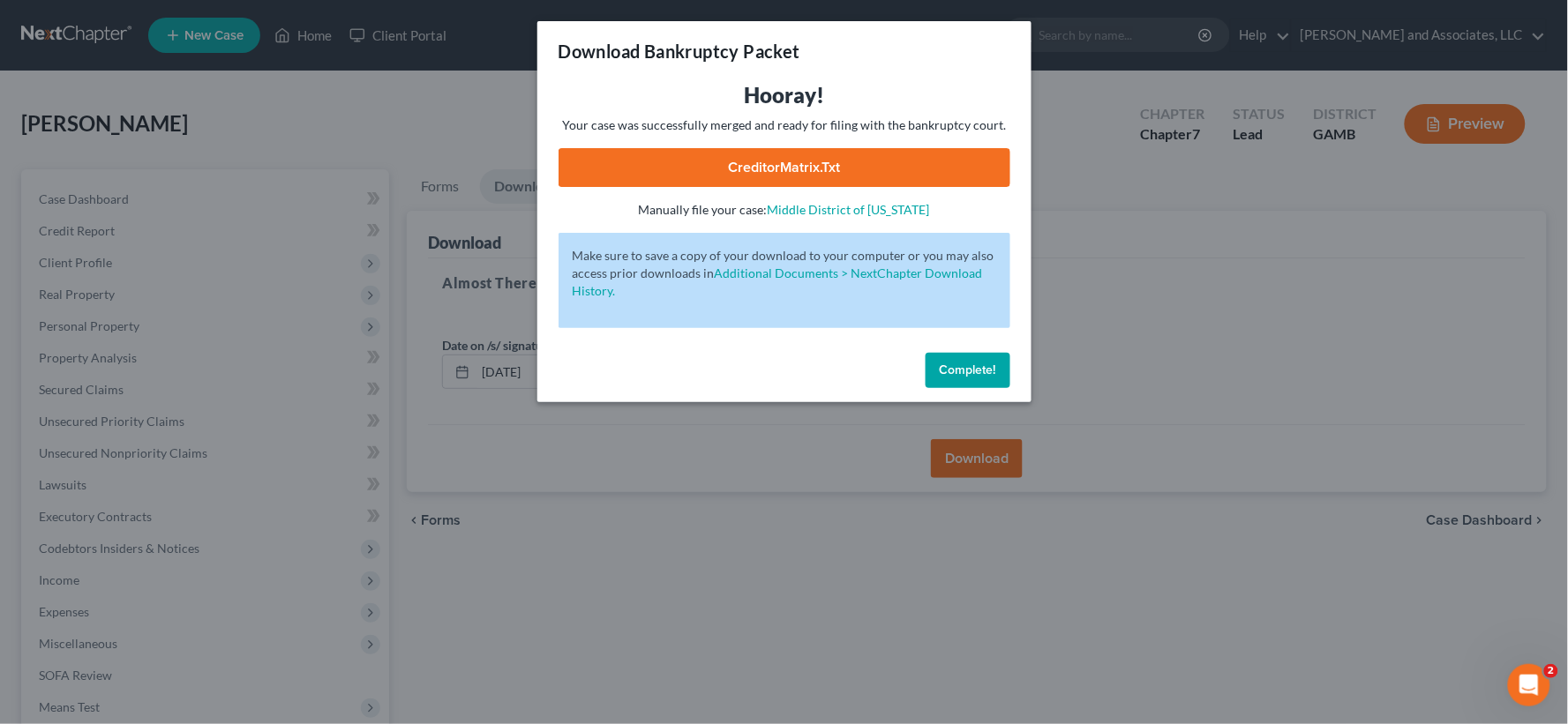
click at [824, 172] on link "CreditorMatrix.txt" at bounding box center [784, 167] width 452 height 39
click at [899, 210] on link "Middle District of [US_STATE]" at bounding box center [849, 209] width 162 height 15
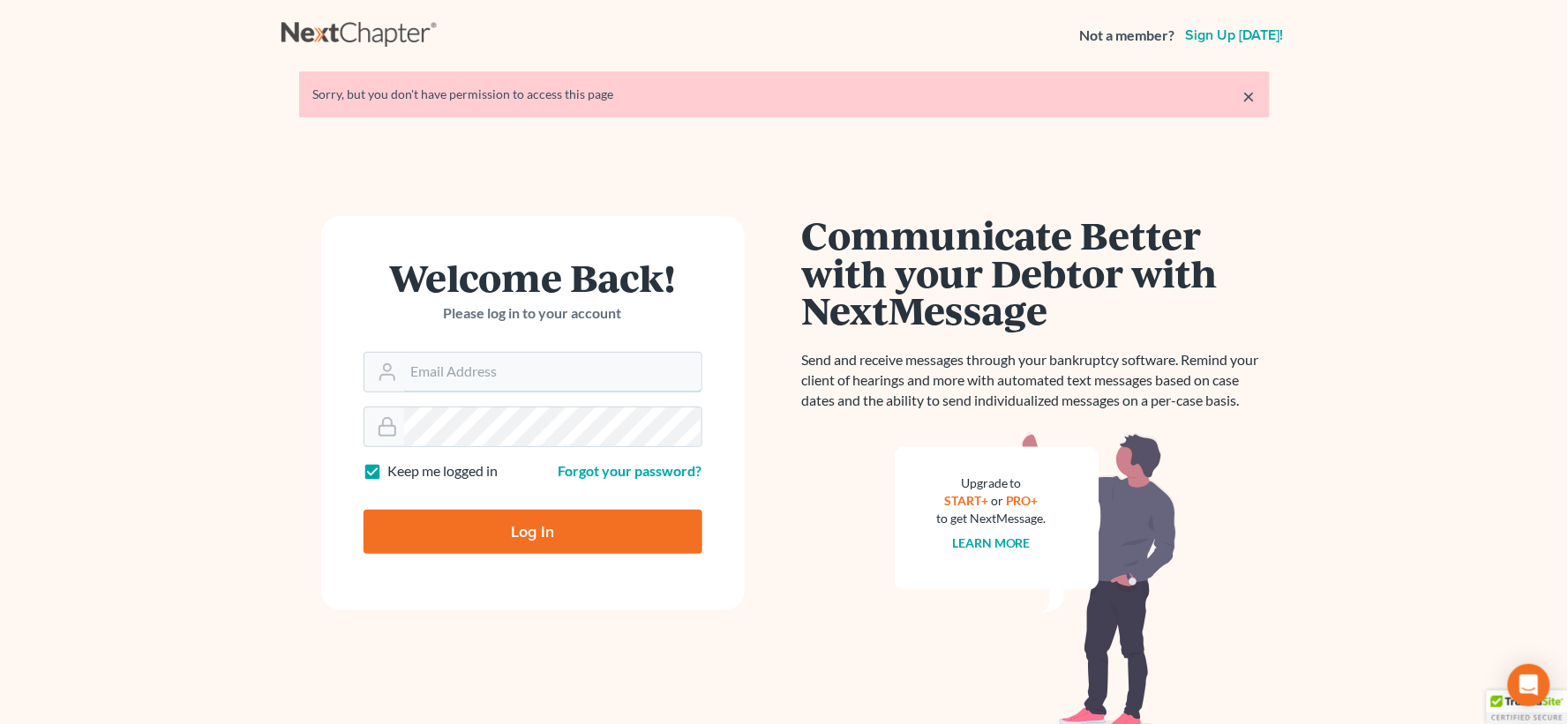
type input "[EMAIL_ADDRESS][DOMAIN_NAME]"
click at [501, 531] on input "Log In" at bounding box center [533, 532] width 338 height 44
type input "Thinking..."
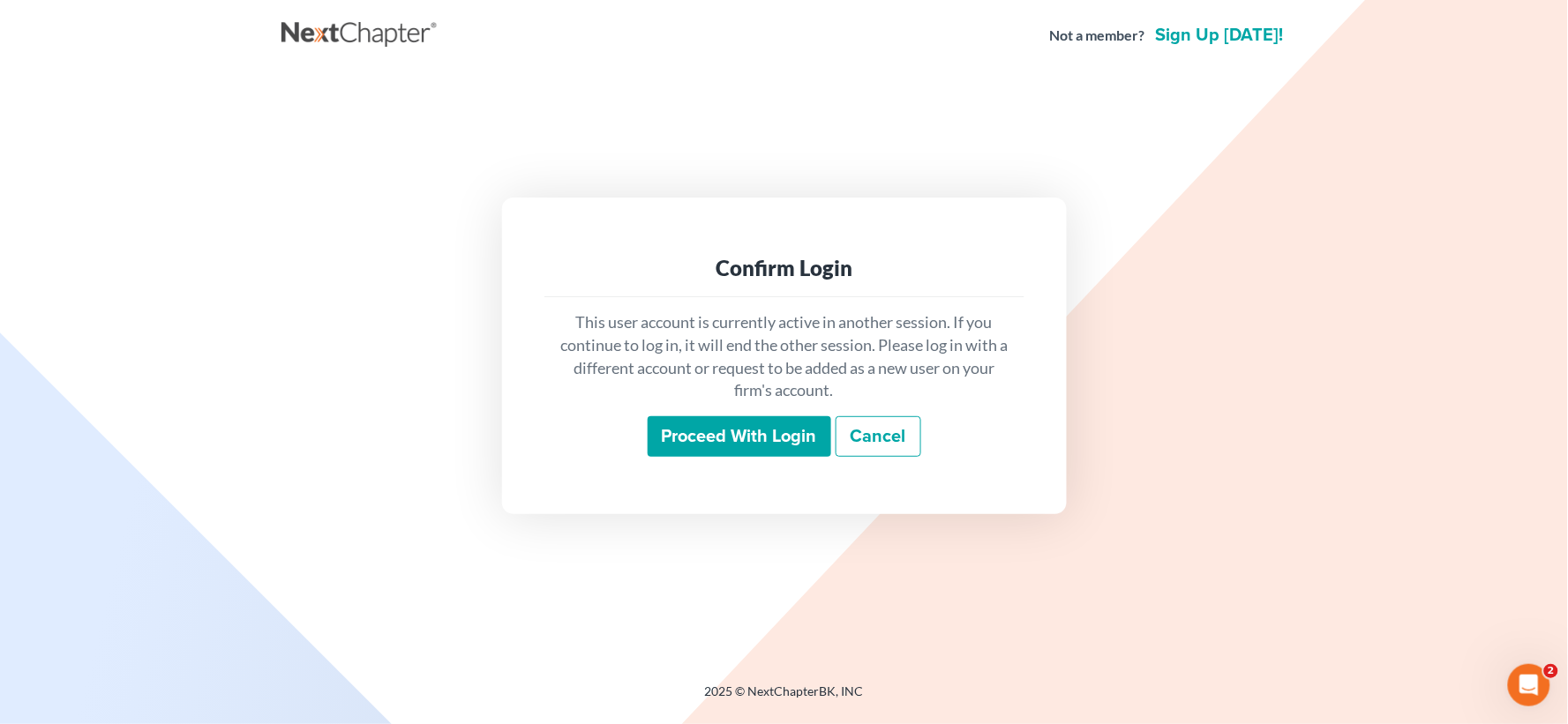
click at [729, 447] on input "Proceed with login" at bounding box center [739, 436] width 184 height 41
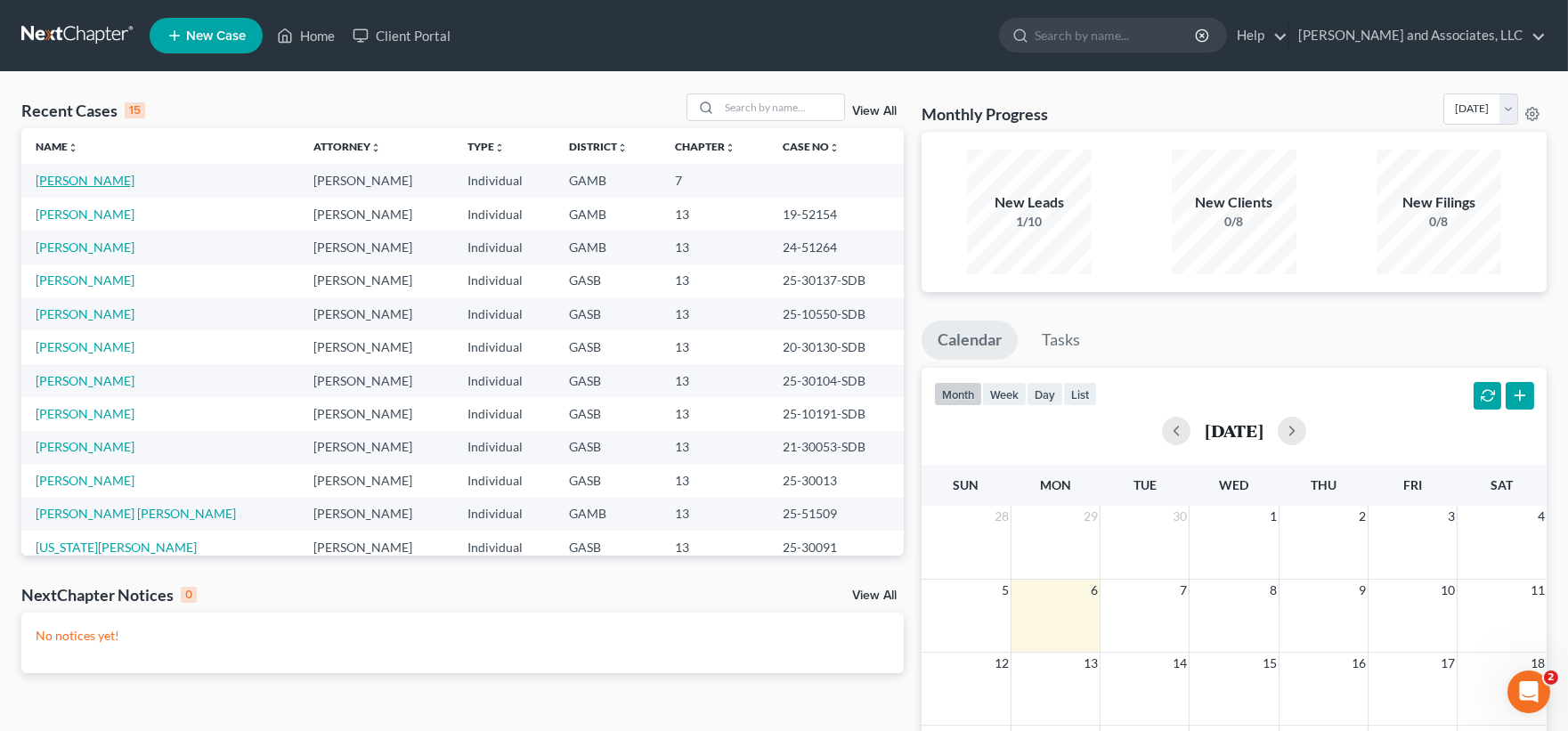
click at [72, 178] on link "[PERSON_NAME]" at bounding box center [85, 181] width 99 height 15
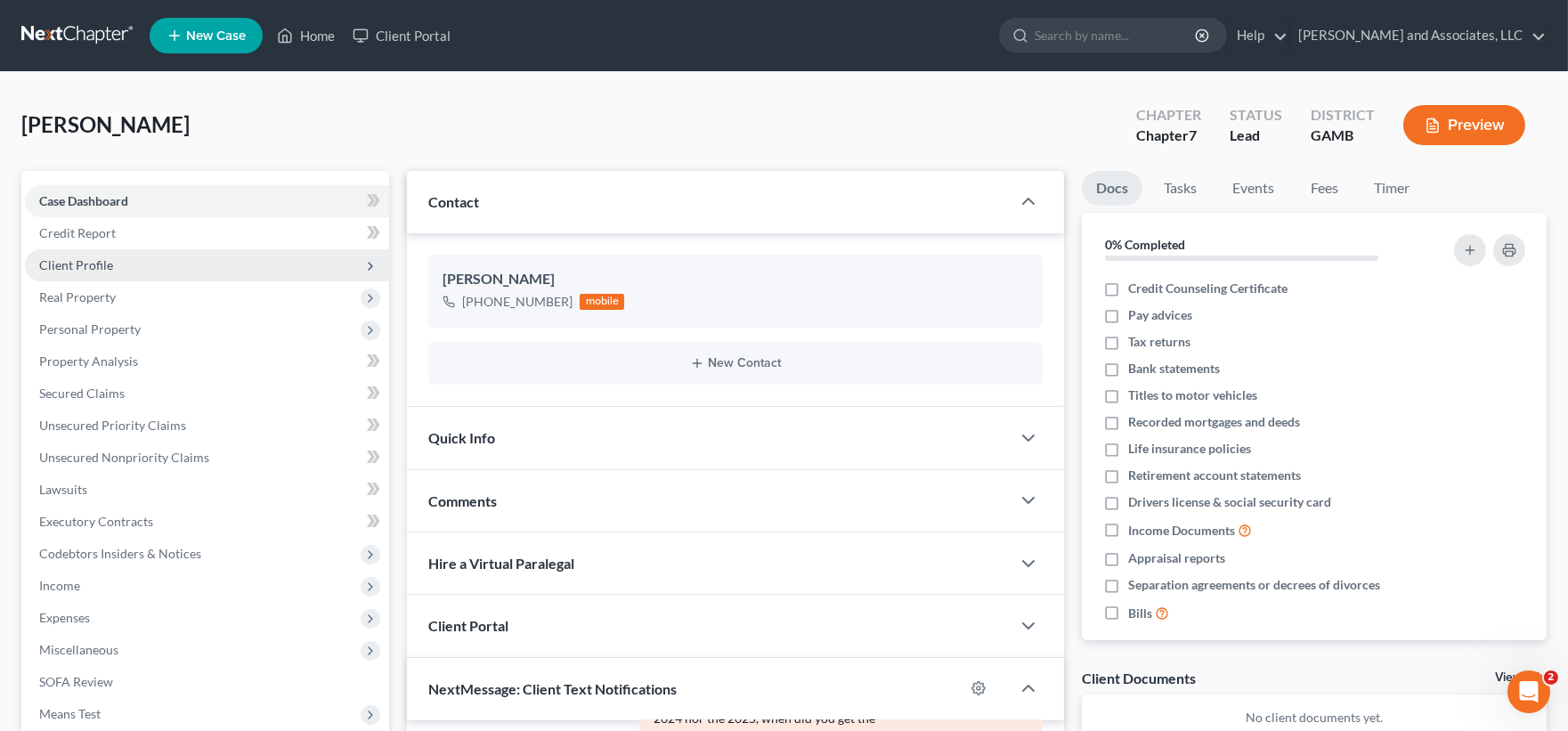
click at [91, 263] on span "Client Profile" at bounding box center [76, 265] width 74 height 15
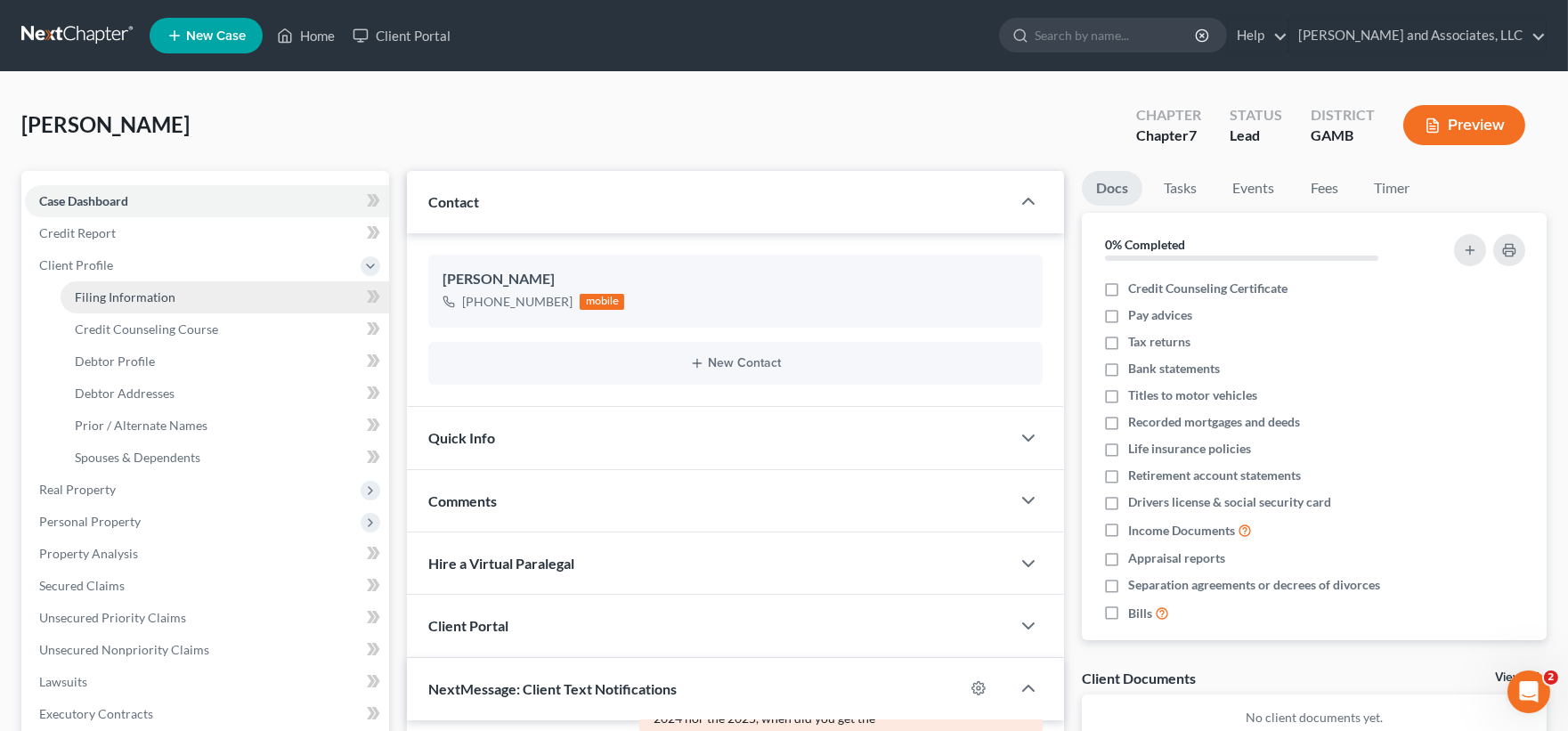
click at [140, 298] on span "Filing Information" at bounding box center [126, 297] width 101 height 15
select select "1"
select select "0"
select select "10"
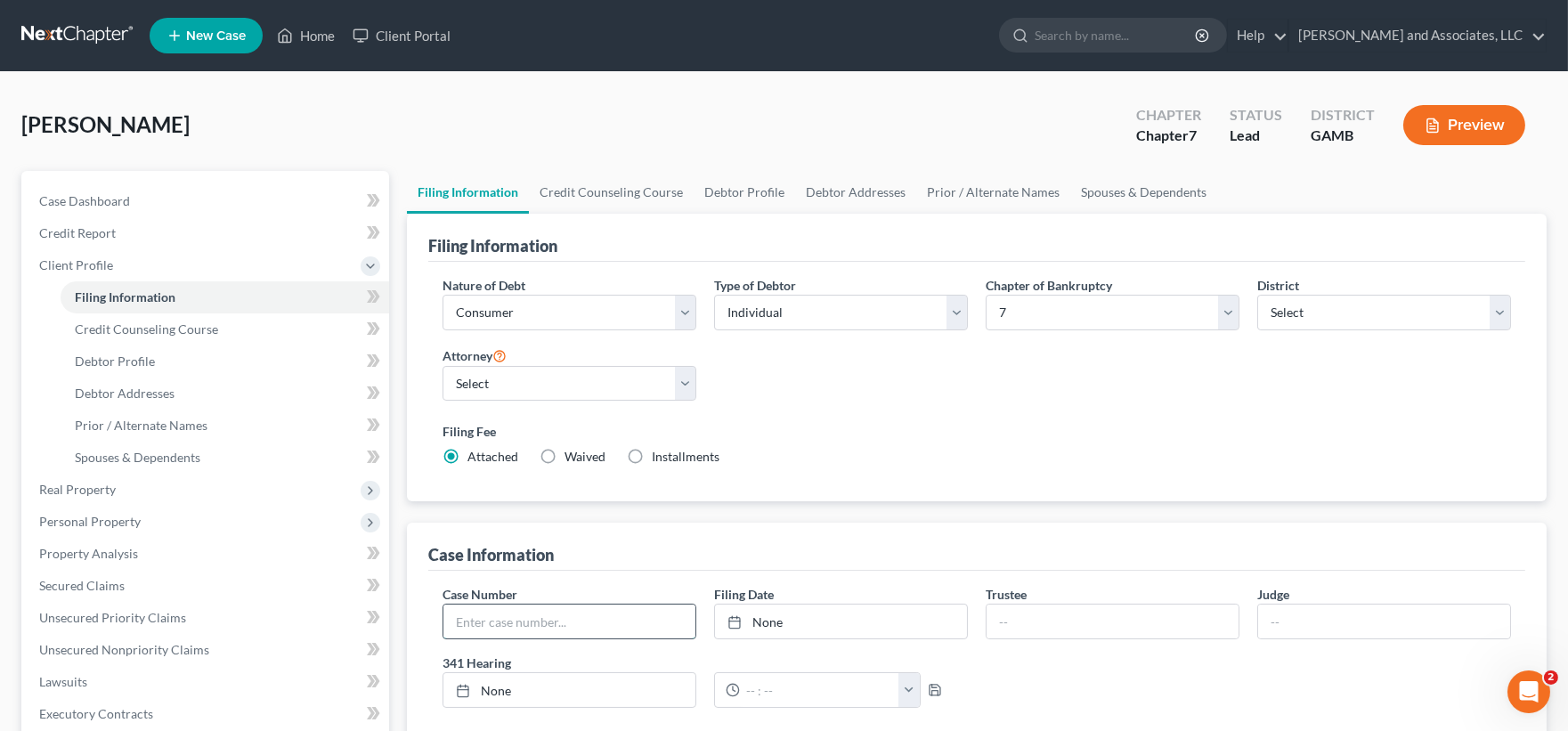
click at [504, 628] on input "text" at bounding box center [569, 622] width 252 height 34
type input "25-51585"
click at [116, 200] on span "Case Dashboard" at bounding box center [84, 201] width 90 height 15
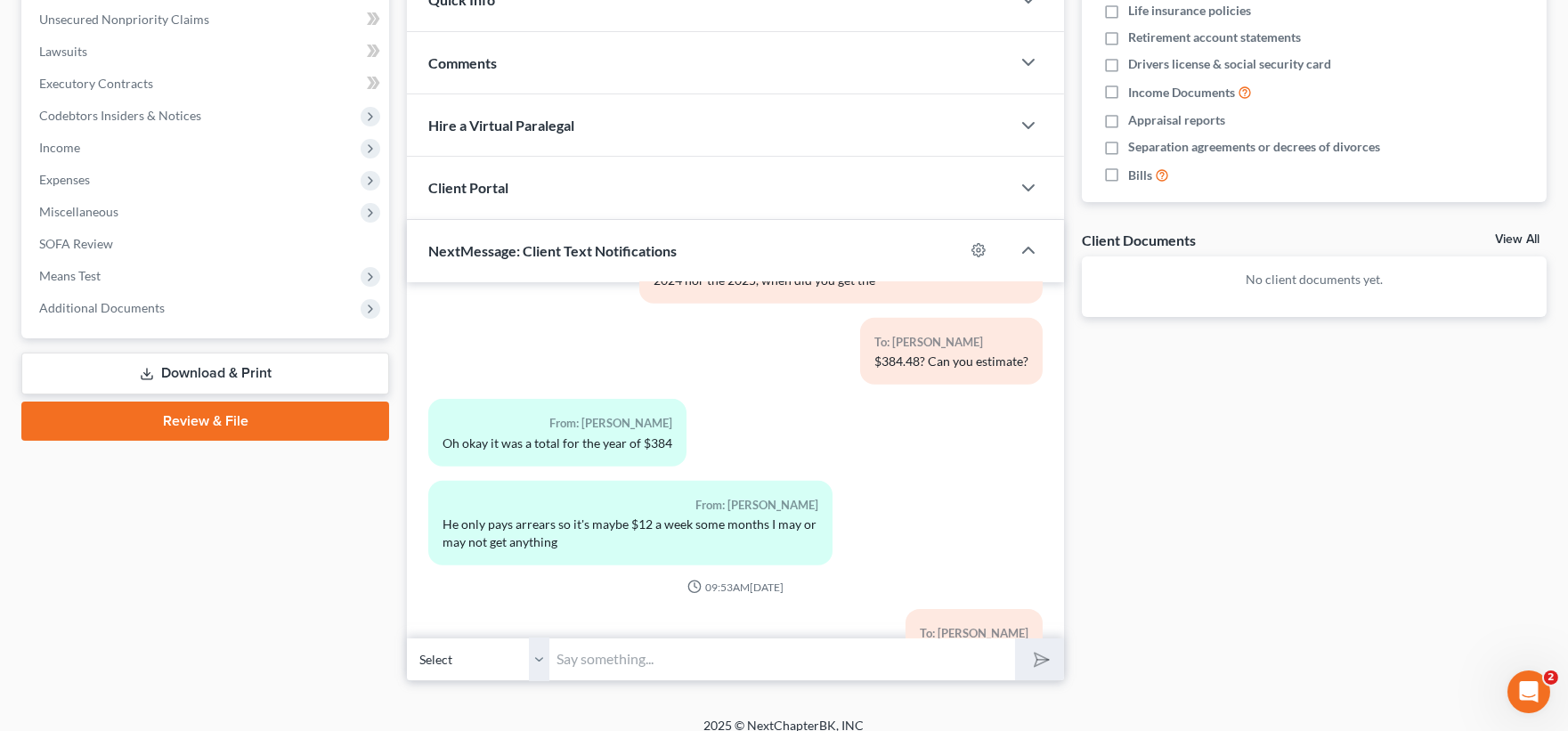
scroll to position [456, 0]
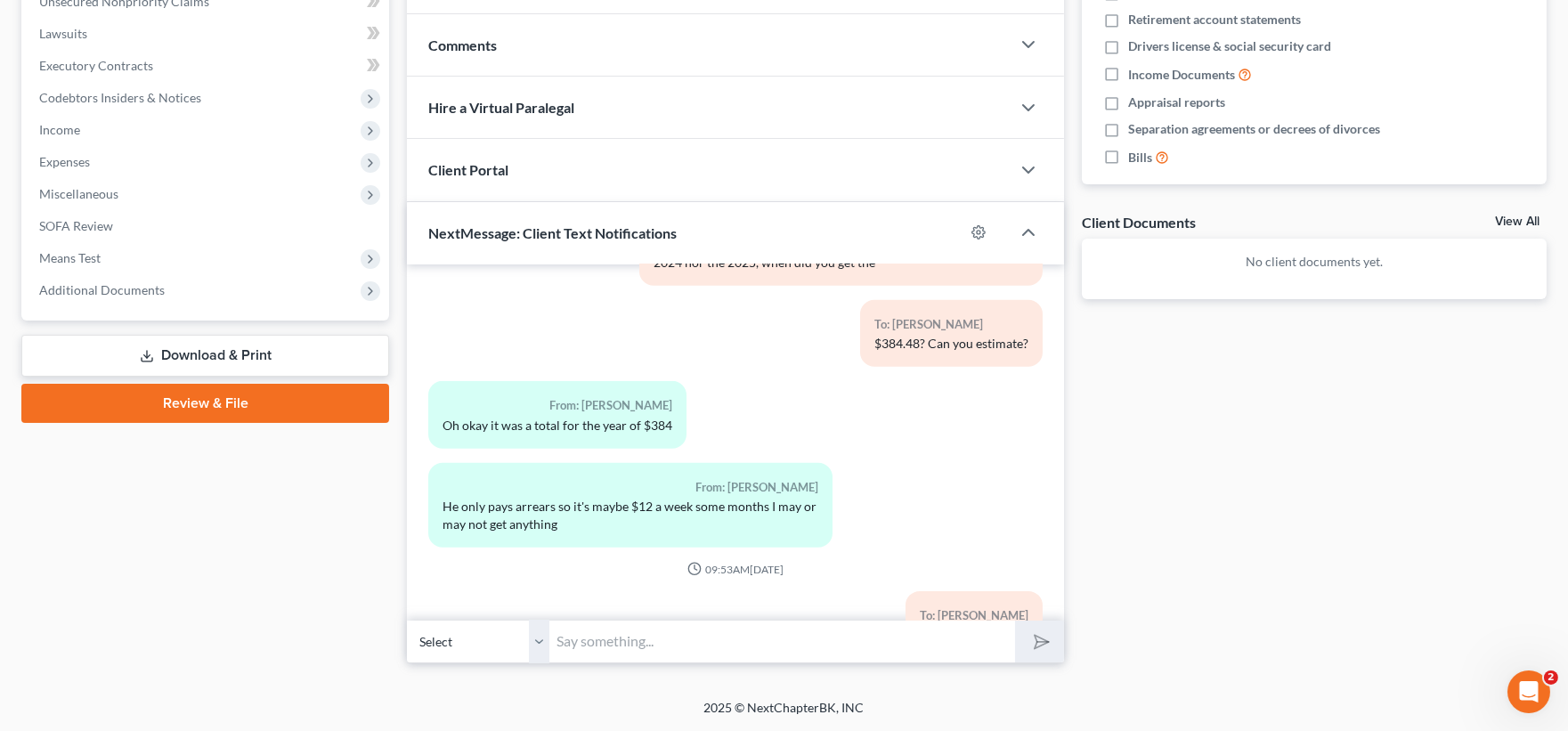
click at [612, 645] on input "text" at bounding box center [781, 642] width 465 height 44
type input "Hello Ms. Flournoy, this is Louvenia from Atty. Walker office. We have your cas…"
click at [1015, 621] on button "submit" at bounding box center [1039, 642] width 49 height 42
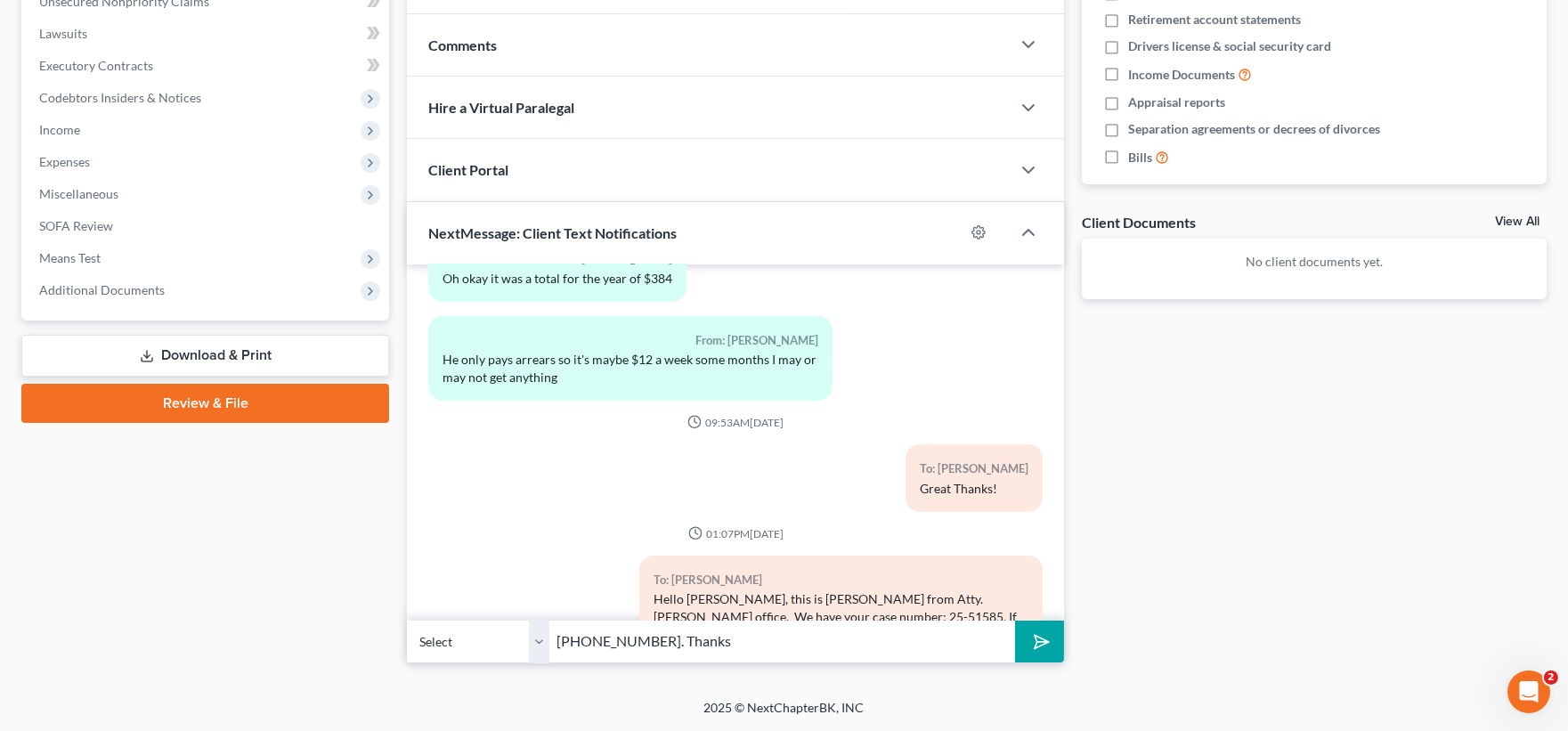
type input "478-552-0552. Thanks"
click at [1038, 642] on line "submit" at bounding box center [1043, 642] width 11 height 11
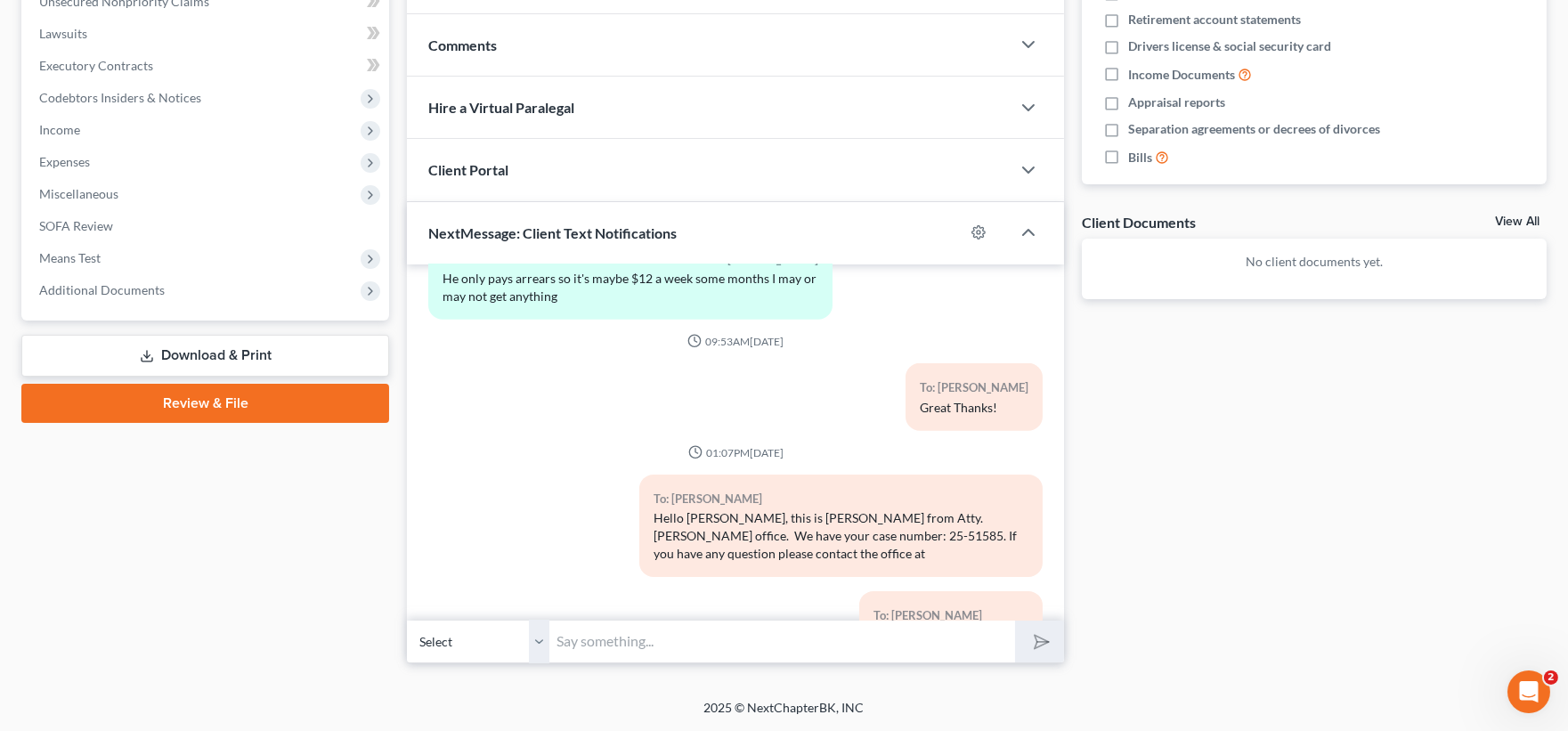
scroll to position [3594, 0]
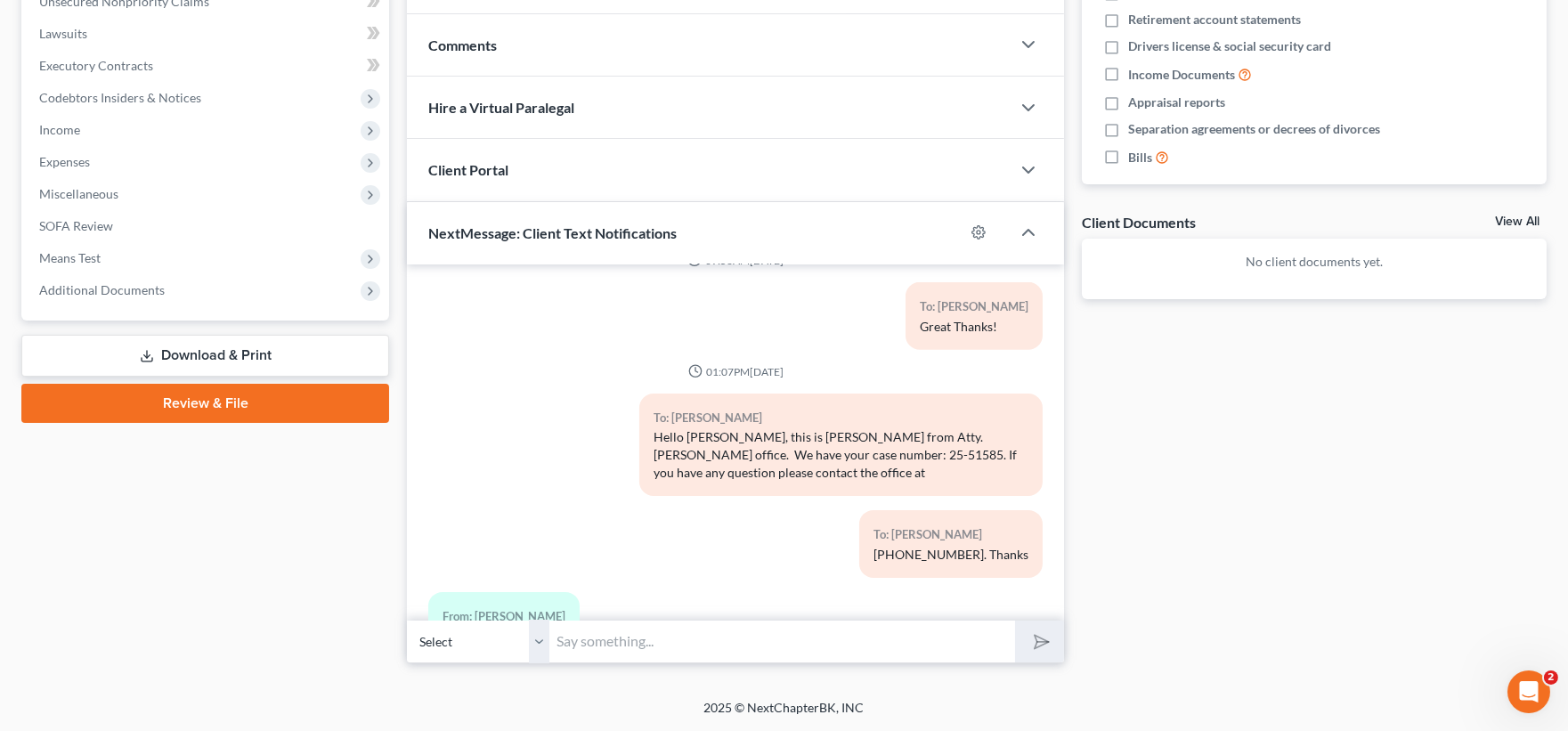
click at [611, 637] on input "text" at bounding box center [781, 642] width 465 height 44
type input "U welcome.."
drag, startPoint x: 1047, startPoint y: 652, endPoint x: 1007, endPoint y: 621, distance: 50.6
click at [1048, 636] on button "submit" at bounding box center [1039, 642] width 49 height 42
